Goal: Task Accomplishment & Management: Manage account settings

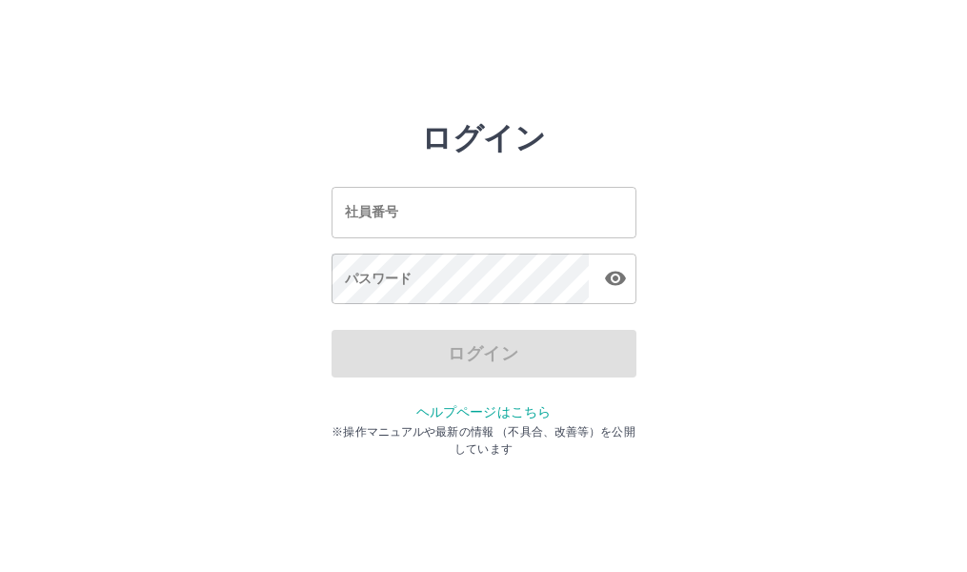
click at [407, 213] on input "社員番号" at bounding box center [484, 212] width 305 height 50
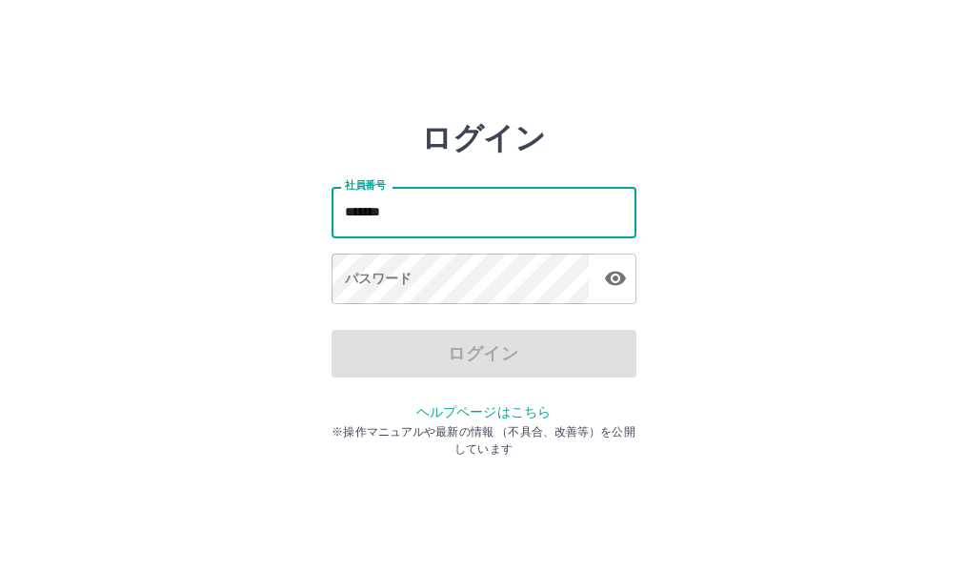
type input "*******"
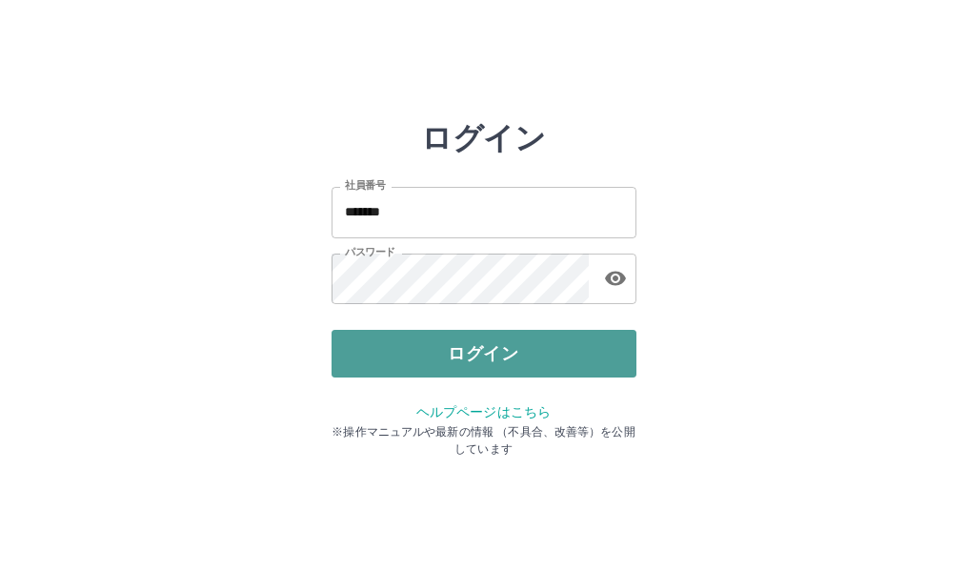
click at [511, 340] on button "ログイン" at bounding box center [484, 354] width 305 height 48
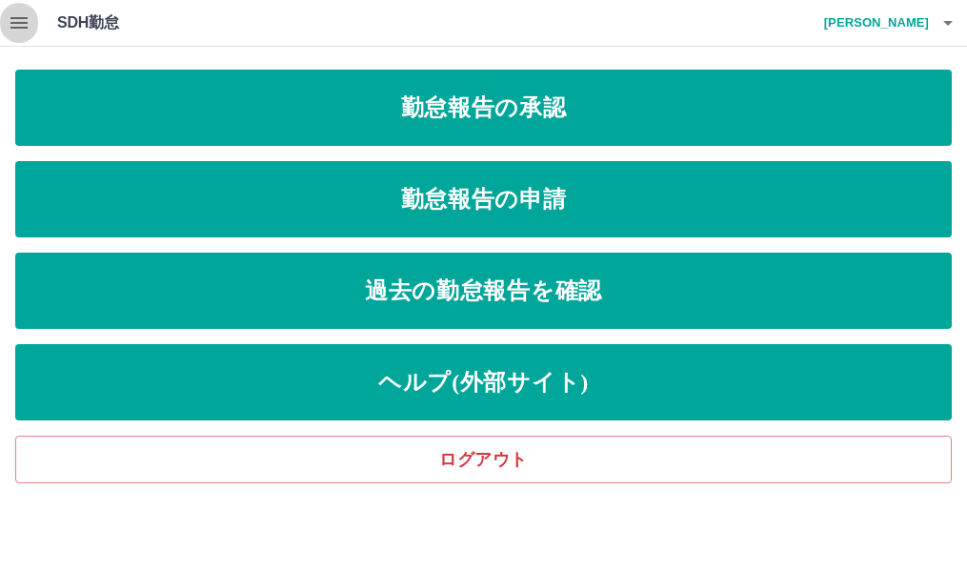
click at [27, 25] on icon "button" at bounding box center [19, 22] width 23 height 23
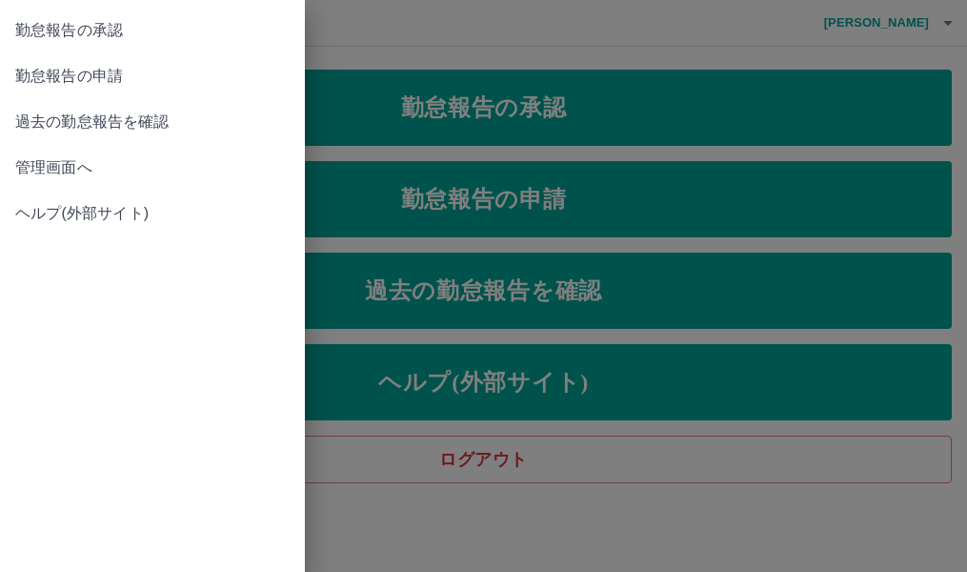
click at [151, 81] on span "勤怠報告の申請" at bounding box center [152, 76] width 274 height 23
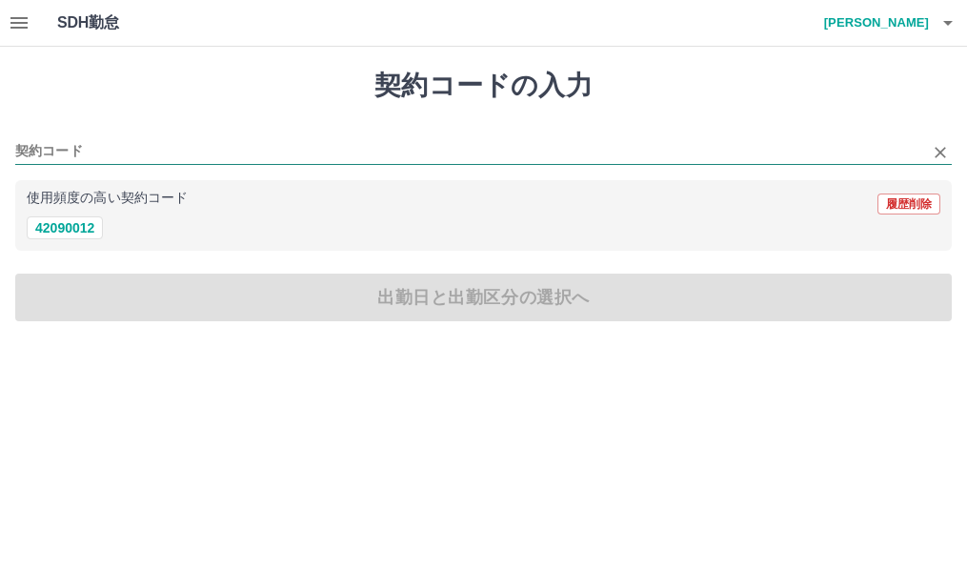
click at [71, 146] on input "契約コード" at bounding box center [469, 152] width 908 height 24
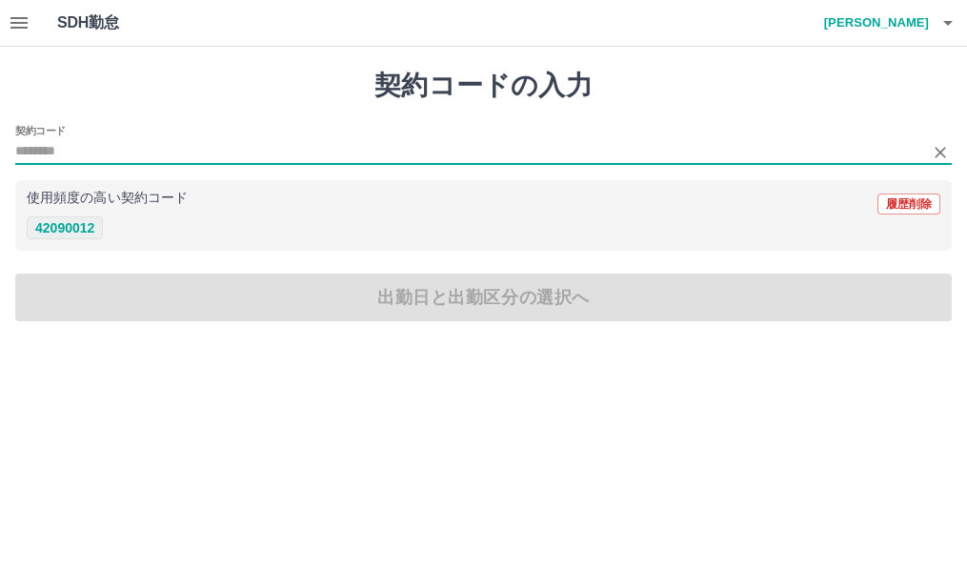
click at [74, 231] on button "42090012" at bounding box center [65, 227] width 76 height 23
type input "********"
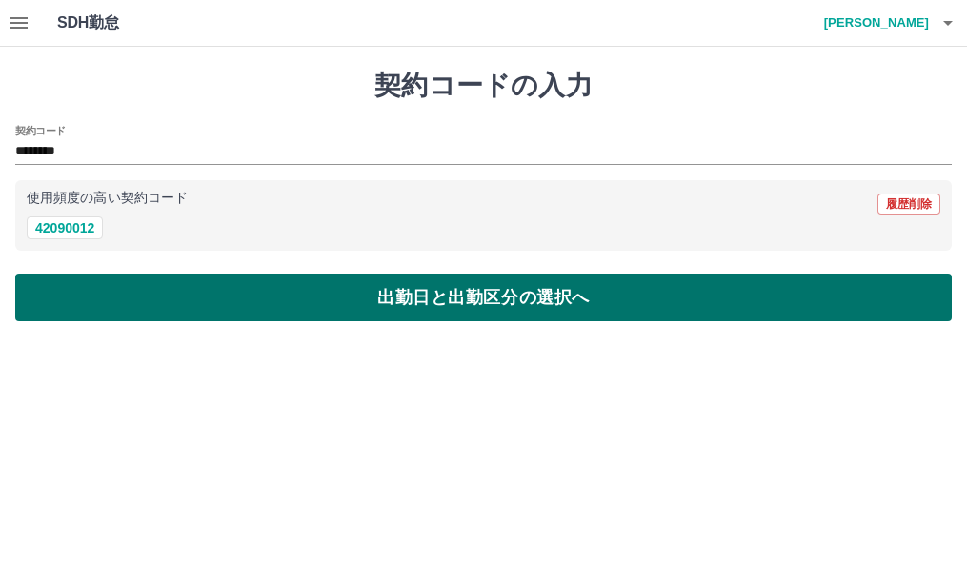
click at [173, 295] on button "出勤日と出勤区分の選択へ" at bounding box center [483, 297] width 937 height 48
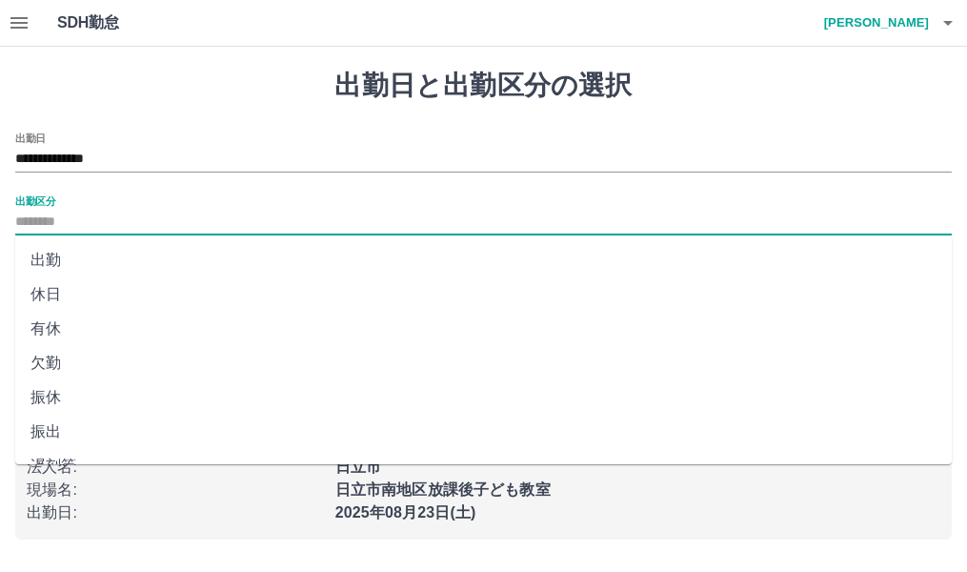
click at [83, 221] on input "出勤区分" at bounding box center [483, 223] width 937 height 24
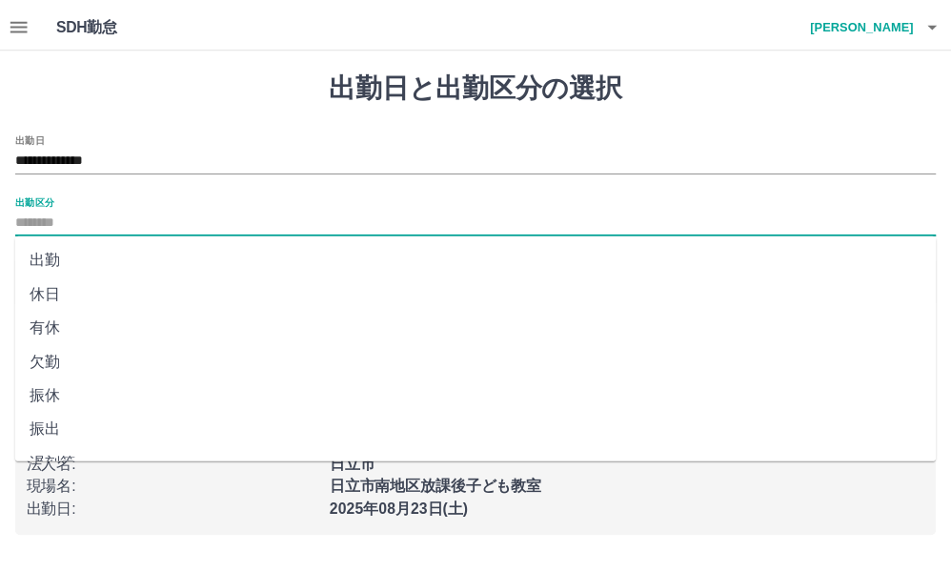
scroll to position [191, 0]
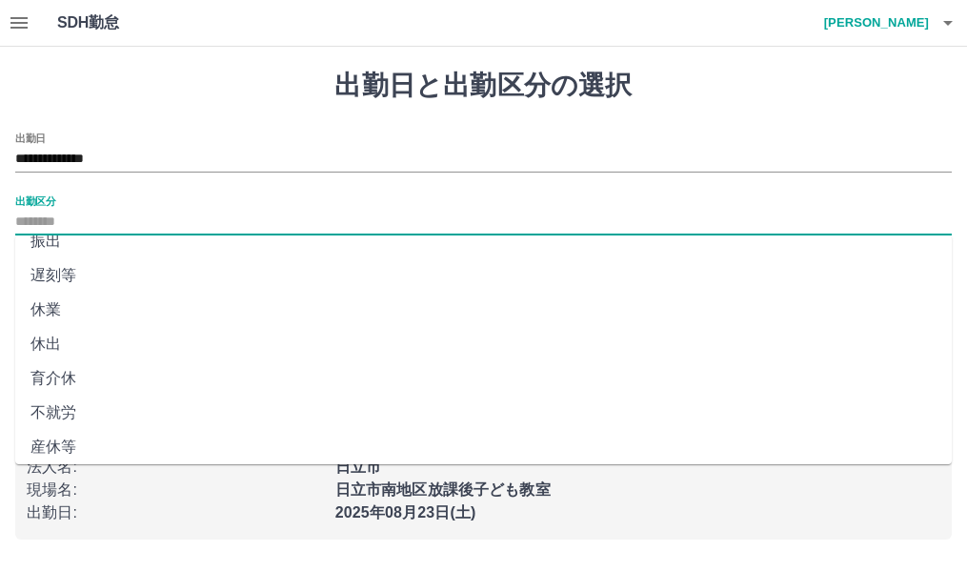
click at [85, 353] on li "休出" at bounding box center [483, 344] width 937 height 34
type input "**"
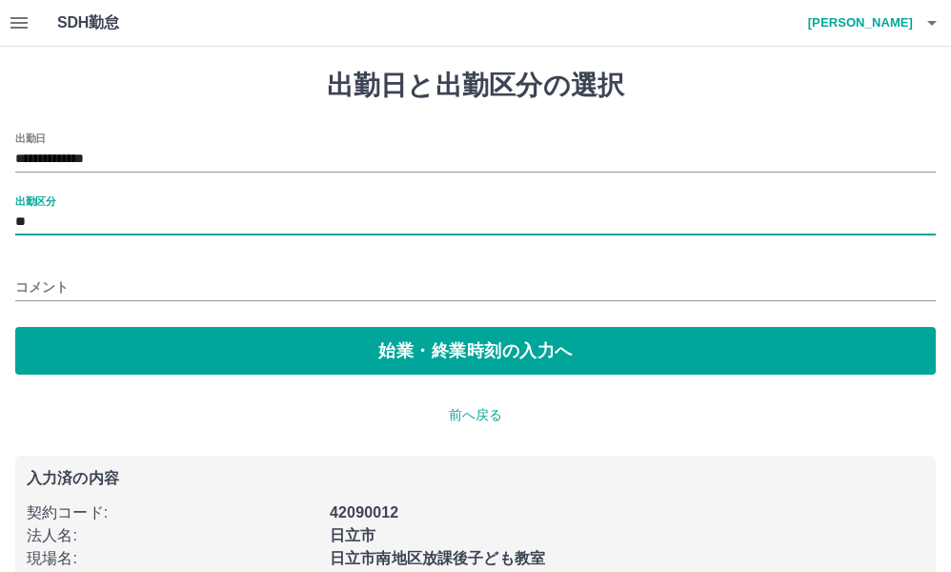
click at [123, 292] on input "コメント" at bounding box center [475, 287] width 920 height 28
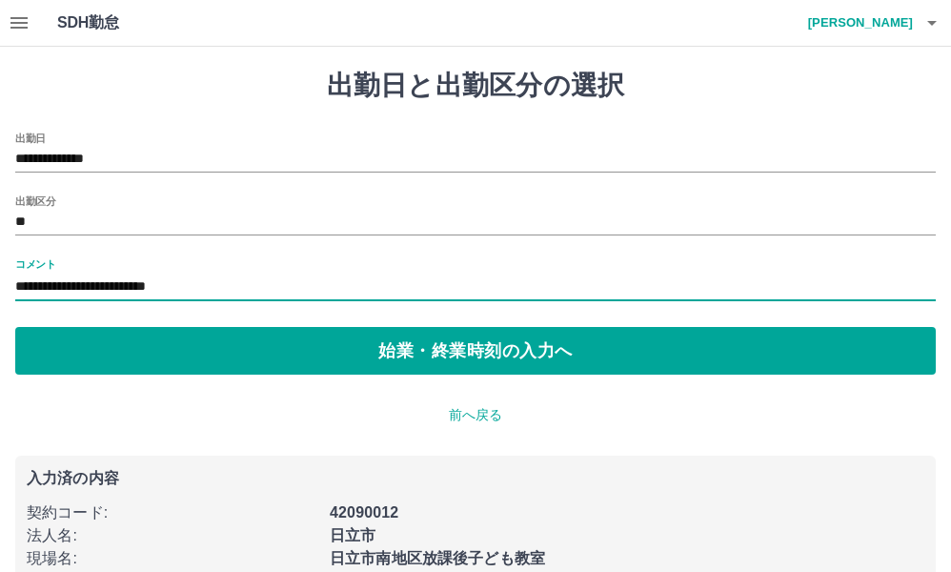
drag, startPoint x: 369, startPoint y: 283, endPoint x: 242, endPoint y: 292, distance: 127.1
click at [242, 292] on input "**********" at bounding box center [475, 287] width 920 height 28
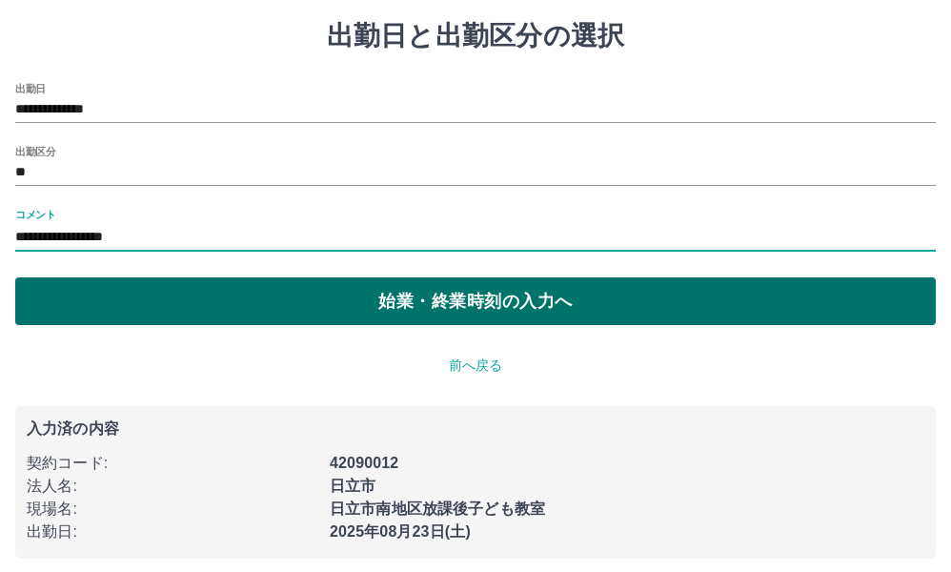
scroll to position [51, 0]
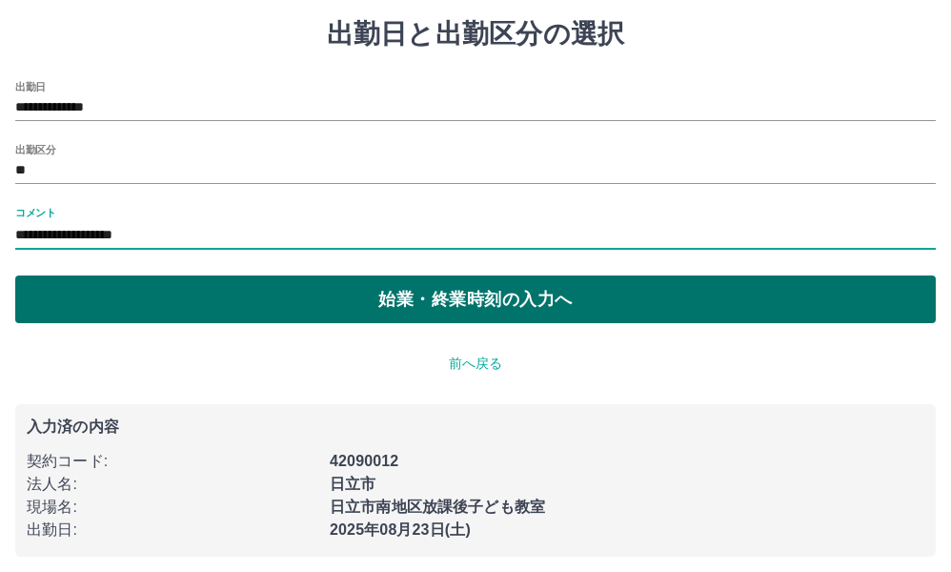
type input "**********"
click at [345, 298] on button "始業・終業時刻の入力へ" at bounding box center [475, 299] width 920 height 48
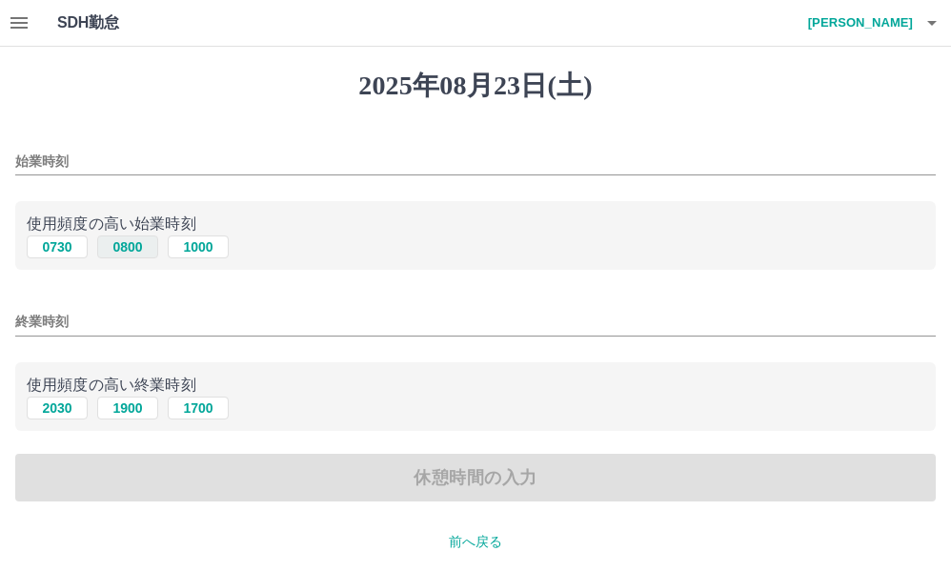
click at [133, 250] on button "0800" at bounding box center [127, 246] width 61 height 23
click at [118, 325] on input "終業時刻" at bounding box center [475, 322] width 920 height 28
click at [67, 244] on button "0730" at bounding box center [57, 246] width 61 height 23
click at [82, 167] on input "****" at bounding box center [475, 162] width 920 height 28
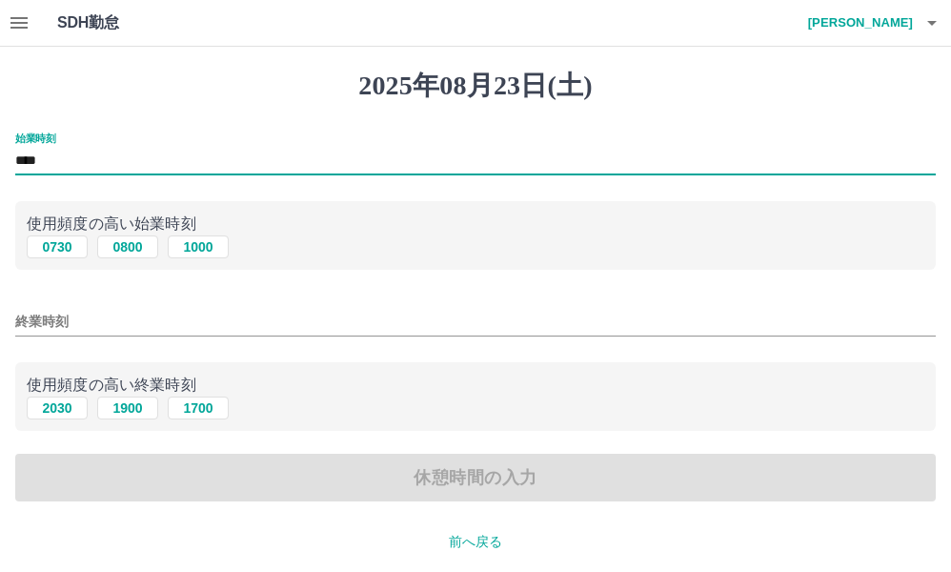
type input "****"
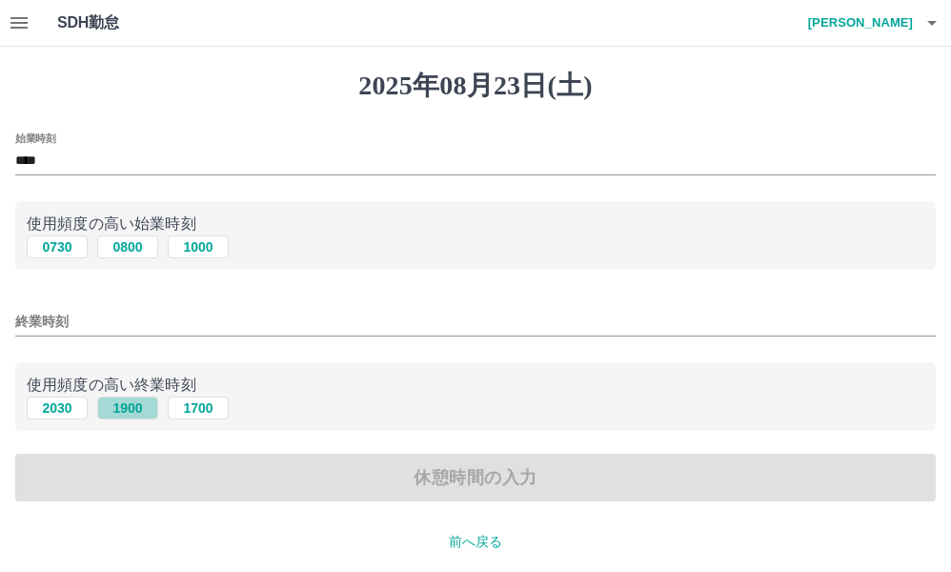
click at [131, 409] on button "1900" at bounding box center [127, 407] width 61 height 23
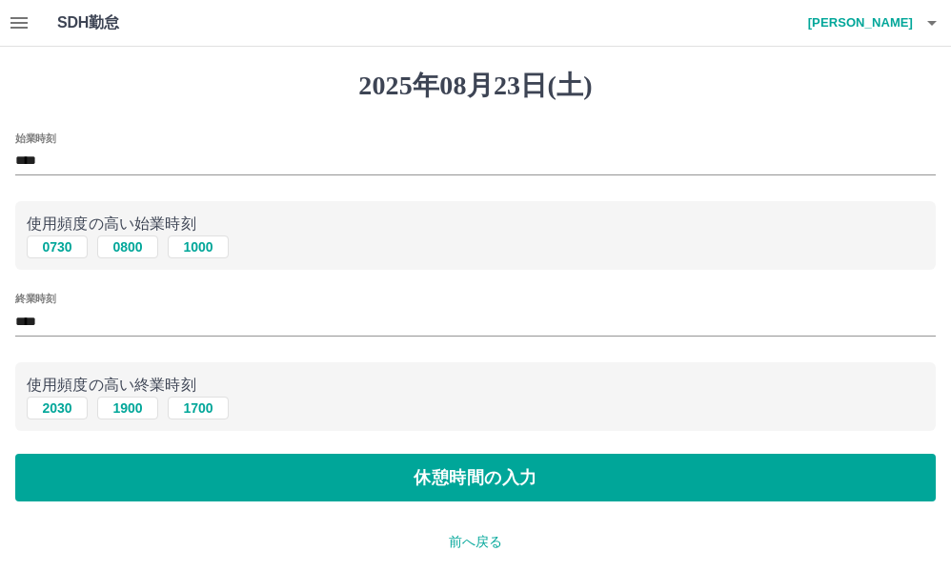
click at [61, 313] on input "****" at bounding box center [475, 322] width 920 height 28
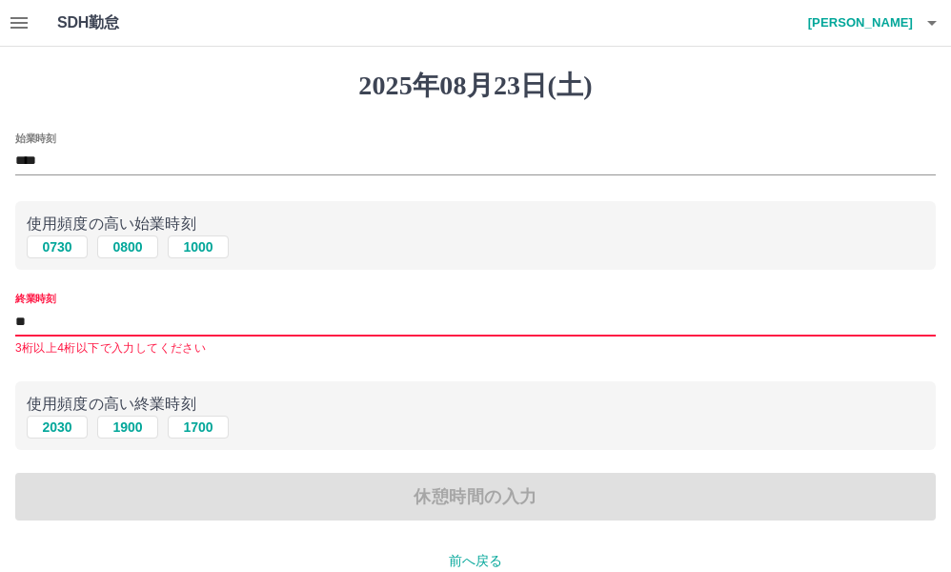
type input "*"
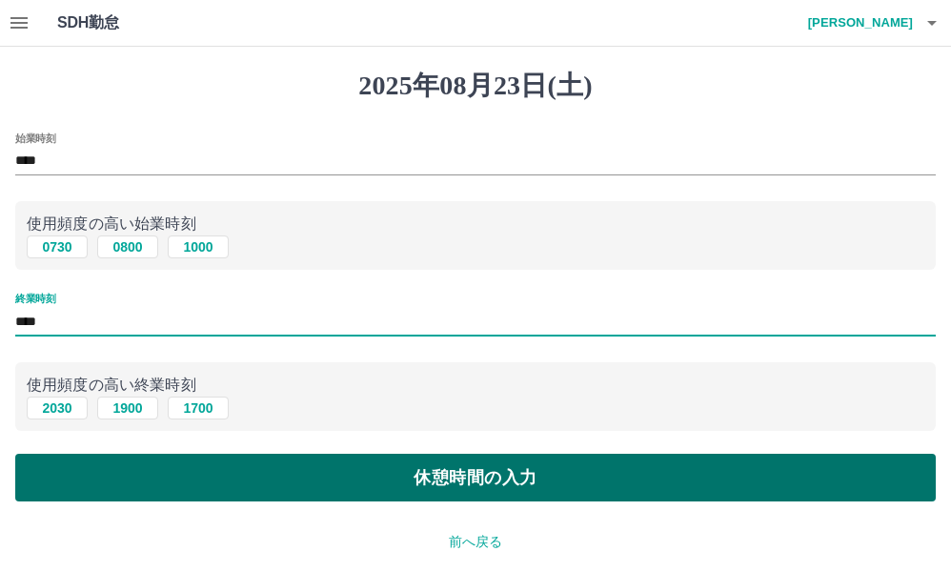
type input "****"
click at [353, 486] on button "休憩時間の入力" at bounding box center [475, 477] width 920 height 48
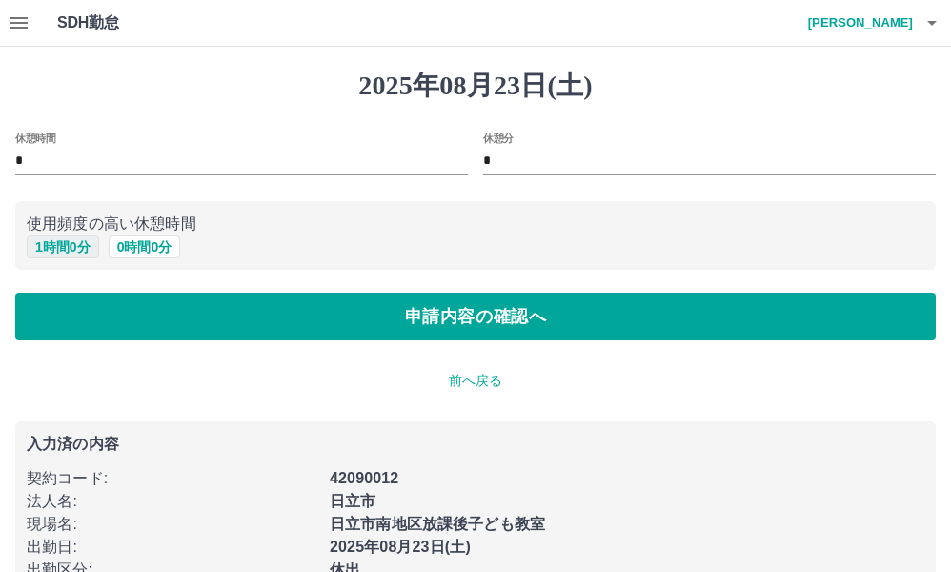
click at [59, 248] on button "1 時間 0 分" at bounding box center [63, 246] width 72 height 23
type input "*"
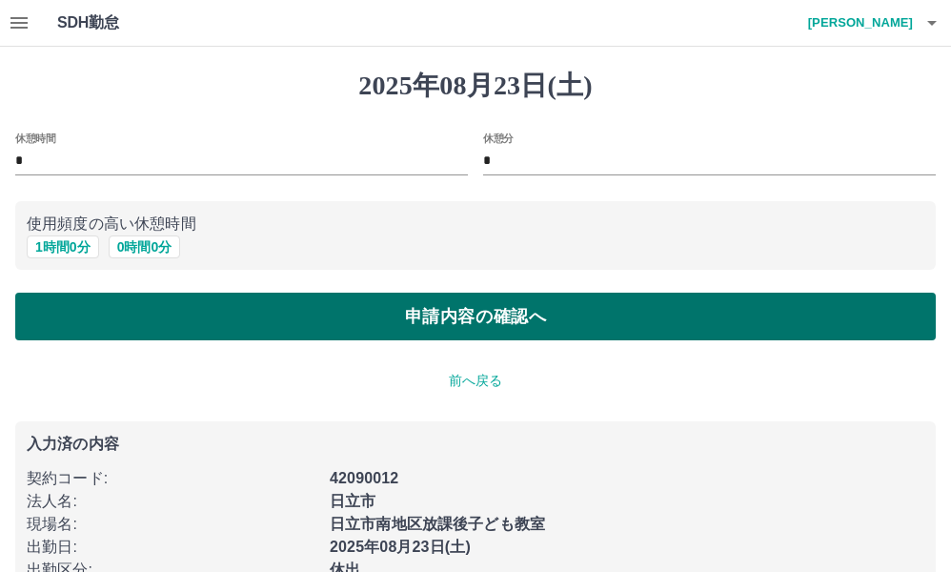
click at [168, 306] on button "申請内容の確認へ" at bounding box center [475, 316] width 920 height 48
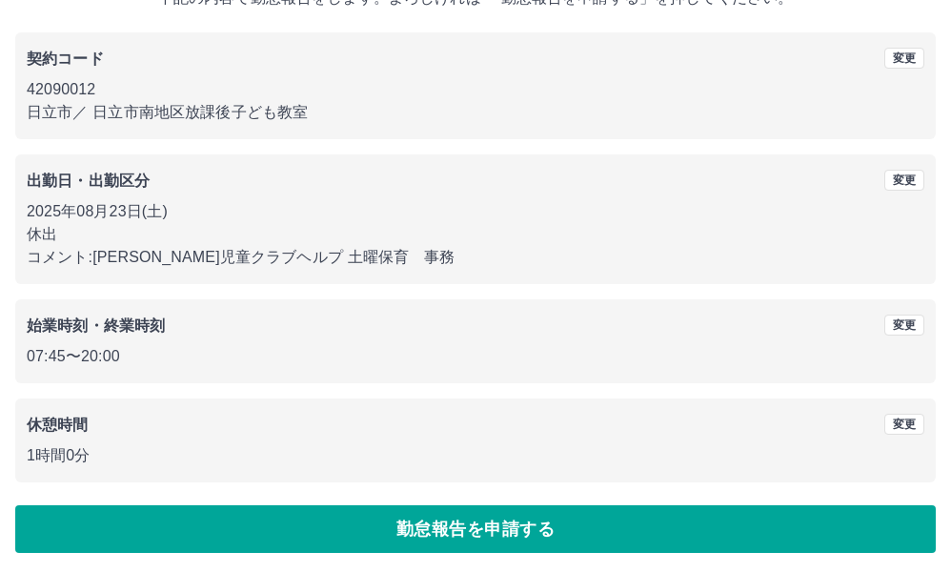
scroll to position [142, 0]
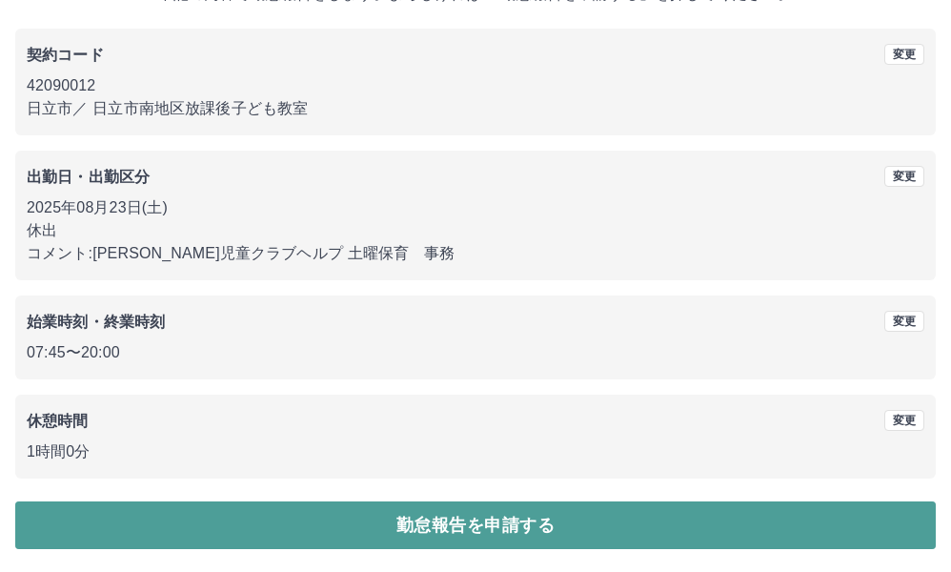
click at [432, 524] on button "勤怠報告を申請する" at bounding box center [475, 525] width 920 height 48
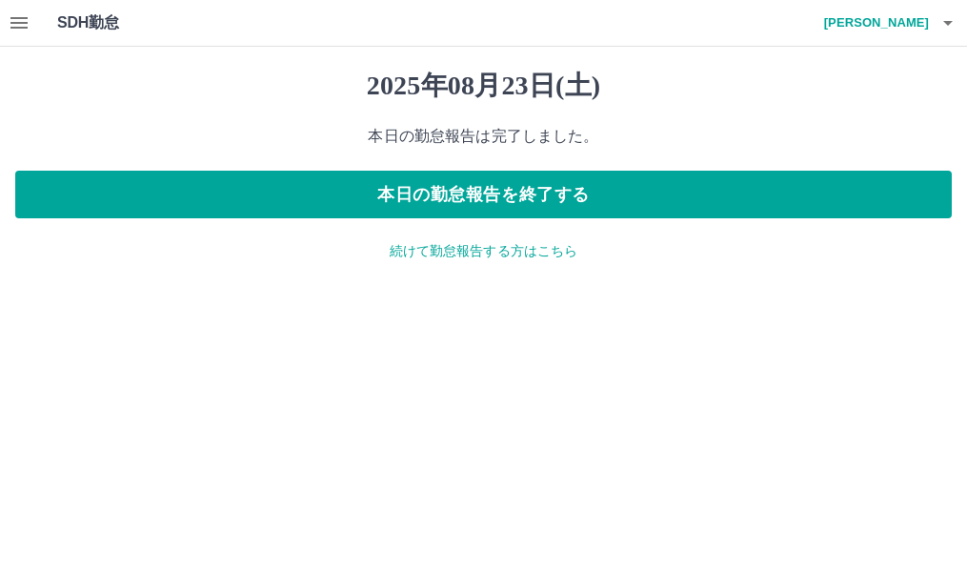
click at [18, 23] on icon "button" at bounding box center [18, 22] width 17 height 11
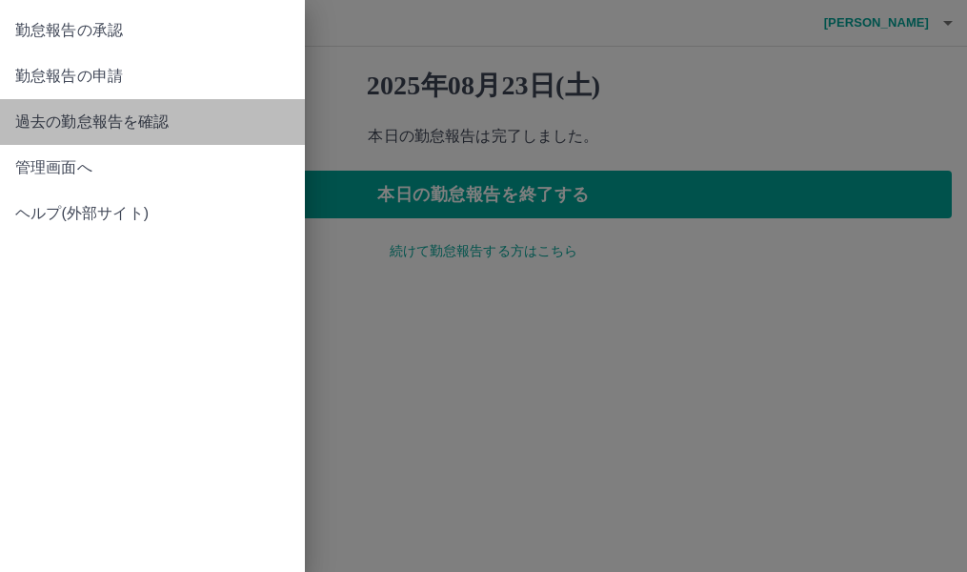
click at [86, 119] on span "過去の勤怠報告を確認" at bounding box center [152, 122] width 274 height 23
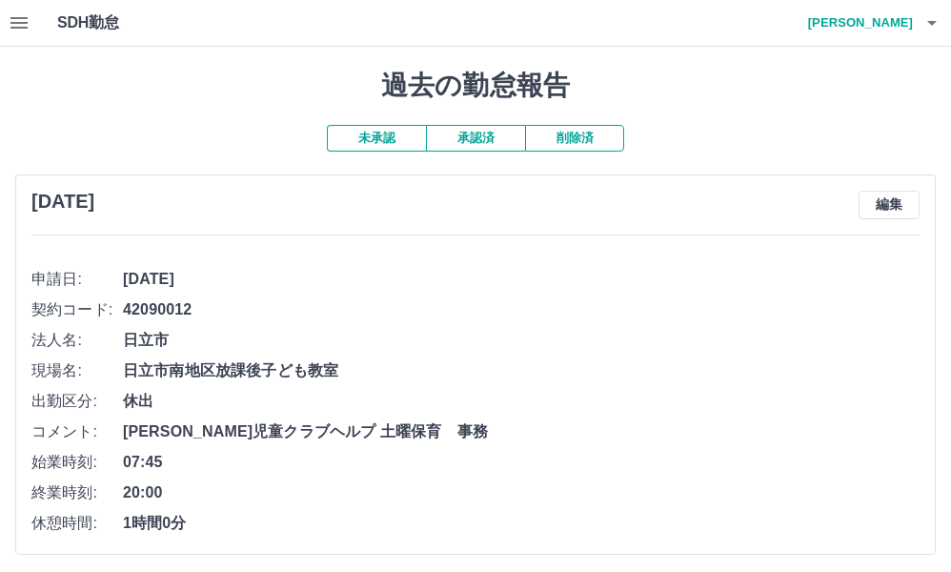
click at [20, 16] on icon "button" at bounding box center [19, 22] width 23 height 23
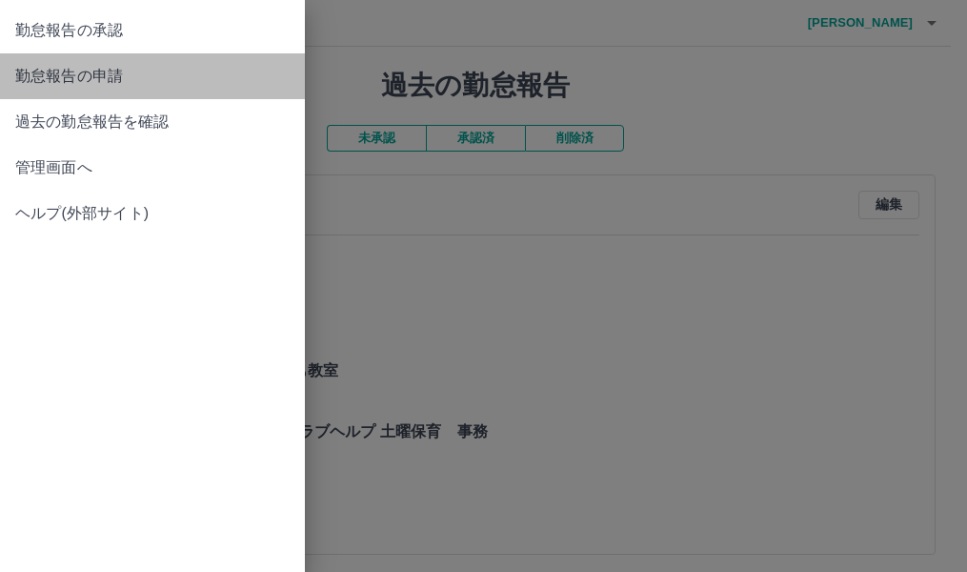
click at [75, 76] on span "勤怠報告の申請" at bounding box center [152, 76] width 274 height 23
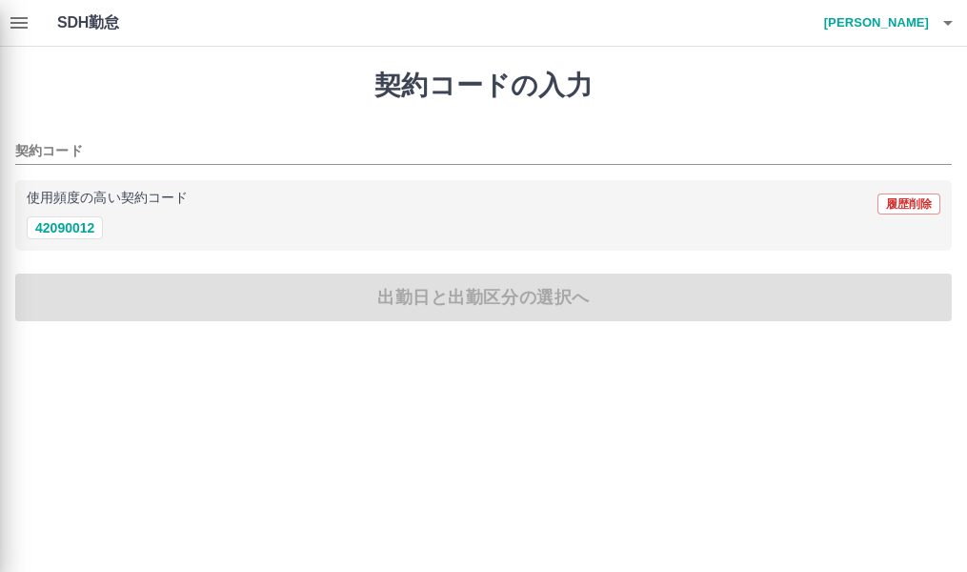
click at [75, 76] on div "勤怠報告の承認 勤怠報告の申請 過去の勤怠報告を確認 管理画面へ ヘルプ(外部サイト)" at bounding box center [483, 286] width 967 height 572
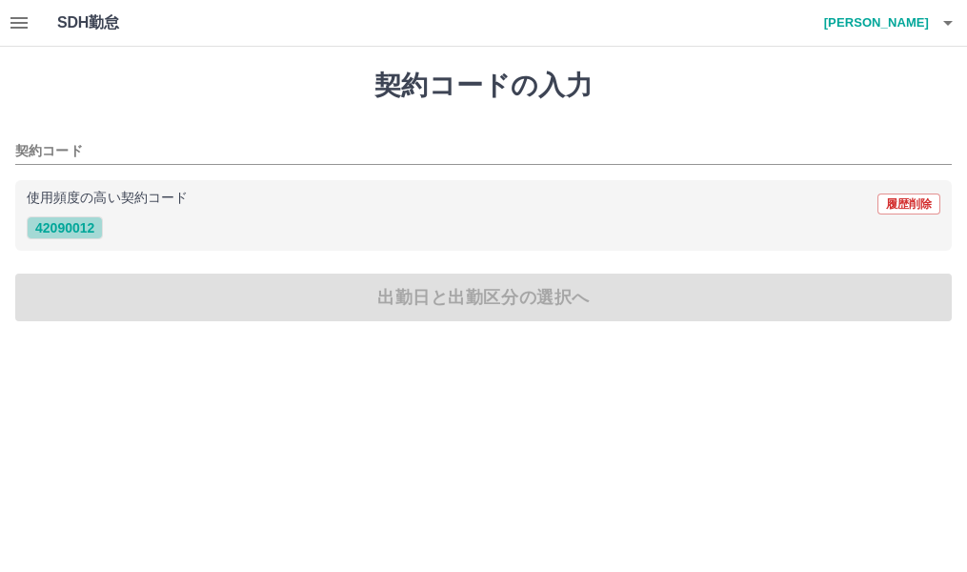
click at [65, 227] on button "42090012" at bounding box center [65, 227] width 76 height 23
type input "********"
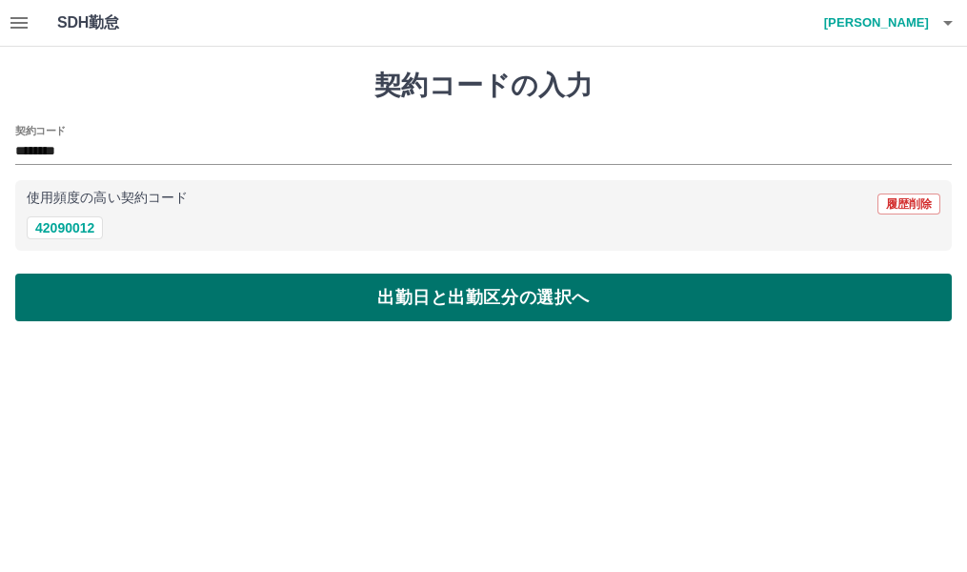
click at [262, 294] on button "出勤日と出勤区分の選択へ" at bounding box center [483, 297] width 937 height 48
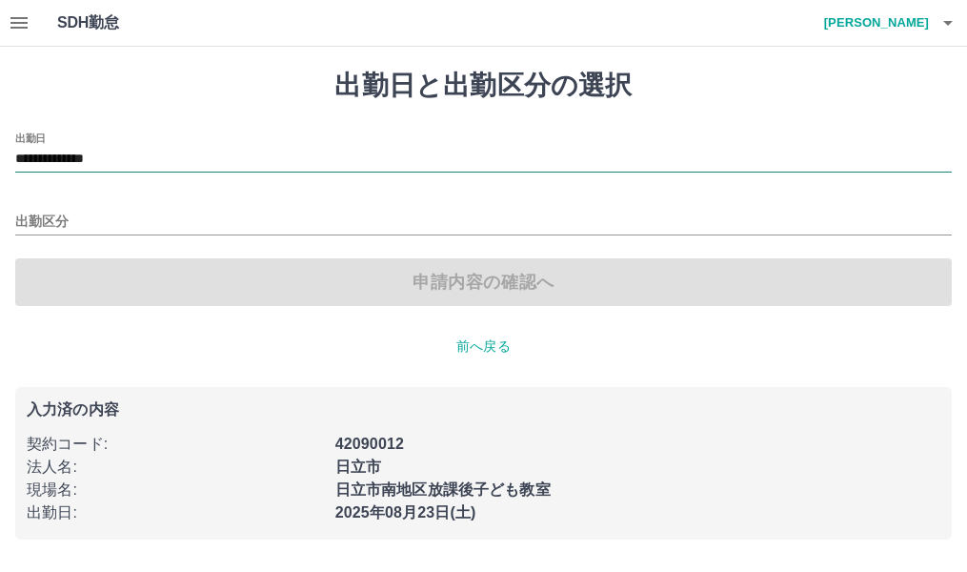
click at [153, 160] on input "**********" at bounding box center [483, 160] width 937 height 24
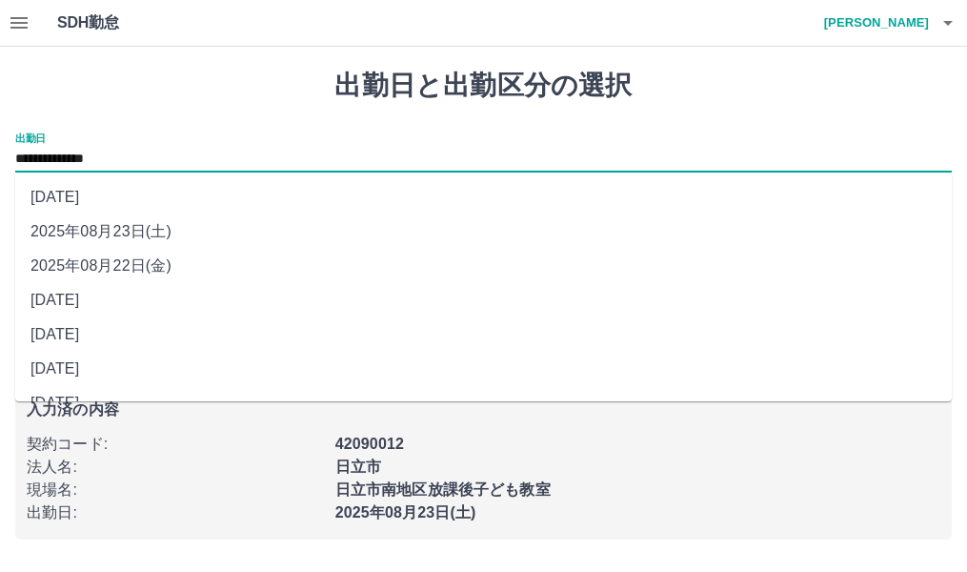
click at [165, 270] on li "2025年08月22日(金)" at bounding box center [483, 266] width 937 height 34
type input "**********"
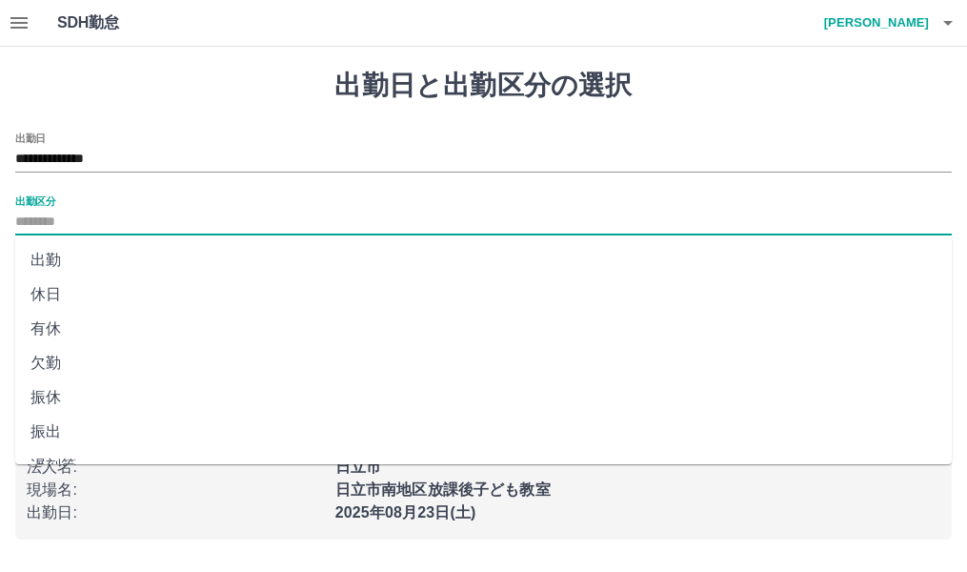
click at [72, 216] on input "出勤区分" at bounding box center [483, 223] width 937 height 24
click at [72, 260] on li "出勤" at bounding box center [483, 260] width 937 height 34
type input "**"
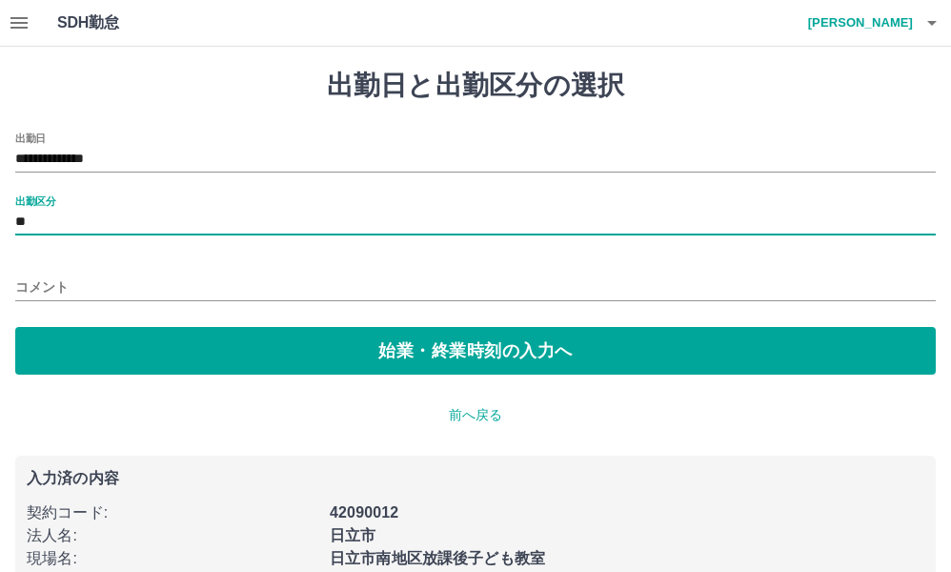
click at [98, 290] on input "コメント" at bounding box center [475, 287] width 920 height 28
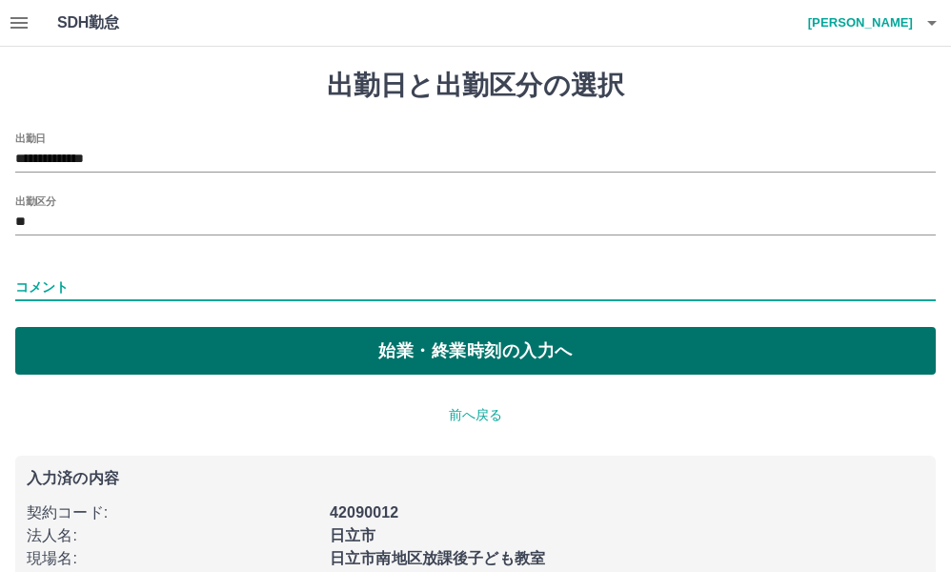
click at [574, 356] on button "始業・終業時刻の入力へ" at bounding box center [475, 351] width 920 height 48
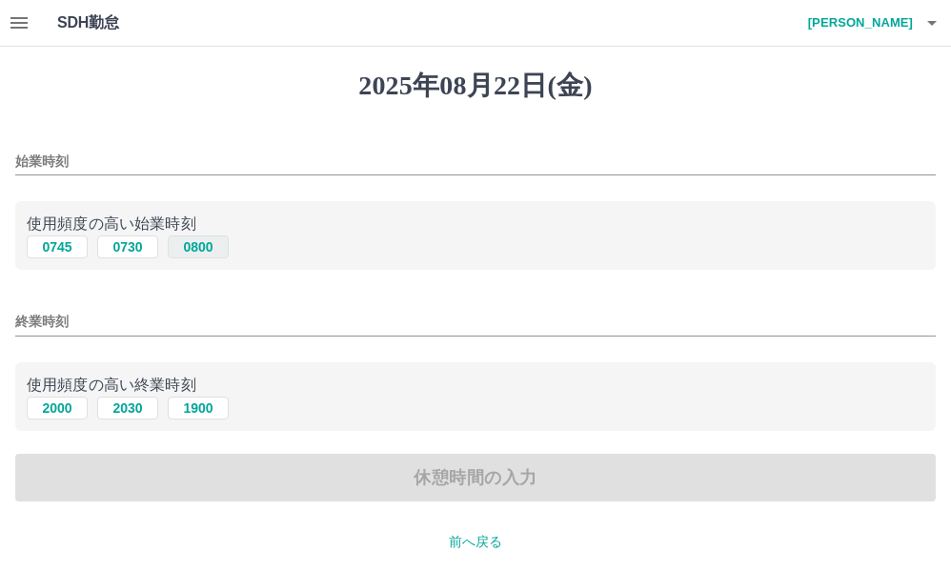
click at [216, 249] on button "0800" at bounding box center [198, 246] width 61 height 23
type input "****"
click at [63, 412] on button "2000" at bounding box center [57, 407] width 61 height 23
type input "****"
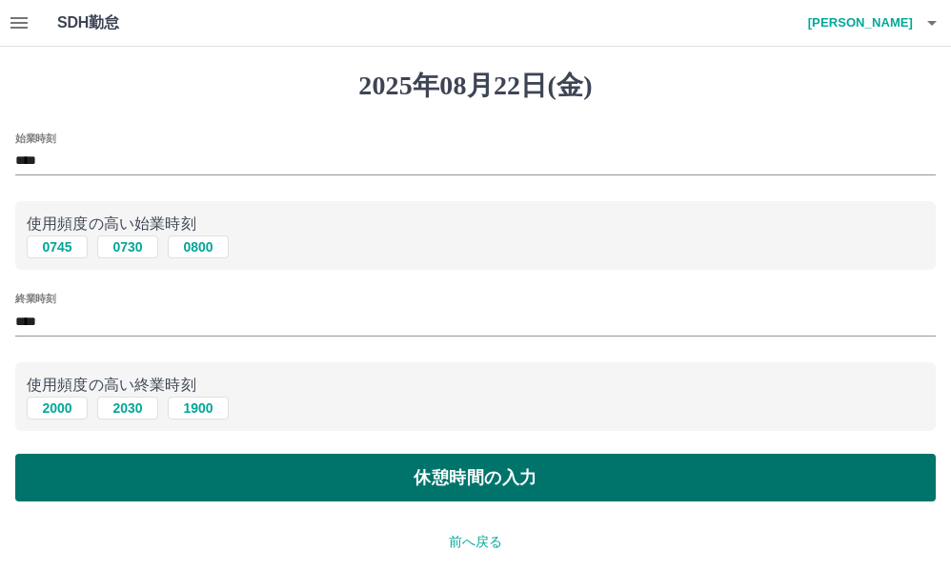
click at [335, 481] on button "休憩時間の入力" at bounding box center [475, 477] width 920 height 48
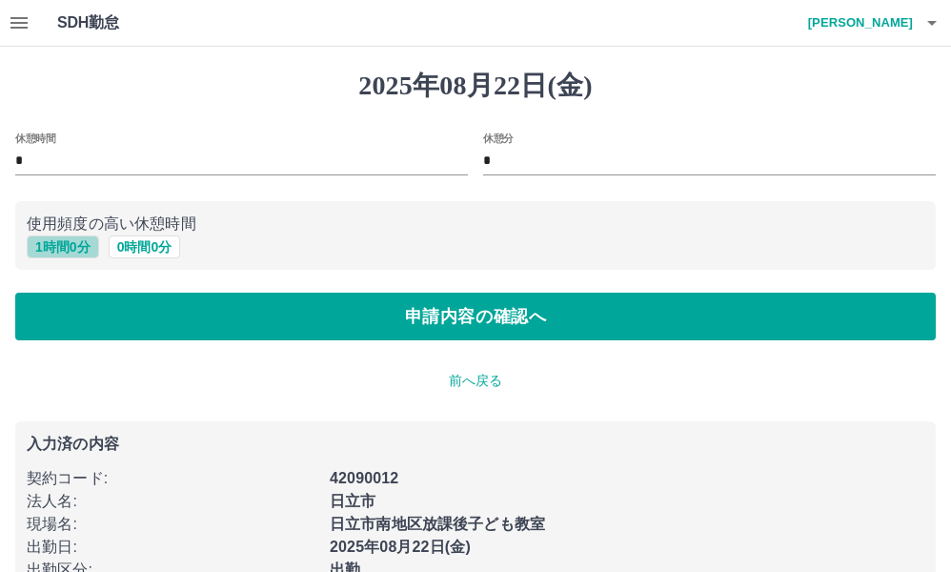
click at [83, 252] on button "1 時間 0 分" at bounding box center [63, 246] width 72 height 23
type input "*"
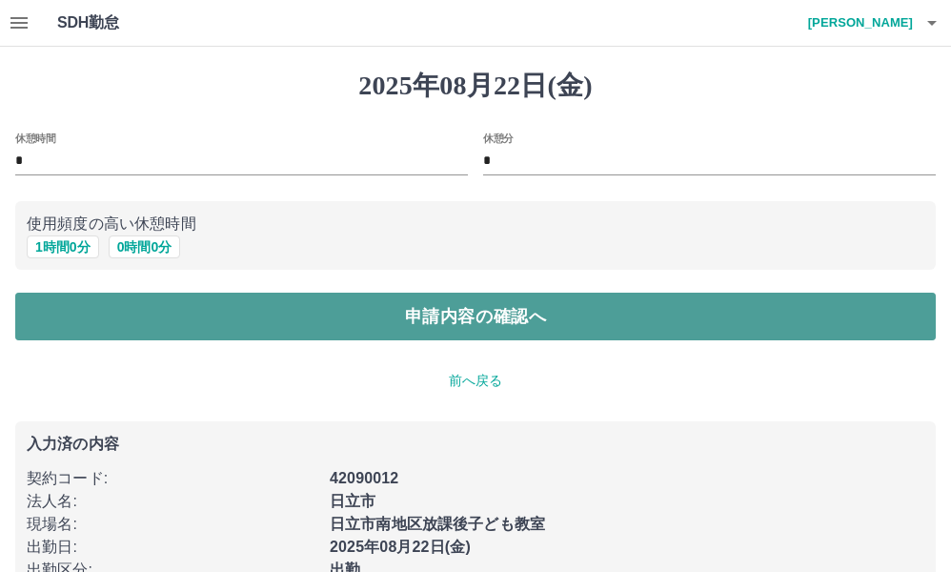
click at [323, 311] on button "申請内容の確認へ" at bounding box center [475, 316] width 920 height 48
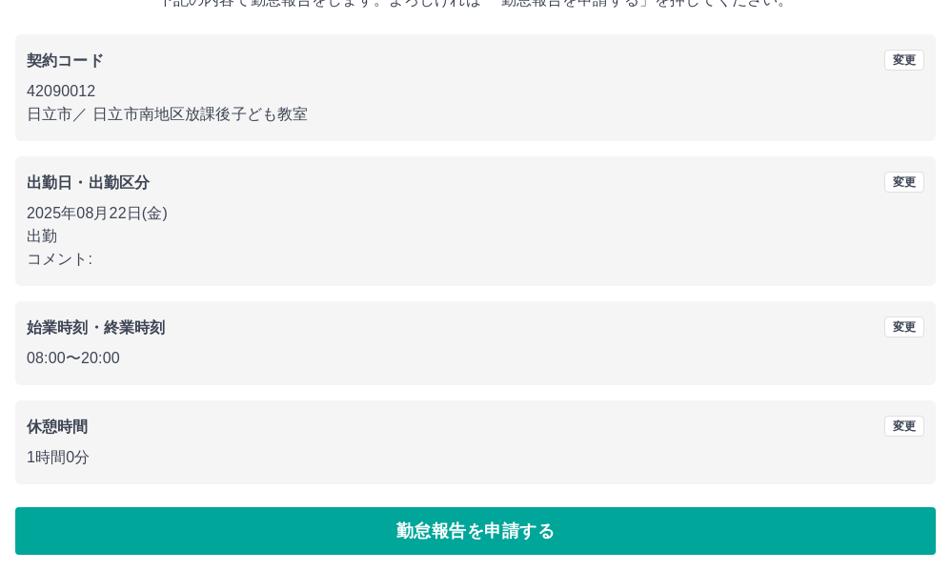
scroll to position [142, 0]
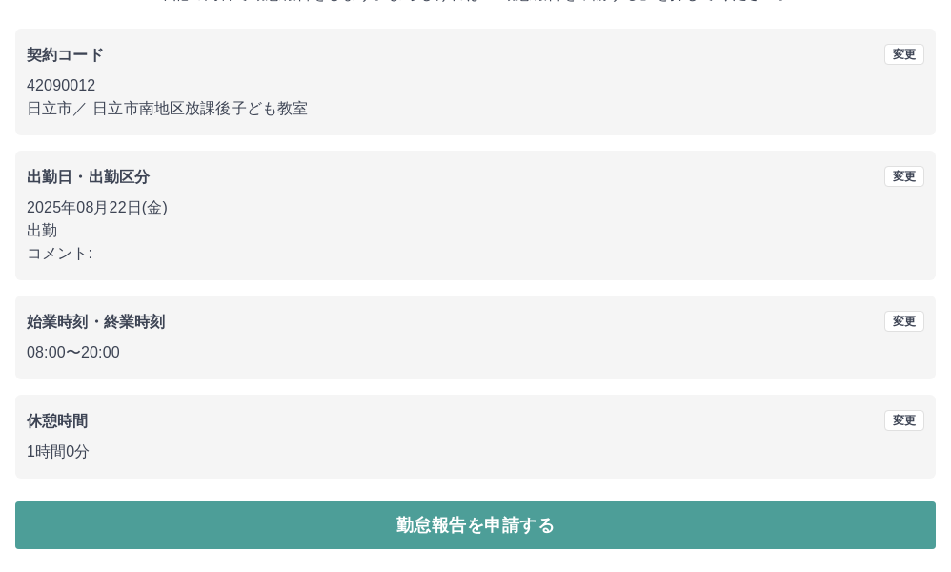
click at [372, 525] on button "勤怠報告を申請する" at bounding box center [475, 525] width 920 height 48
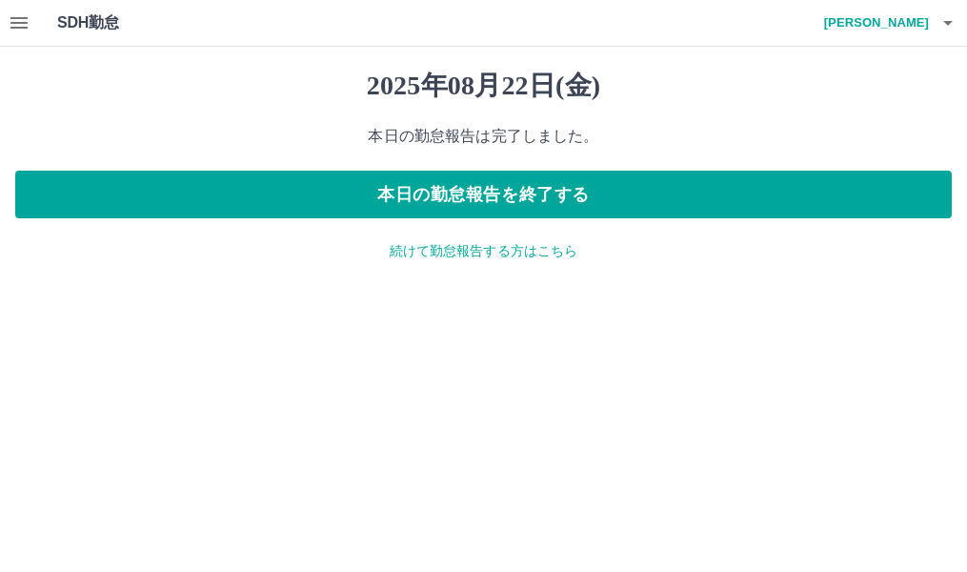
click at [24, 27] on icon "button" at bounding box center [18, 22] width 17 height 11
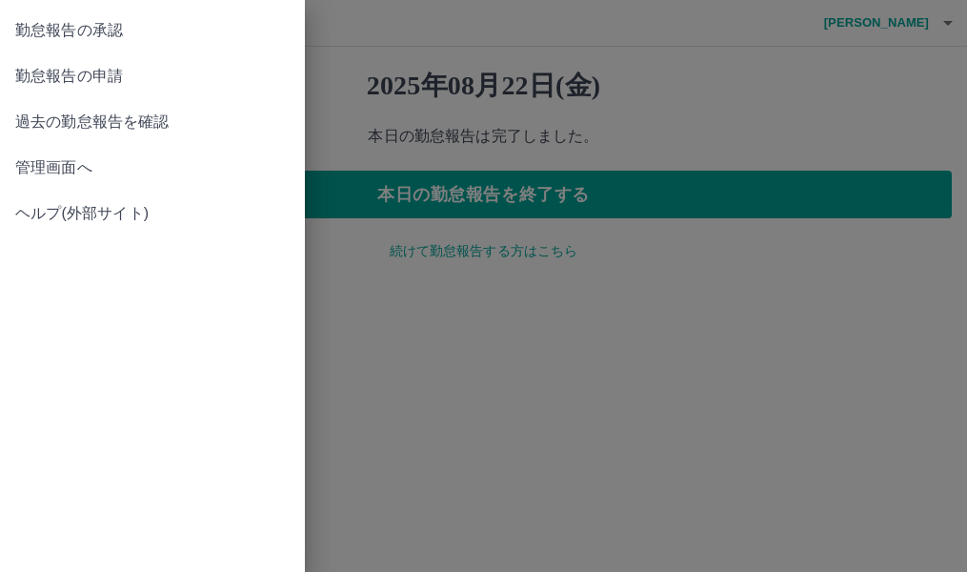
click at [85, 118] on span "過去の勤怠報告を確認" at bounding box center [152, 122] width 274 height 23
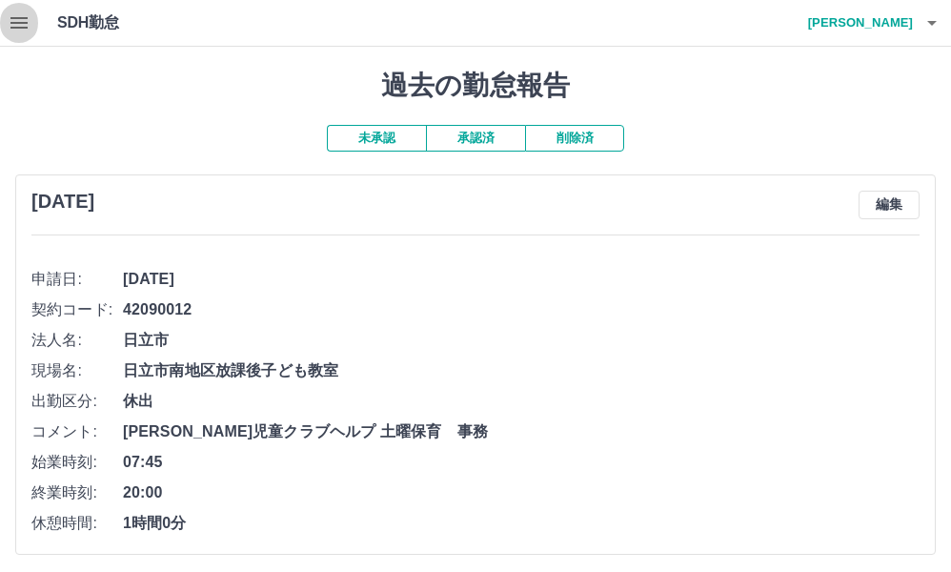
click at [23, 23] on icon "button" at bounding box center [18, 22] width 17 height 11
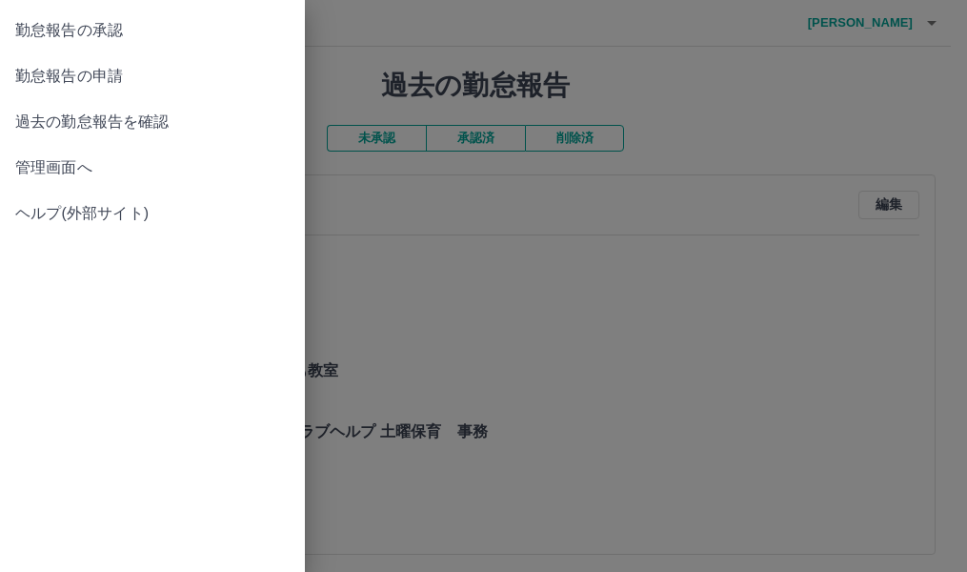
click at [111, 70] on span "勤怠報告の申請" at bounding box center [152, 76] width 274 height 23
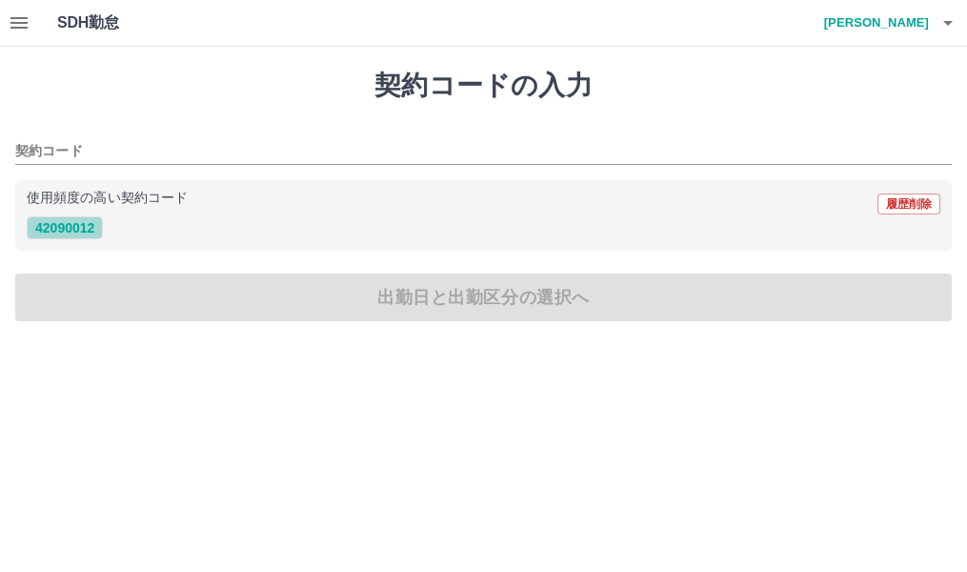
click at [79, 229] on button "42090012" at bounding box center [65, 227] width 76 height 23
type input "********"
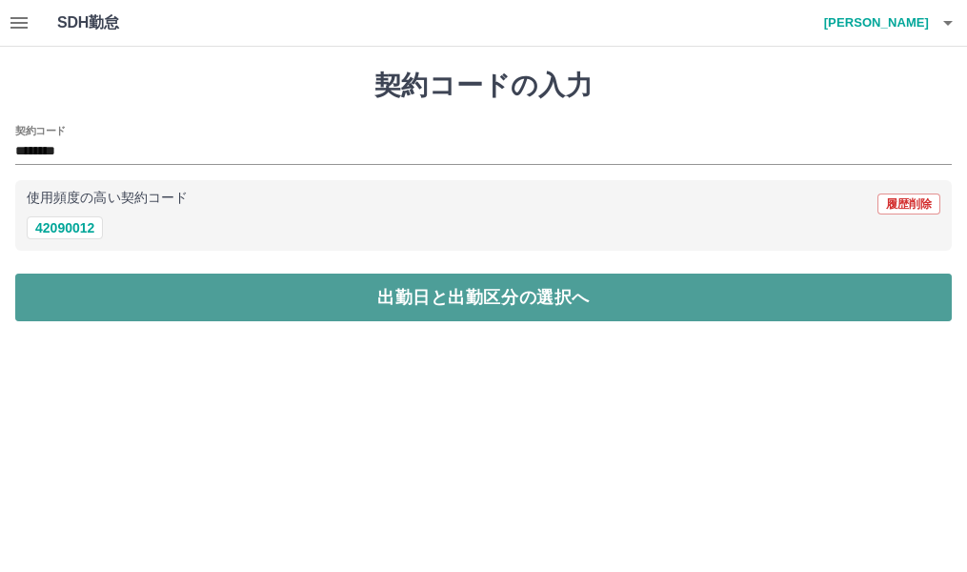
click at [170, 294] on button "出勤日と出勤区分の選択へ" at bounding box center [483, 297] width 937 height 48
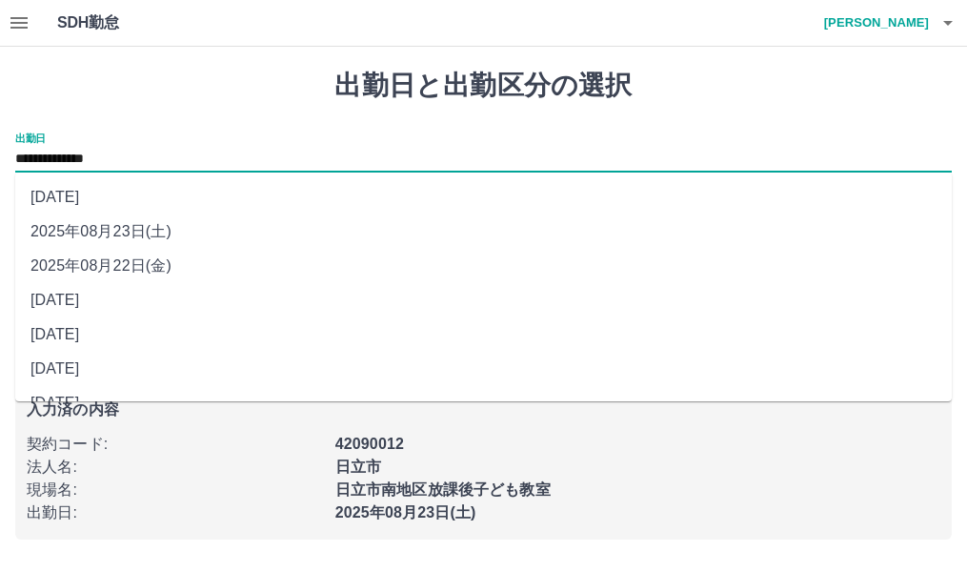
click at [141, 153] on input "**********" at bounding box center [483, 160] width 937 height 24
click at [145, 335] on li "2025年08月20日(水)" at bounding box center [483, 334] width 937 height 34
type input "**********"
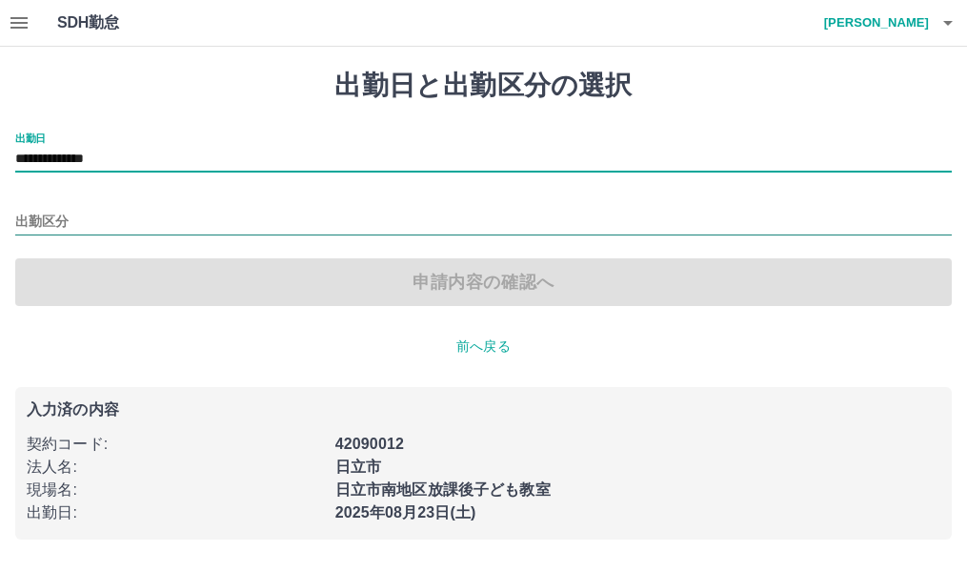
click at [55, 218] on input "出勤区分" at bounding box center [483, 223] width 937 height 24
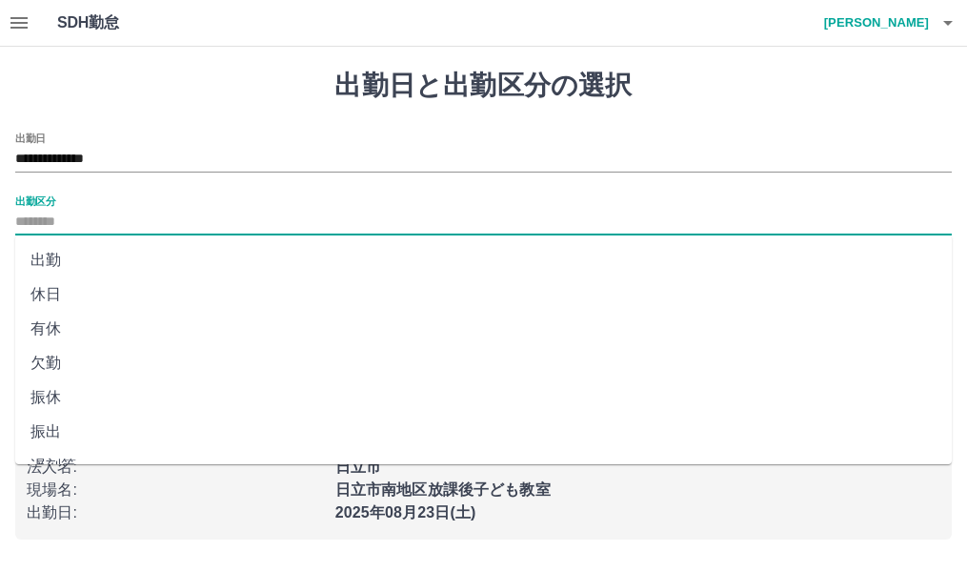
click at [65, 261] on li "出勤" at bounding box center [483, 260] width 937 height 34
type input "**"
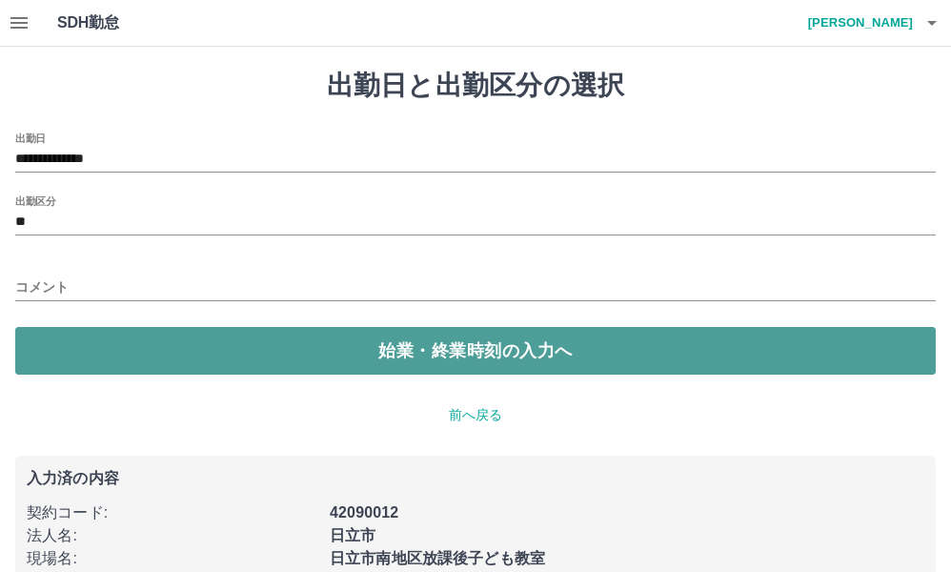
click at [154, 352] on button "始業・終業時刻の入力へ" at bounding box center [475, 351] width 920 height 48
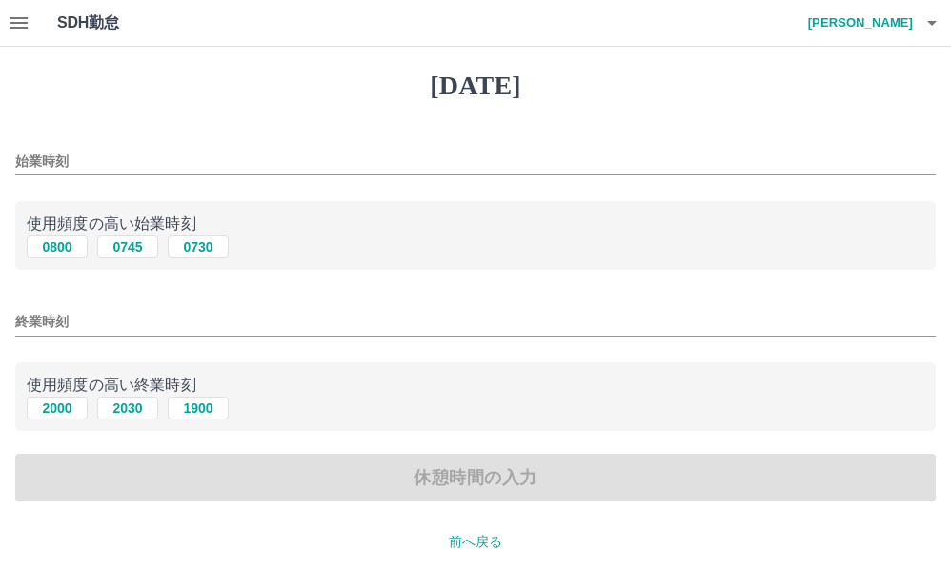
click at [131, 146] on div "始業時刻" at bounding box center [475, 155] width 920 height 46
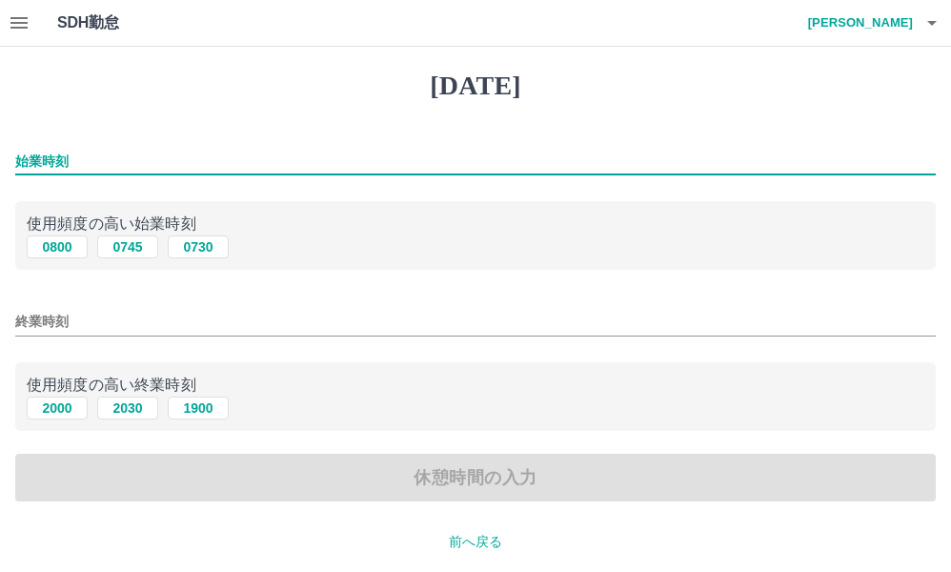
click at [128, 161] on input "始業時刻" at bounding box center [475, 162] width 920 height 28
type input "****"
click at [61, 411] on button "2000" at bounding box center [57, 407] width 61 height 23
type input "****"
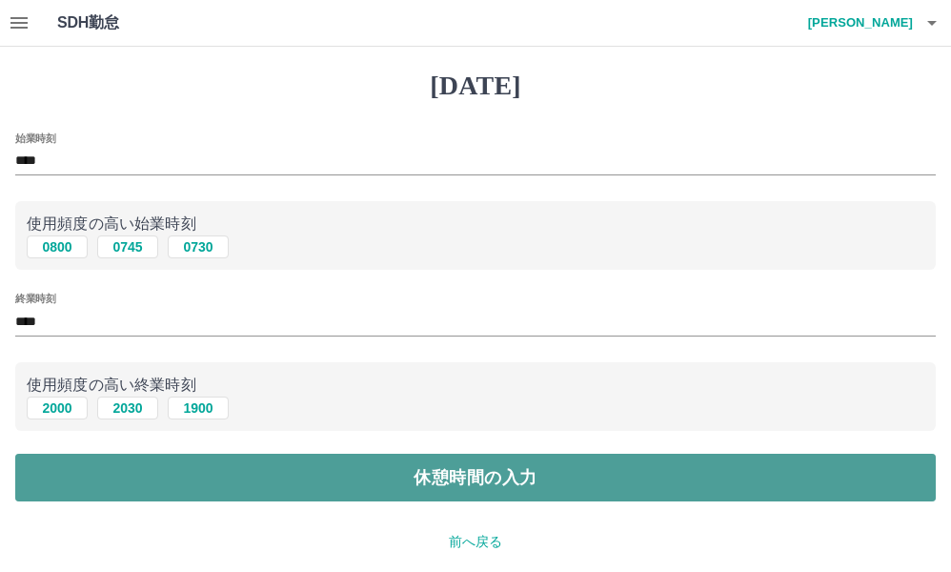
click at [252, 470] on button "休憩時間の入力" at bounding box center [475, 477] width 920 height 48
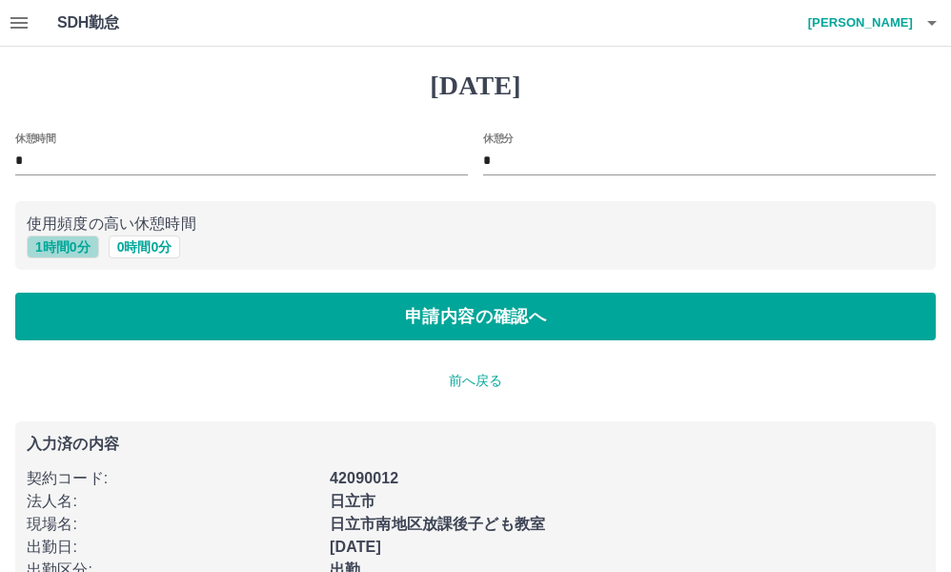
click at [71, 244] on button "1 時間 0 分" at bounding box center [63, 246] width 72 height 23
type input "*"
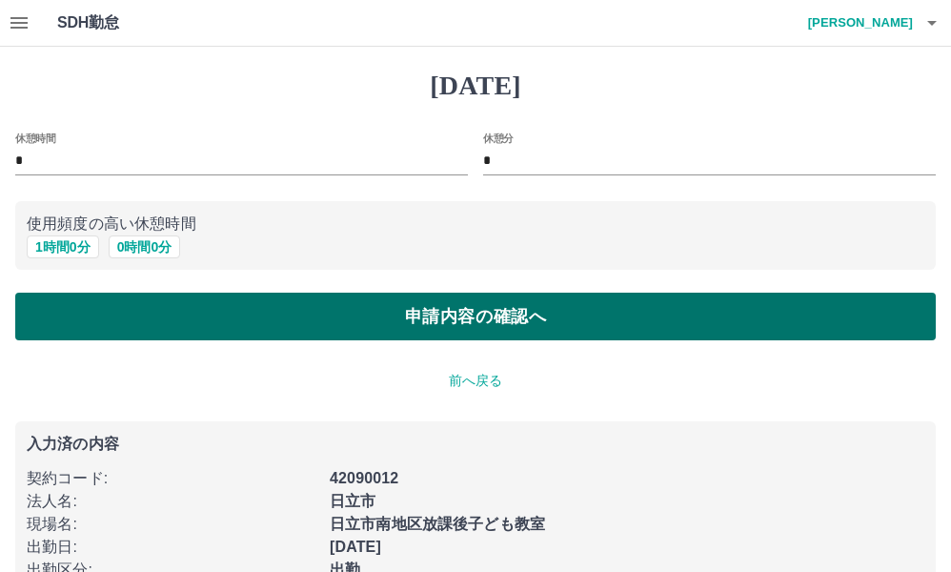
click at [177, 320] on button "申請内容の確認へ" at bounding box center [475, 316] width 920 height 48
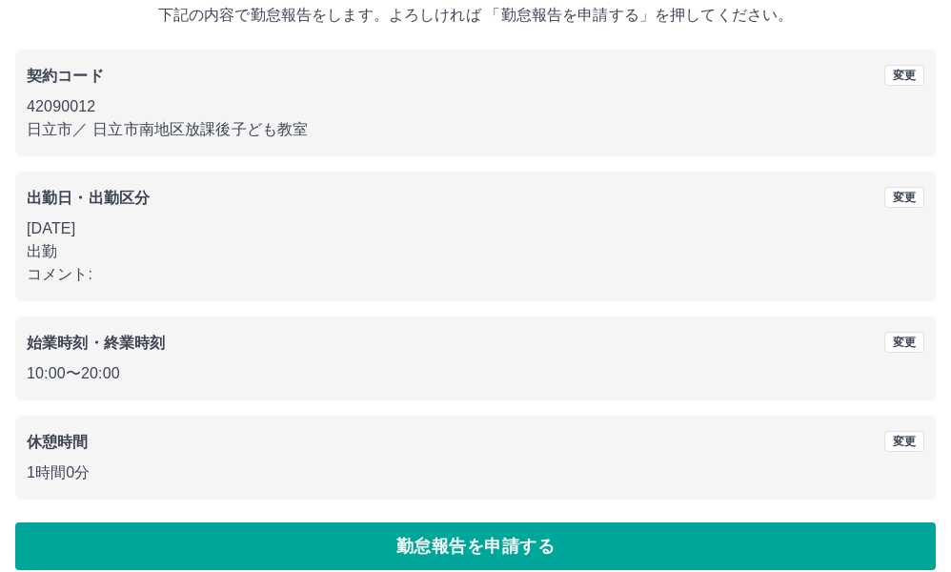
scroll to position [142, 0]
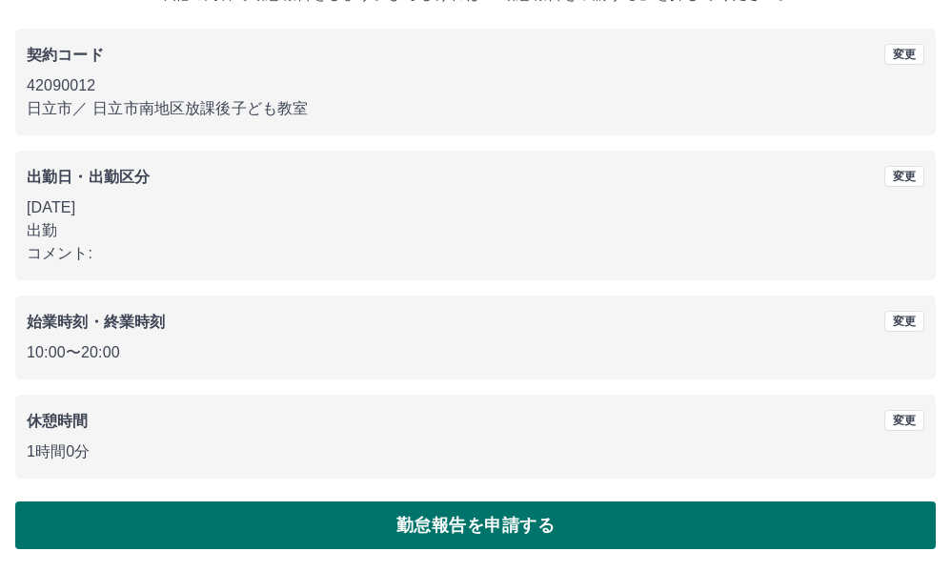
click at [364, 519] on button "勤怠報告を申請する" at bounding box center [475, 525] width 920 height 48
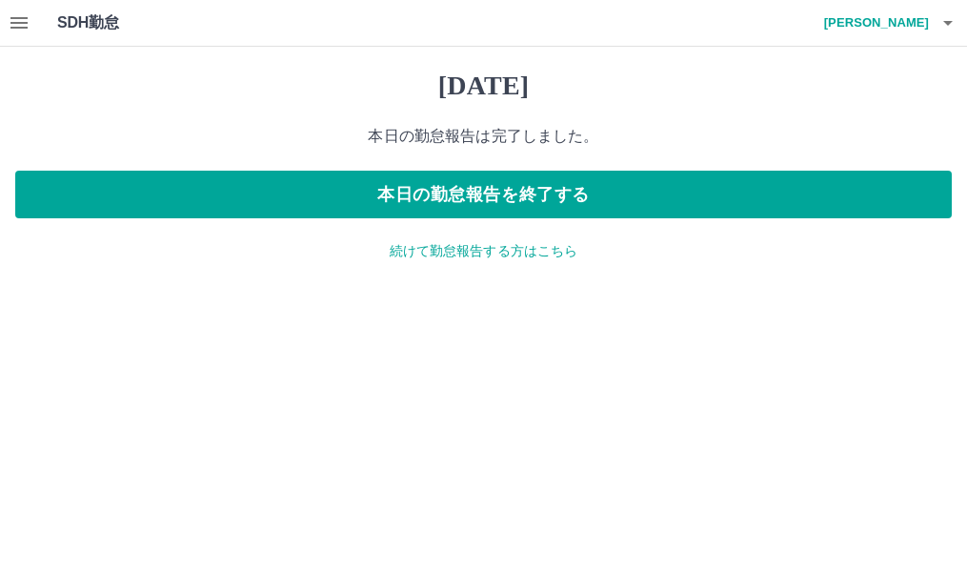
click at [12, 23] on icon "button" at bounding box center [18, 22] width 17 height 11
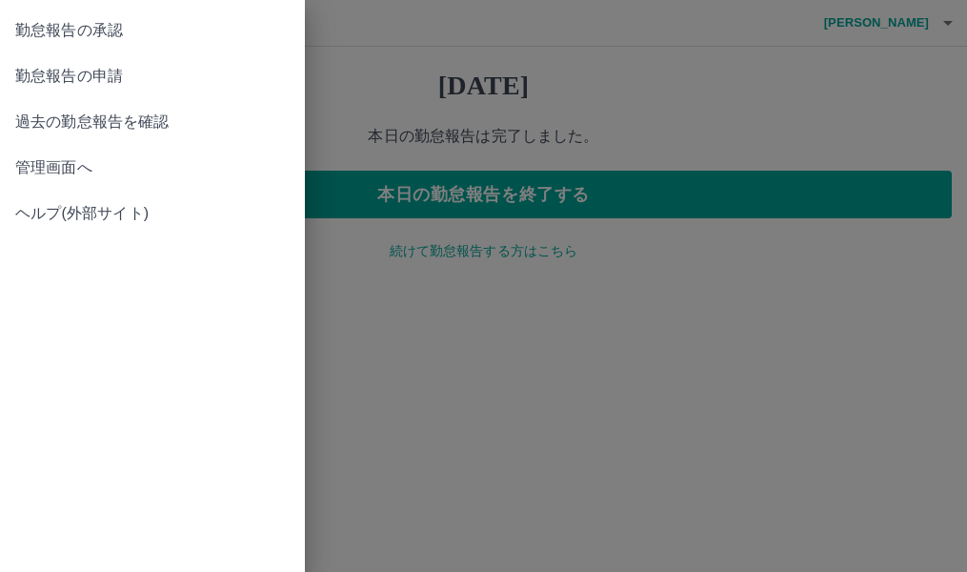
click at [85, 180] on link "管理画面へ" at bounding box center [152, 168] width 305 height 46
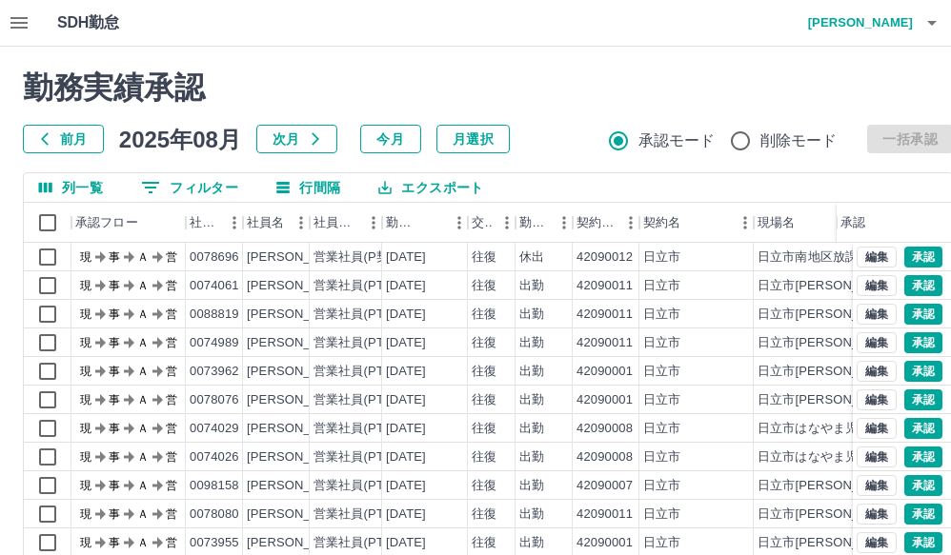
click at [226, 197] on button "0 フィルター" at bounding box center [190, 187] width 128 height 29
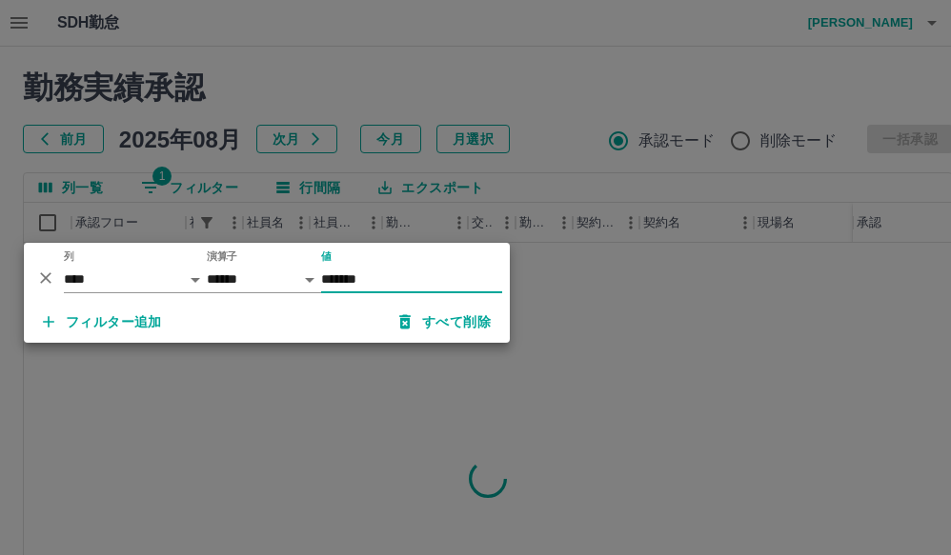
type input "*******"
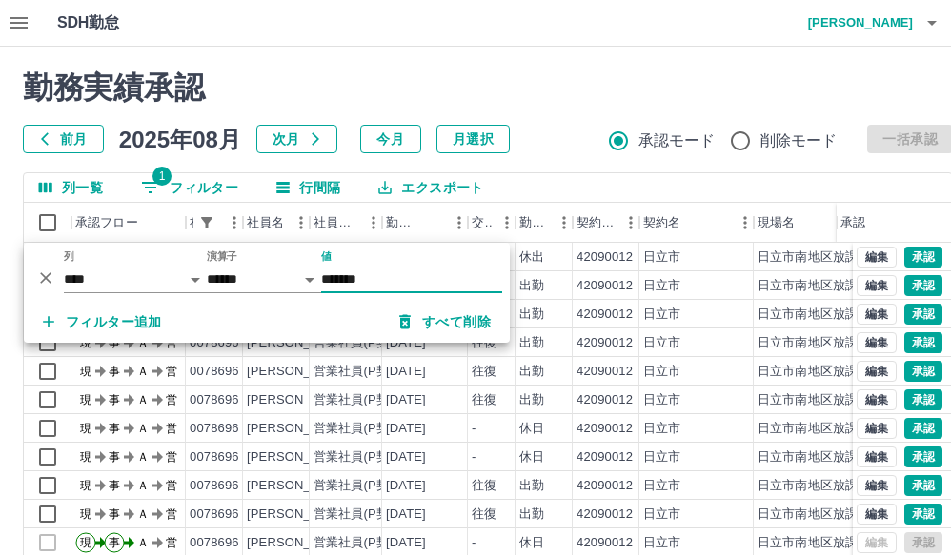
click at [514, 64] on div "勤務実績承認 前月 2025年08月 次月 今月 月選択 承認モード 削除モード 一括承認 列一覧 1 フィルター 行間隔 エクスポート 承認フロー 社員番号…" at bounding box center [488, 426] width 976 height 758
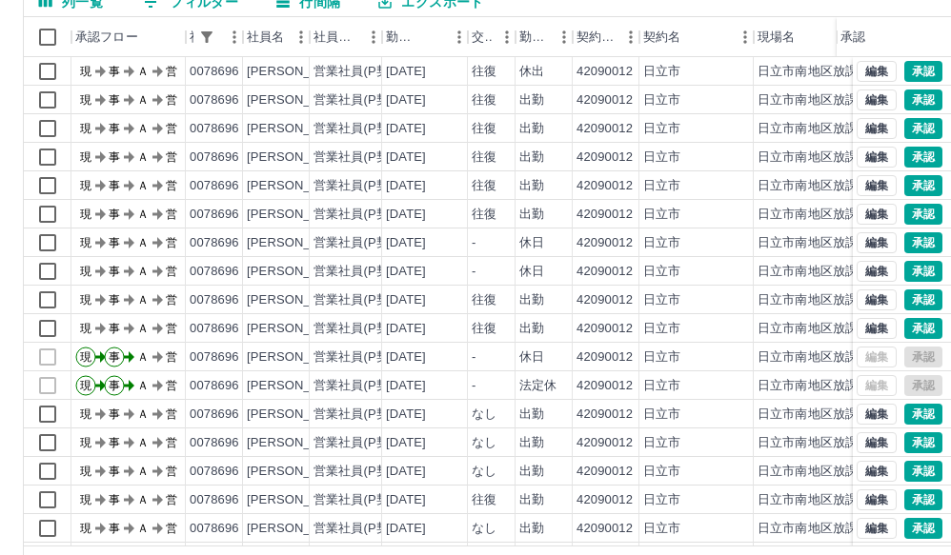
scroll to position [154, 0]
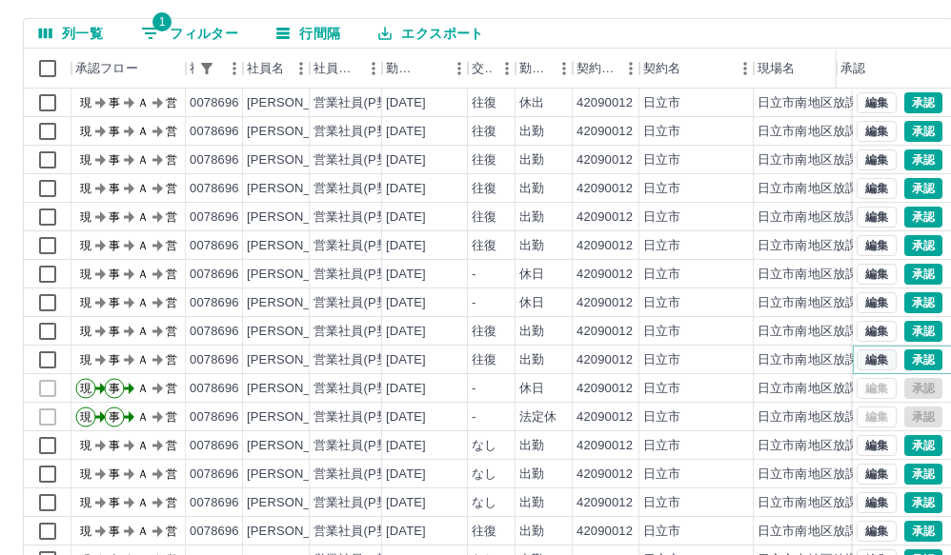
click at [860, 359] on button "編集" at bounding box center [876, 360] width 40 height 21
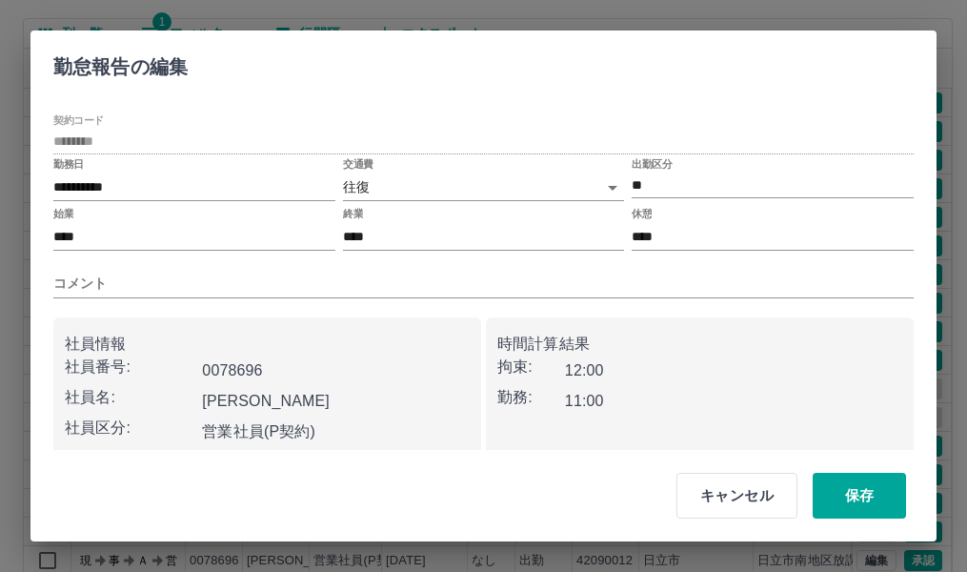
click at [524, 185] on body "SDH勤怠 近江　美加子 勤務実績承認 前月 2025年08月 次月 今月 月選択 承認モード 削除モード 一括承認 列一覧 1 フィルター 行間隔 エクスポ…" at bounding box center [483, 248] width 967 height 805
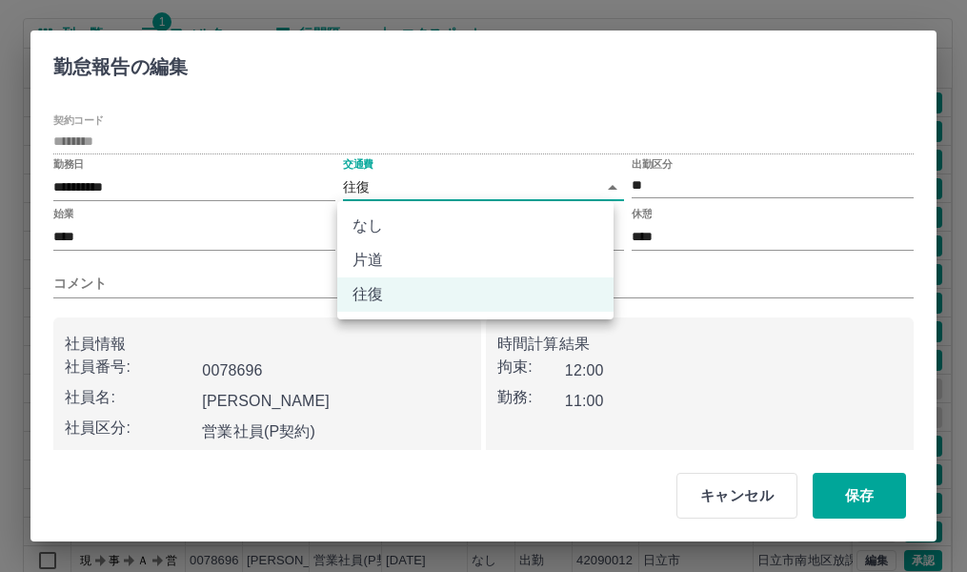
click at [475, 224] on li "なし" at bounding box center [475, 226] width 276 height 34
type input "****"
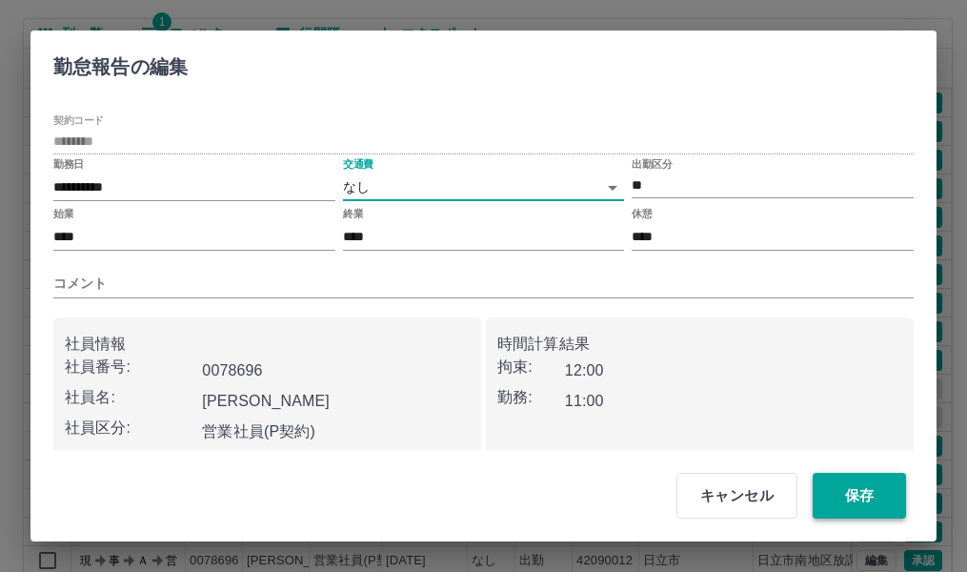
click at [859, 496] on button "保存" at bounding box center [859, 496] width 93 height 46
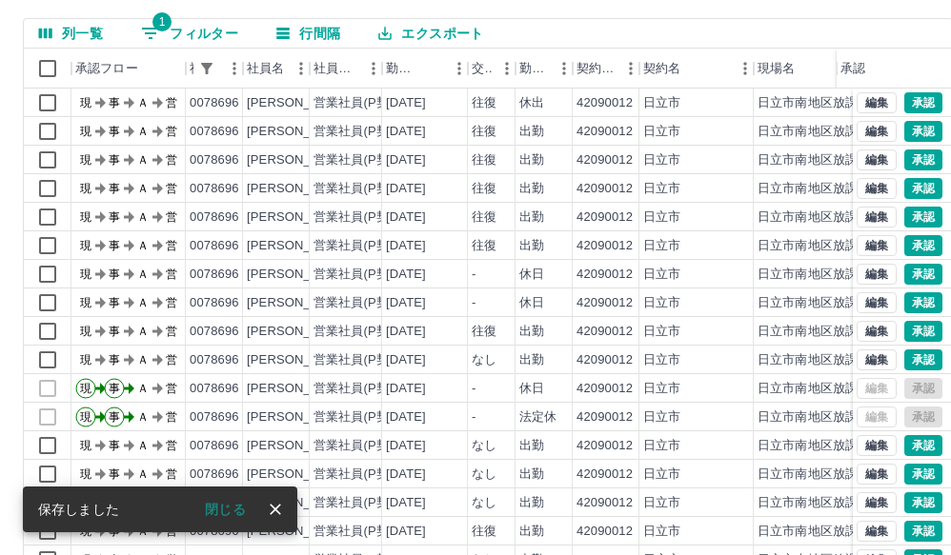
click at [278, 513] on icon "close" at bounding box center [275, 509] width 11 height 11
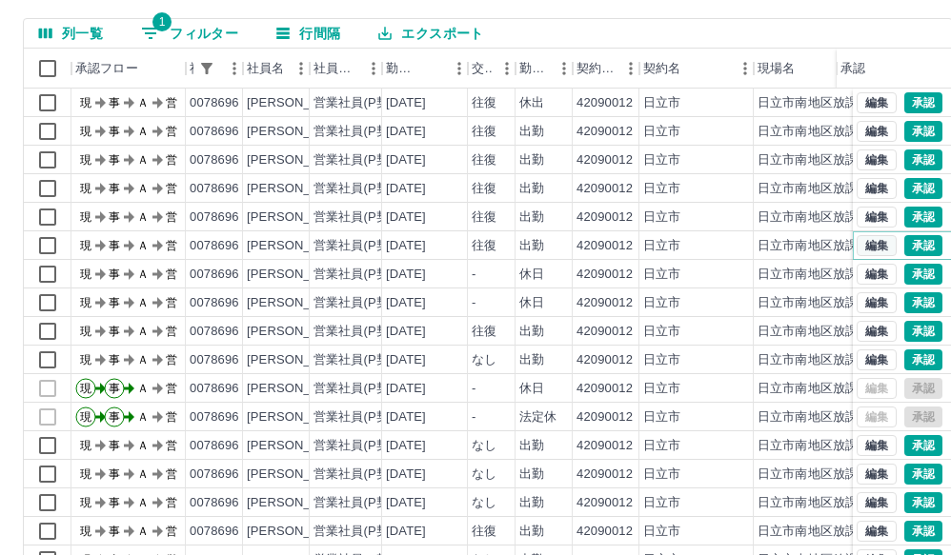
click at [863, 240] on button "編集" at bounding box center [876, 245] width 40 height 21
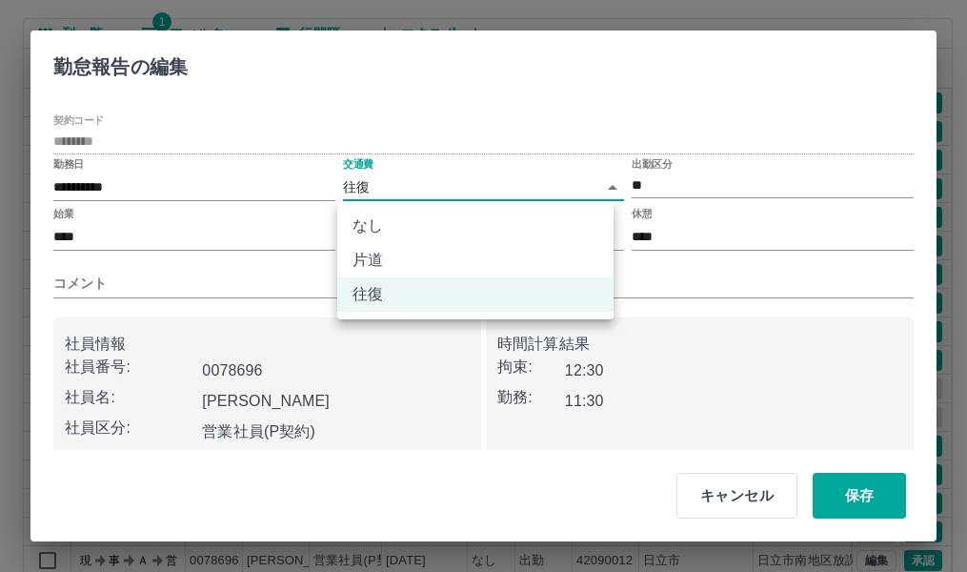
click at [549, 190] on body "SDH勤怠 近江　美加子 勤務実績承認 前月 2025年08月 次月 今月 月選択 承認モード 削除モード 一括承認 列一覧 1 フィルター 行間隔 エクスポ…" at bounding box center [483, 248] width 967 height 805
click at [516, 218] on li "なし" at bounding box center [475, 226] width 276 height 34
type input "****"
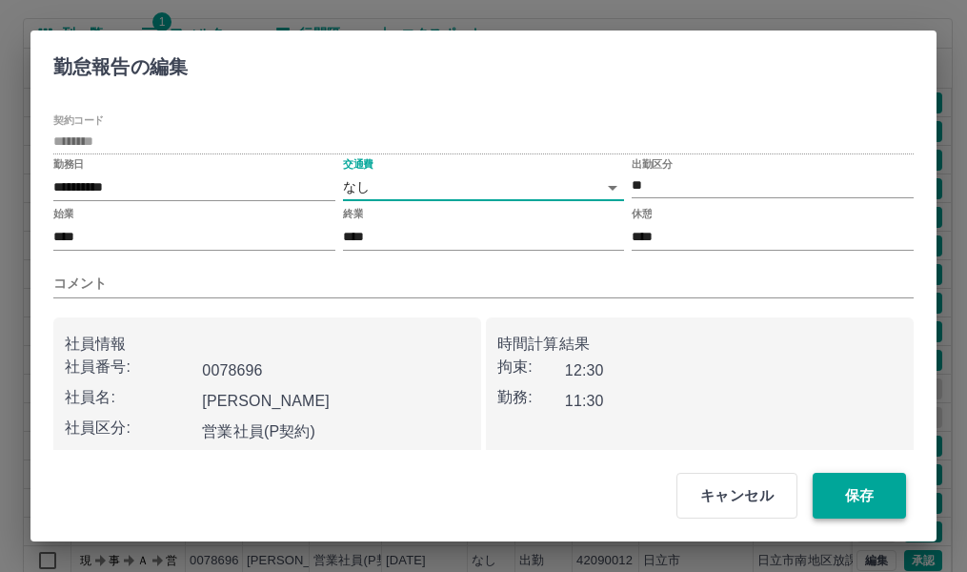
click at [857, 495] on button "保存" at bounding box center [859, 496] width 93 height 46
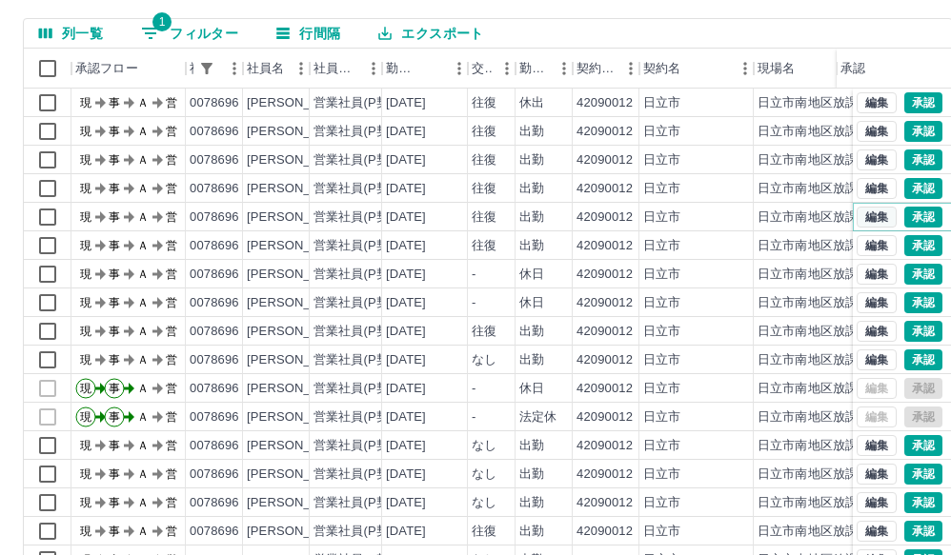
click at [861, 217] on button "編集" at bounding box center [876, 217] width 40 height 21
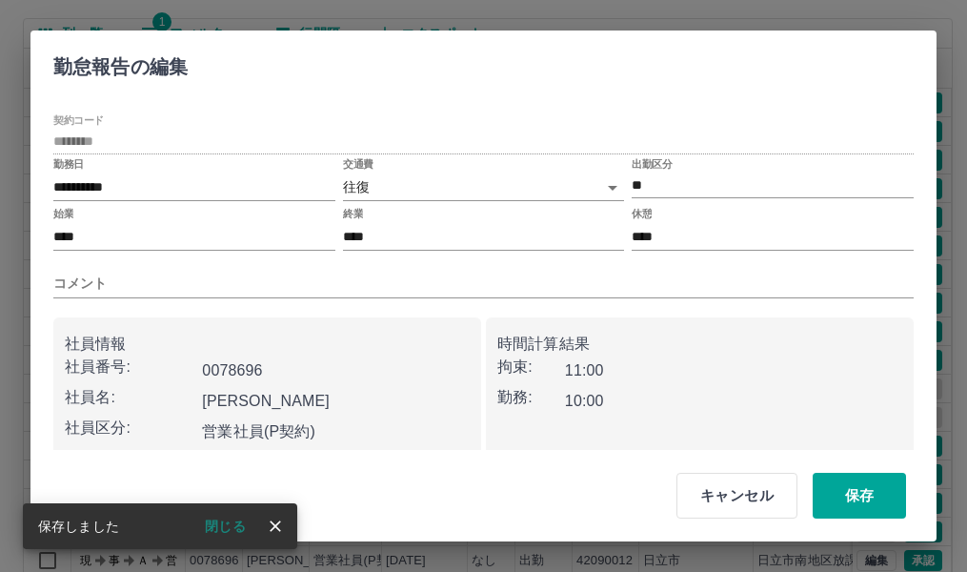
click at [552, 191] on body "SDH勤怠 近江　美加子 勤務実績承認 前月 2025年08月 次月 今月 月選択 承認モード 削除モード 一括承認 列一覧 1 フィルター 行間隔 エクスポ…" at bounding box center [483, 248] width 967 height 805
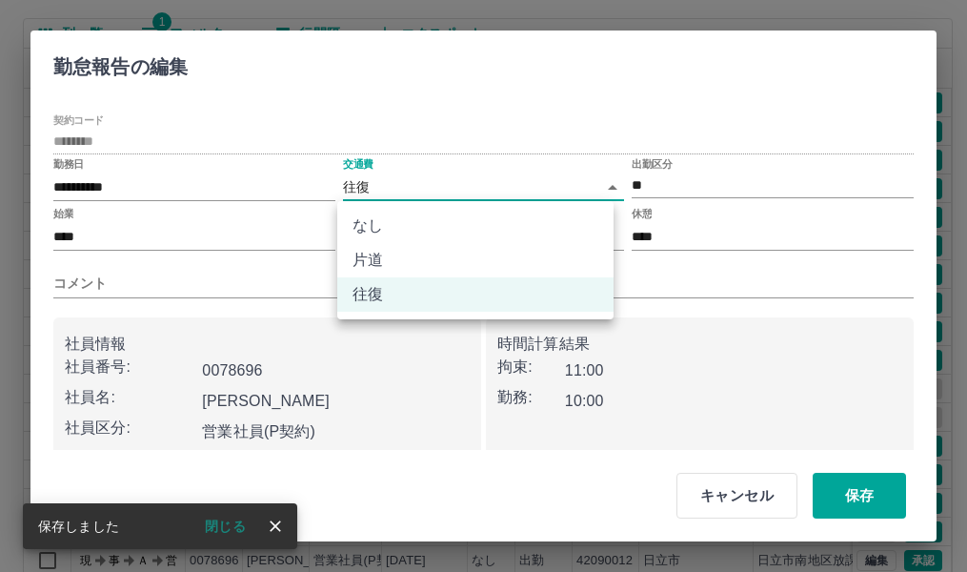
click at [517, 230] on li "なし" at bounding box center [475, 226] width 276 height 34
type input "****"
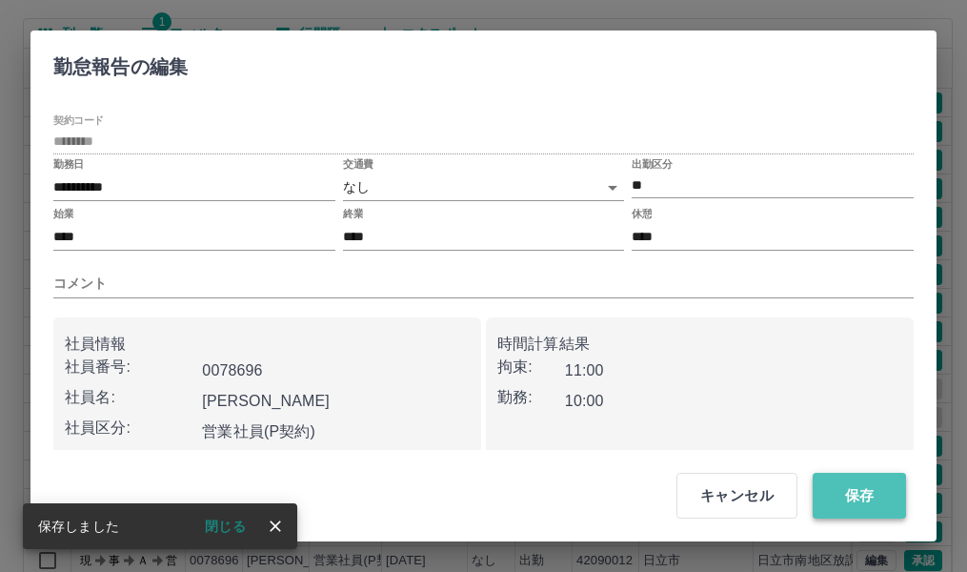
click at [860, 495] on button "保存" at bounding box center [859, 496] width 93 height 46
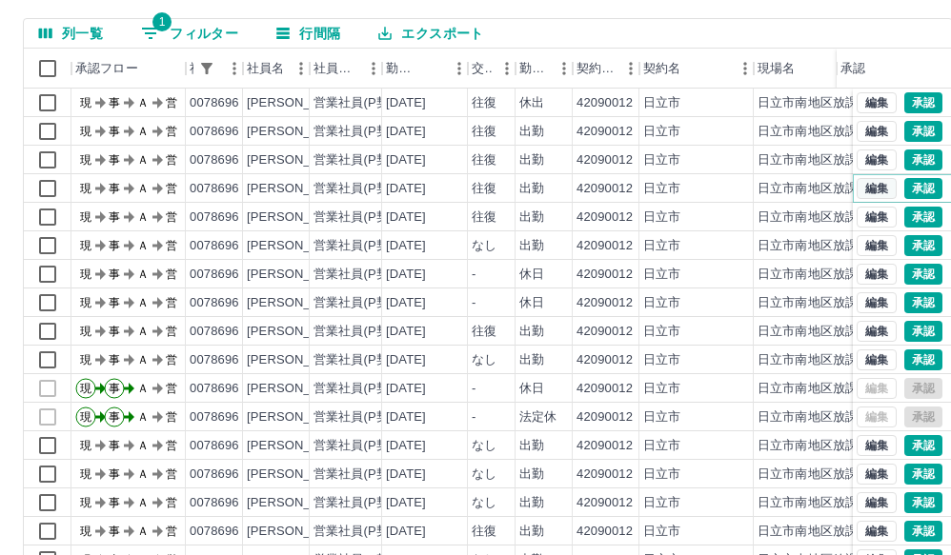
click at [856, 186] on button "編集" at bounding box center [876, 188] width 40 height 21
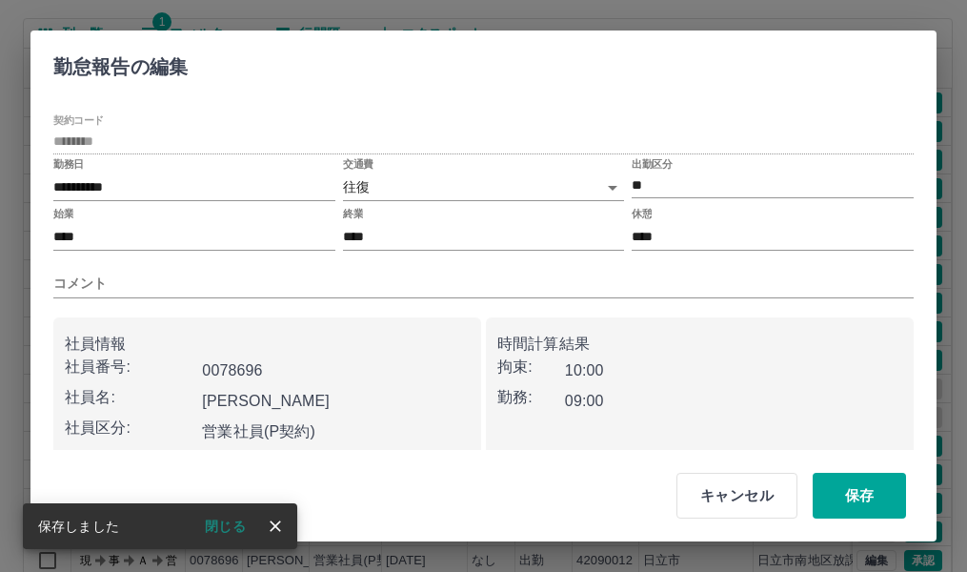
click at [523, 188] on body "SDH勤怠 近江　美加子 勤務実績承認 前月 2025年08月 次月 今月 月選択 承認モード 削除モード 一括承認 列一覧 1 フィルター 行間隔 エクスポ…" at bounding box center [483, 248] width 967 height 805
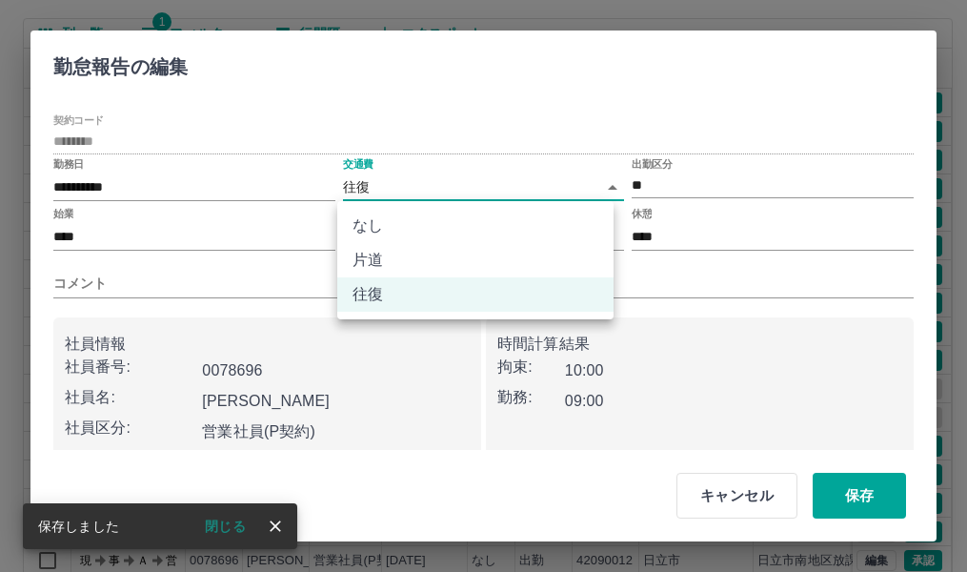
click at [485, 229] on li "なし" at bounding box center [475, 226] width 276 height 34
type input "****"
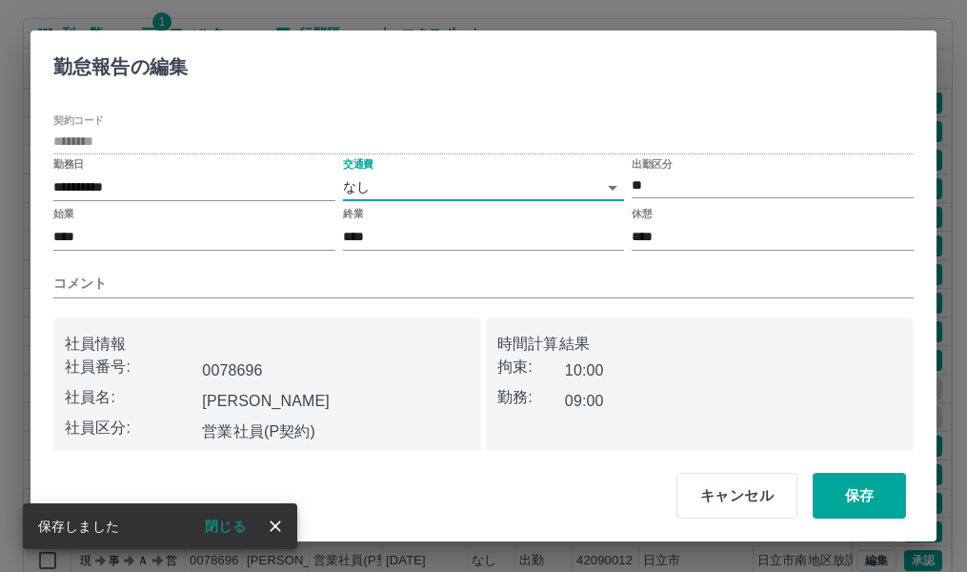
click at [273, 527] on icon "close" at bounding box center [275, 525] width 11 height 11
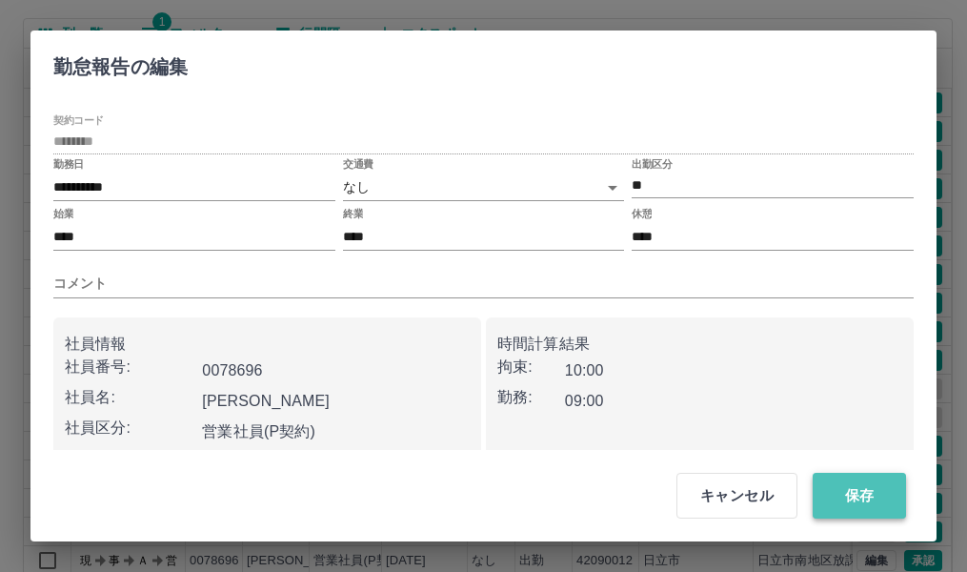
click at [855, 492] on button "保存" at bounding box center [859, 496] width 93 height 46
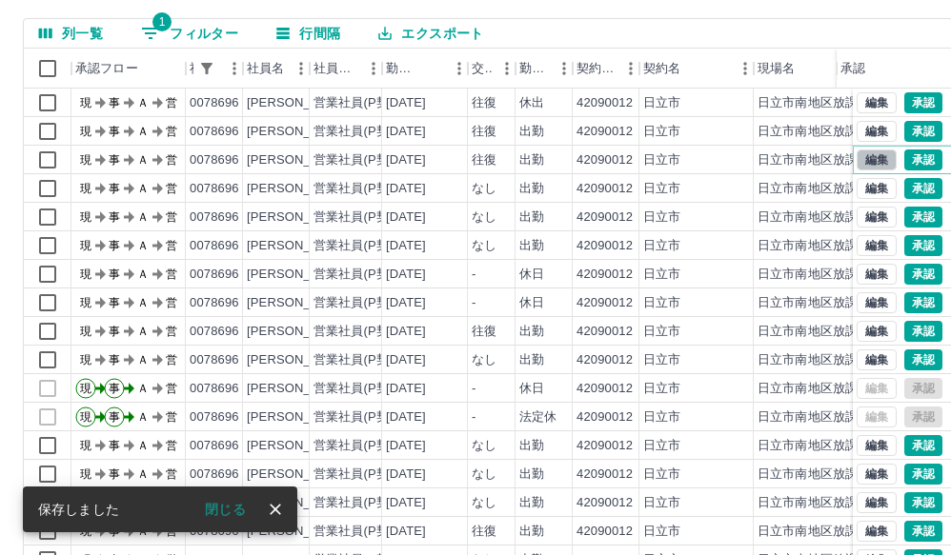
click at [856, 162] on button "編集" at bounding box center [876, 160] width 40 height 21
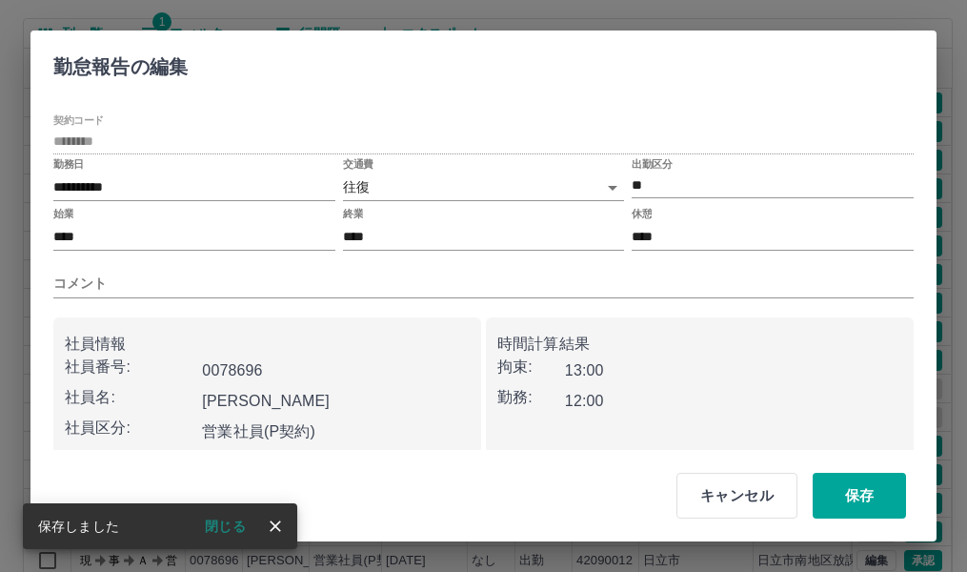
click at [562, 181] on body "SDH勤怠 近江　美加子 勤務実績承認 前月 2025年08月 次月 今月 月選択 承認モード 削除モード 一括承認 列一覧 1 フィルター 行間隔 エクスポ…" at bounding box center [483, 248] width 967 height 805
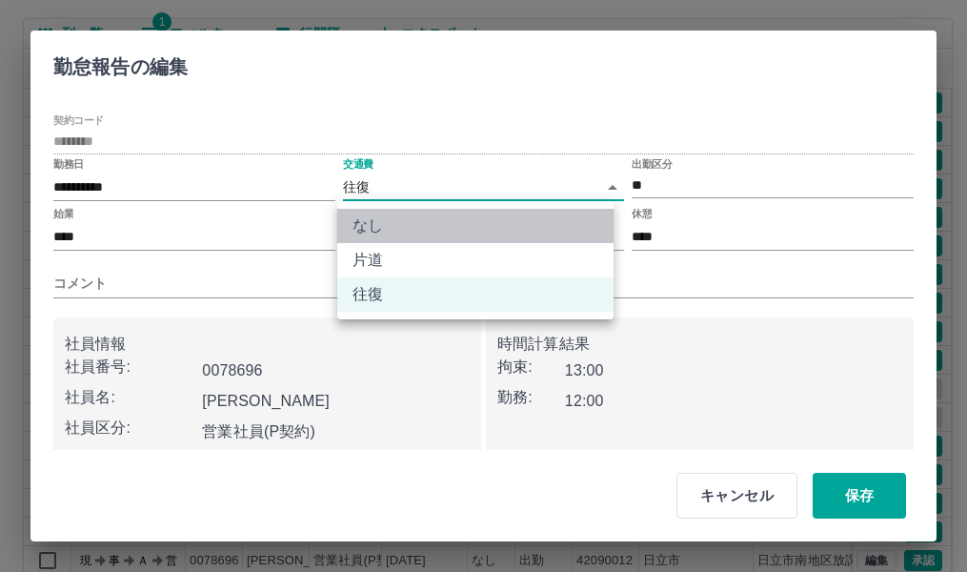
click at [511, 232] on li "なし" at bounding box center [475, 226] width 276 height 34
type input "****"
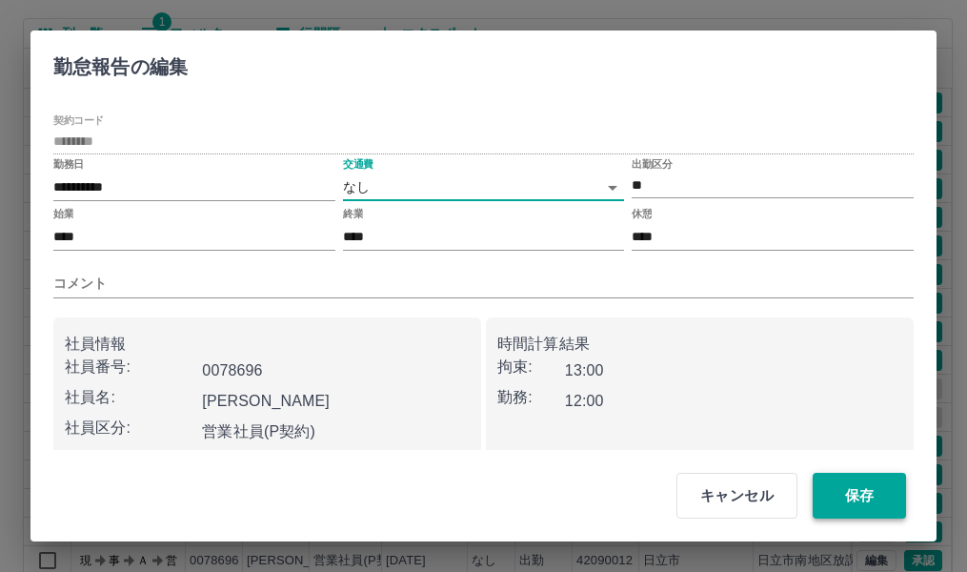
click at [860, 499] on button "保存" at bounding box center [859, 496] width 93 height 46
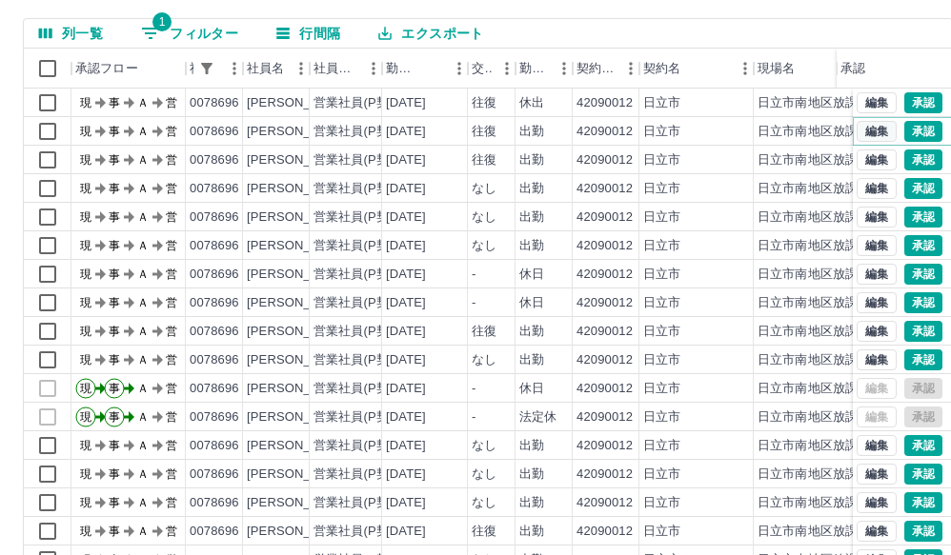
click at [856, 132] on button "編集" at bounding box center [876, 131] width 40 height 21
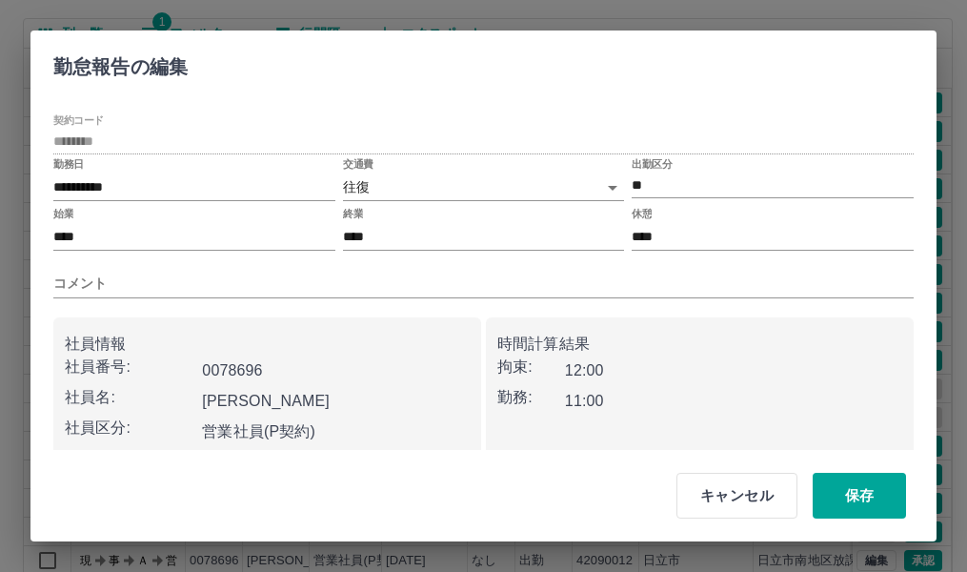
click at [528, 183] on body "SDH勤怠 近江　美加子 勤務実績承認 前月 2025年08月 次月 今月 月選択 承認モード 削除モード 一括承認 列一覧 1 フィルター 行間隔 エクスポ…" at bounding box center [483, 248] width 967 height 805
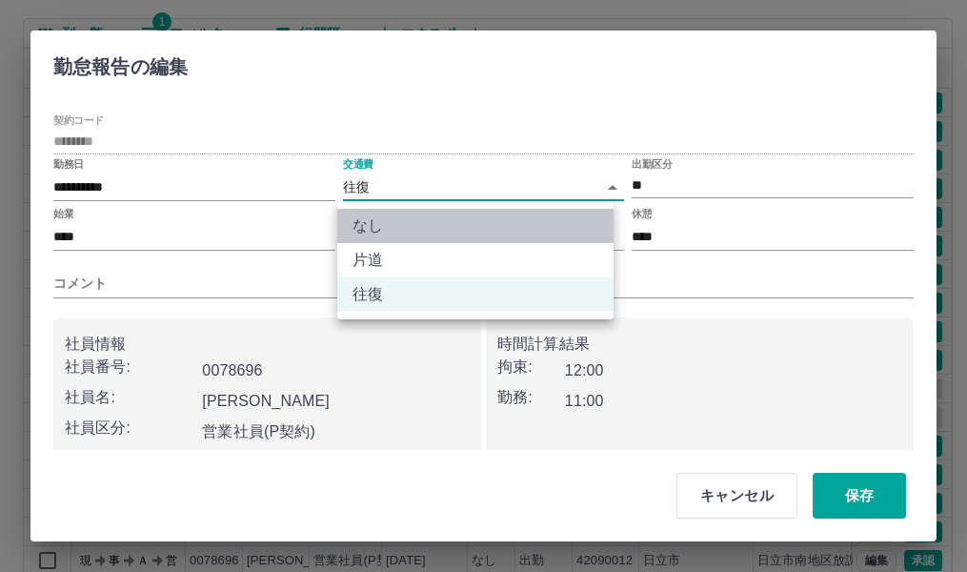
click at [492, 227] on li "なし" at bounding box center [475, 226] width 276 height 34
type input "****"
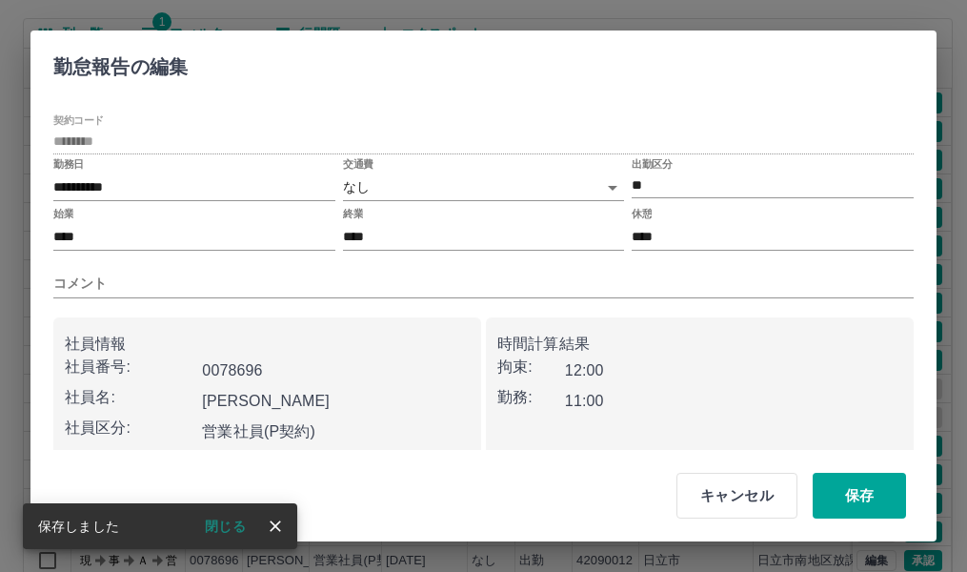
click at [279, 522] on icon "close" at bounding box center [275, 525] width 11 height 11
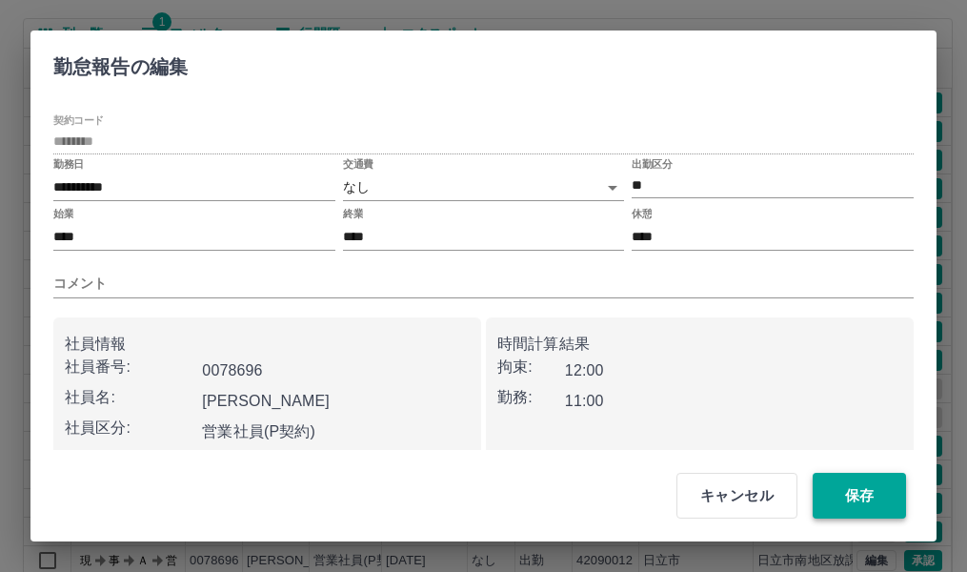
click at [854, 494] on button "保存" at bounding box center [859, 496] width 93 height 46
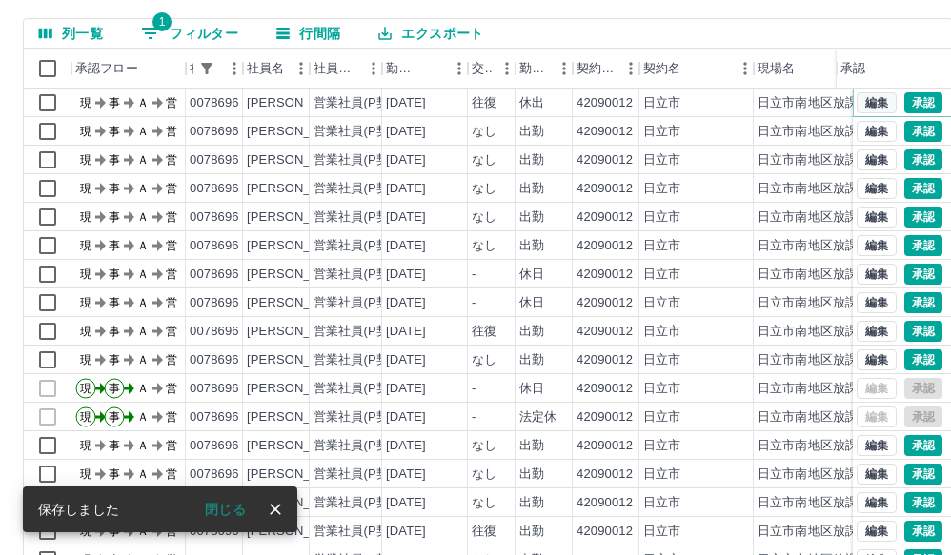
click at [863, 106] on button "編集" at bounding box center [876, 102] width 40 height 21
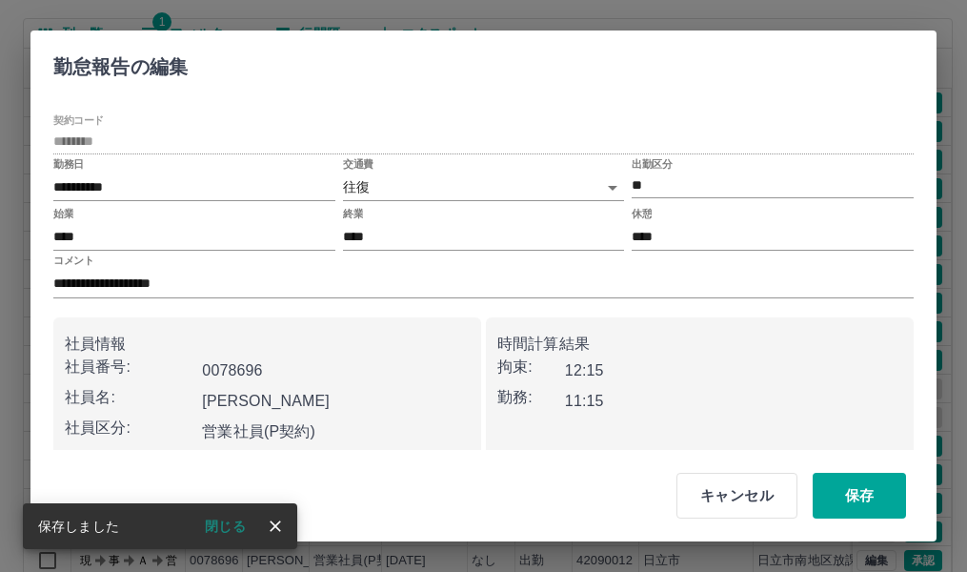
click at [489, 185] on body "SDH勤怠 近江　美加子 勤務実績承認 前月 2025年08月 次月 今月 月選択 承認モード 削除モード 一括承認 列一覧 1 フィルター 行間隔 エクスポ…" at bounding box center [483, 248] width 967 height 805
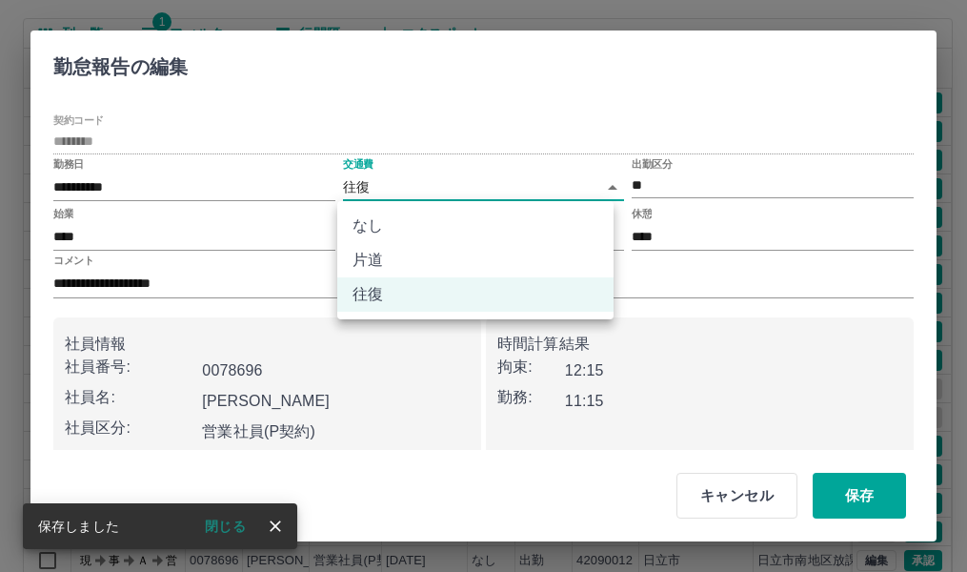
click at [465, 226] on li "なし" at bounding box center [475, 226] width 276 height 34
type input "****"
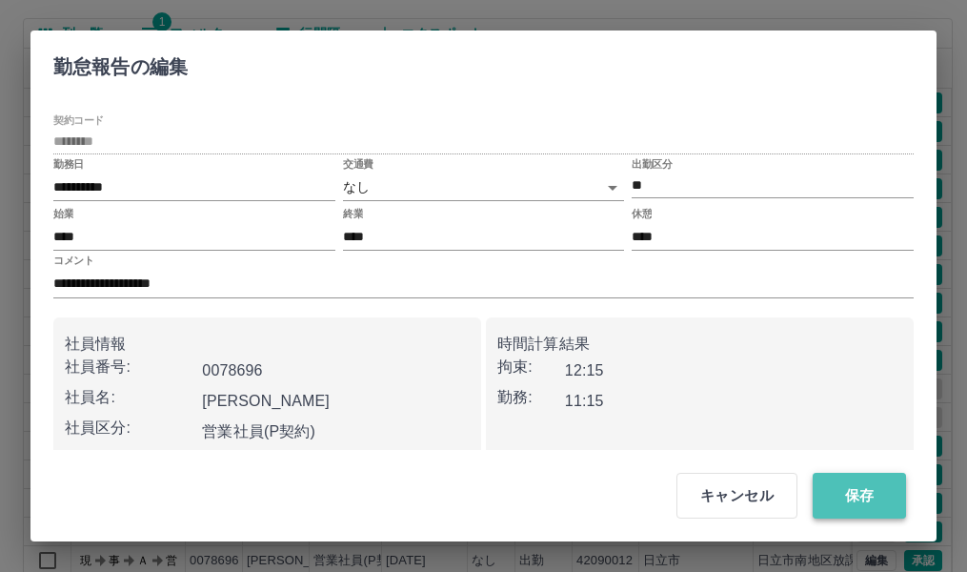
click at [881, 502] on button "保存" at bounding box center [859, 496] width 93 height 46
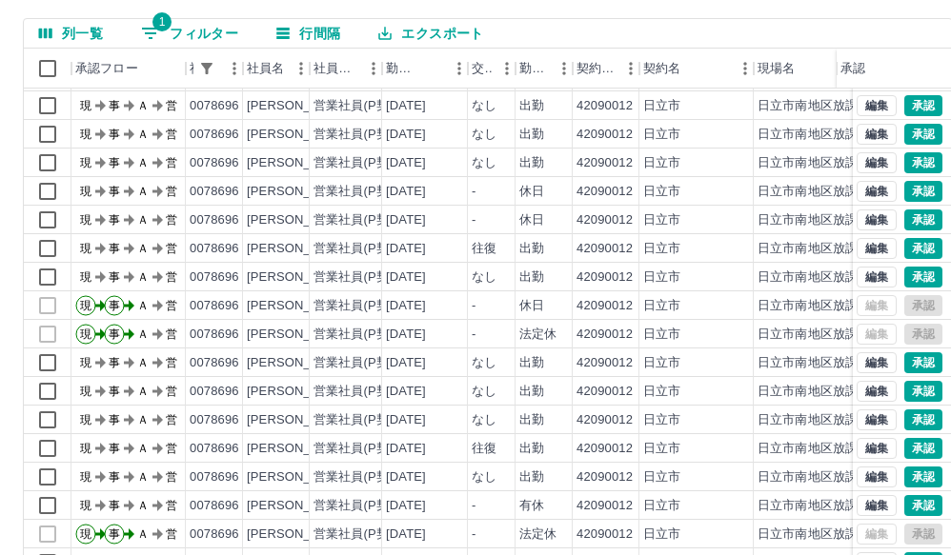
scroll to position [250, 0]
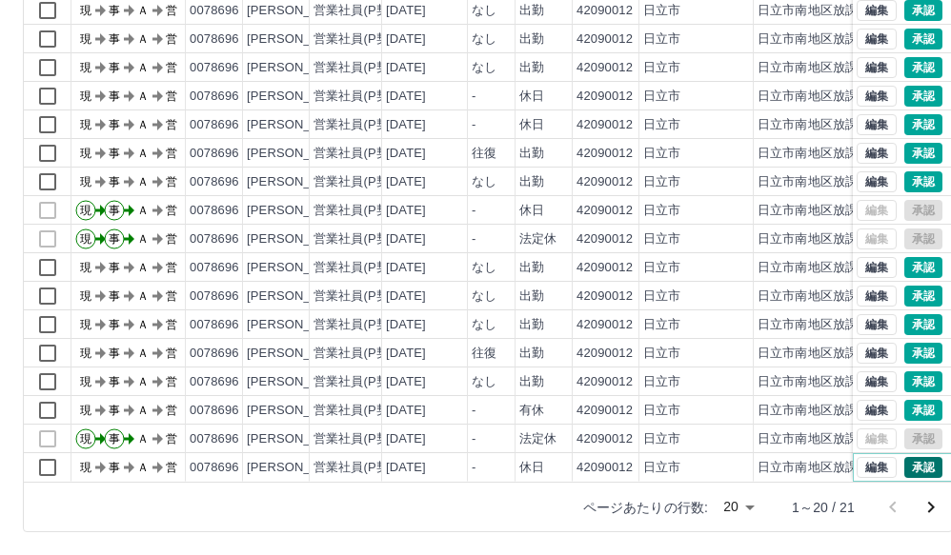
click at [909, 457] on button "承認" at bounding box center [923, 467] width 38 height 21
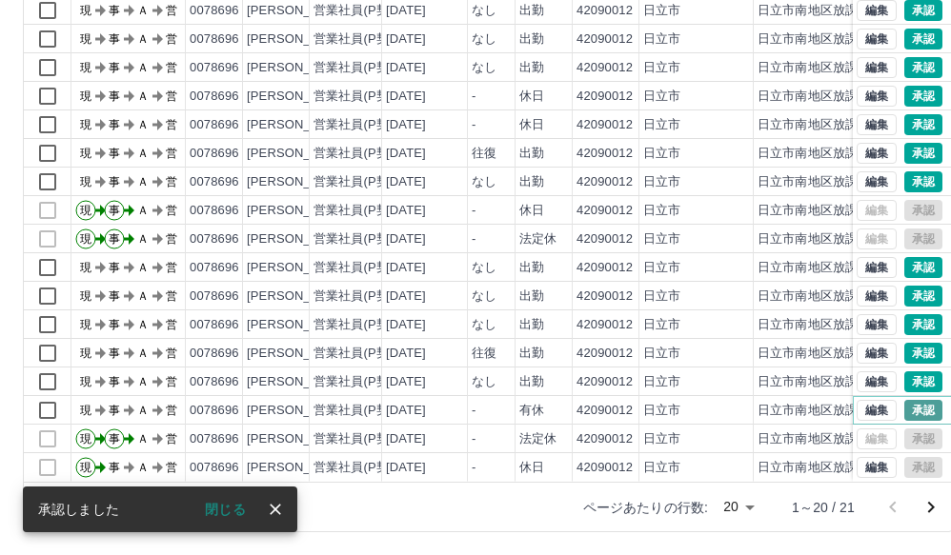
click at [909, 400] on button "承認" at bounding box center [923, 410] width 38 height 21
click at [274, 510] on icon "close" at bounding box center [275, 509] width 11 height 11
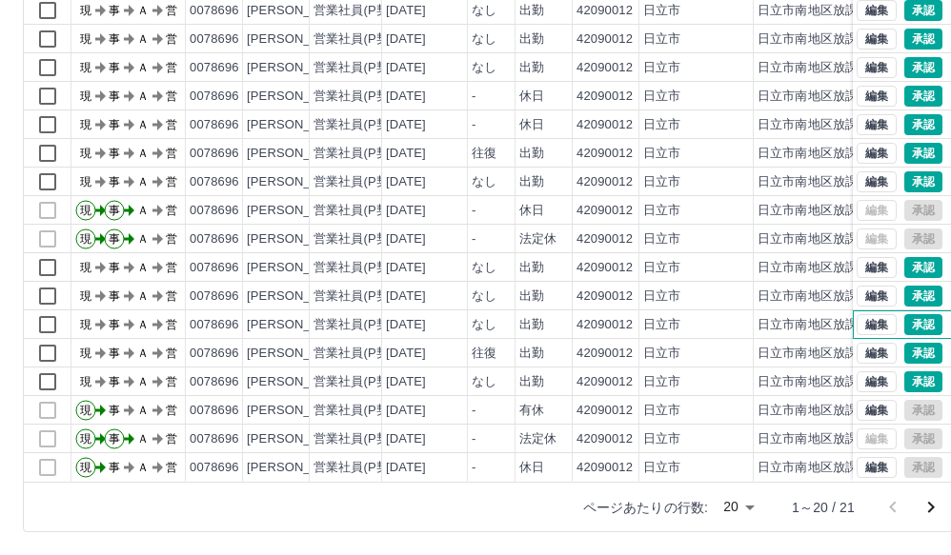
click at [914, 321] on div "編集 承認" at bounding box center [902, 325] width 99 height 29
click at [906, 343] on button "承認" at bounding box center [923, 353] width 38 height 21
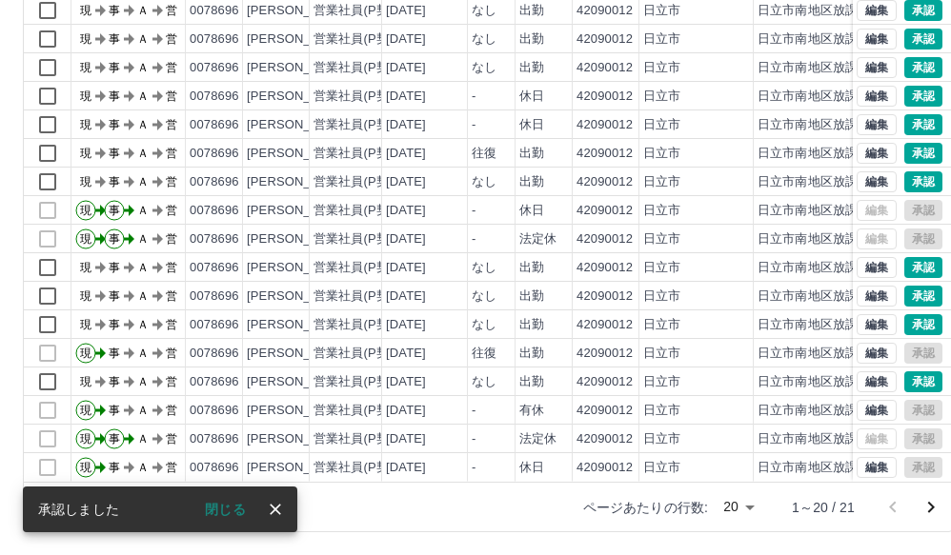
click at [272, 504] on icon "close" at bounding box center [275, 509] width 19 height 19
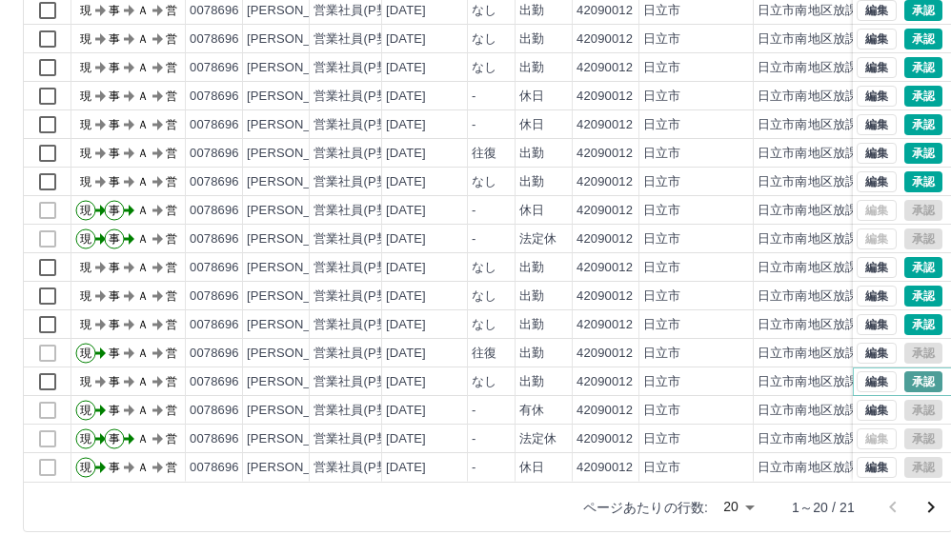
click at [904, 372] on button "承認" at bounding box center [923, 382] width 38 height 21
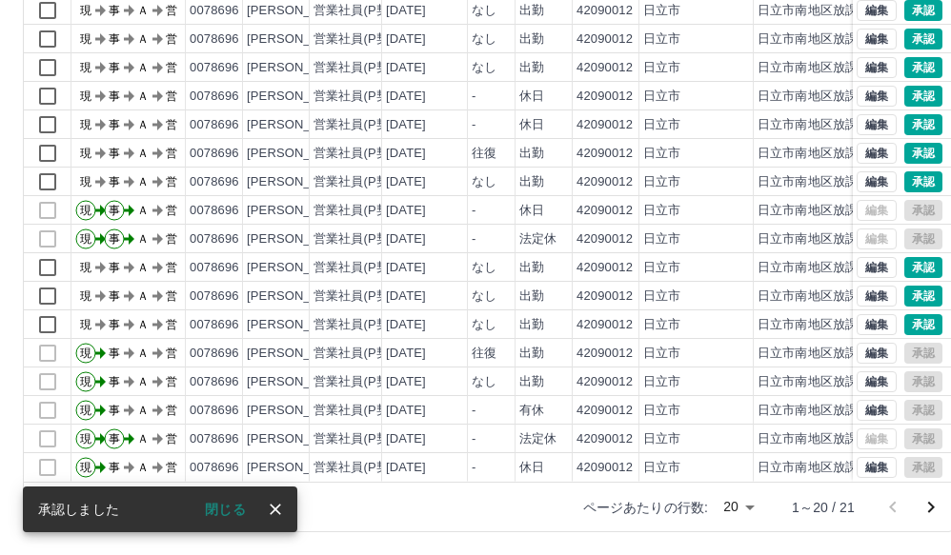
click at [275, 509] on icon "close" at bounding box center [275, 509] width 11 height 11
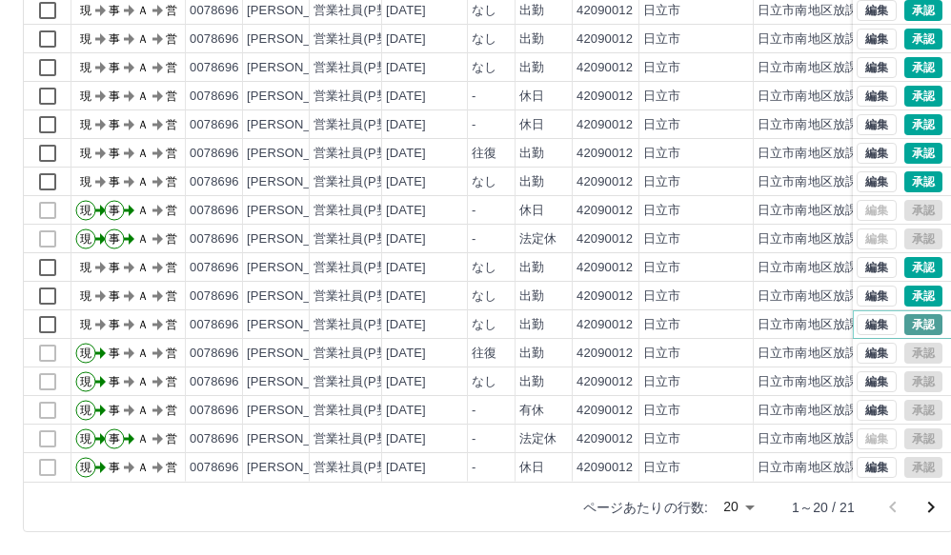
click at [904, 314] on button "承認" at bounding box center [923, 324] width 38 height 21
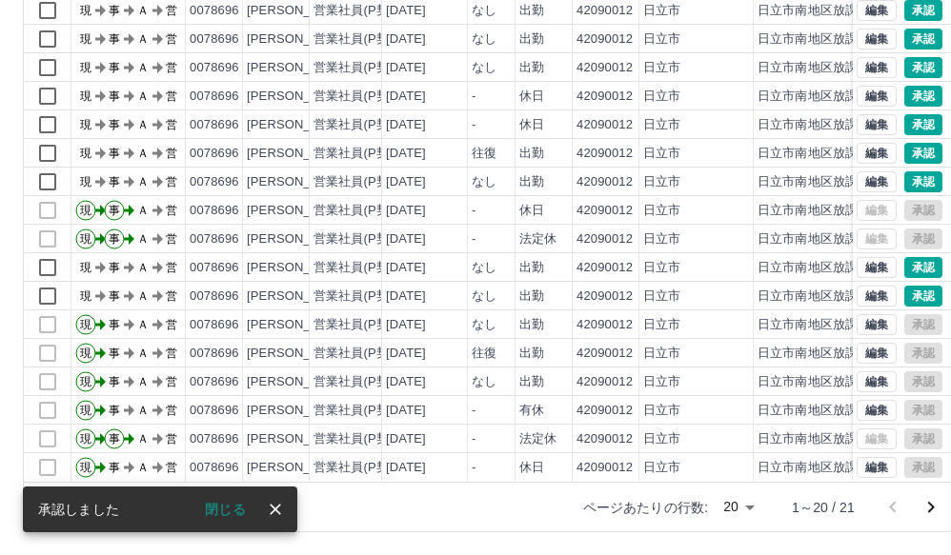
click at [276, 506] on icon "close" at bounding box center [275, 509] width 19 height 19
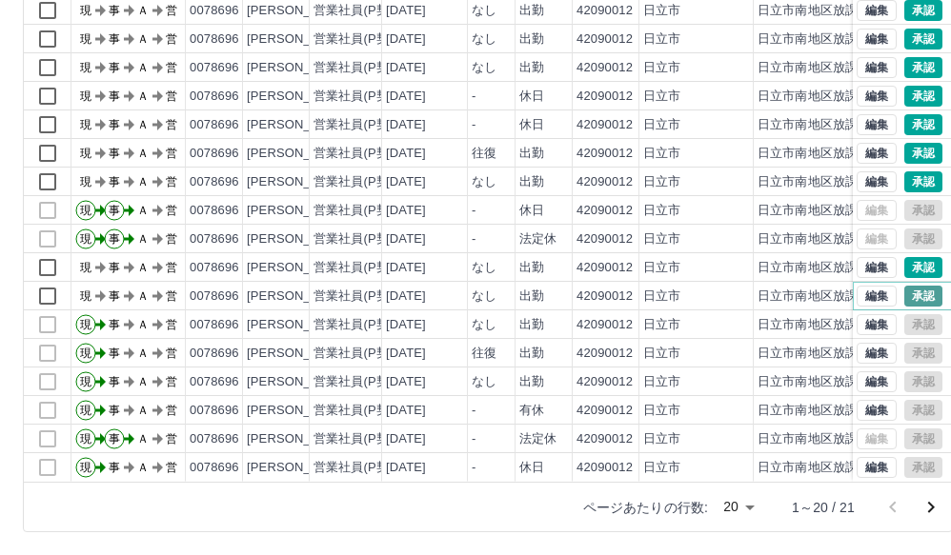
click at [904, 286] on button "承認" at bounding box center [923, 296] width 38 height 21
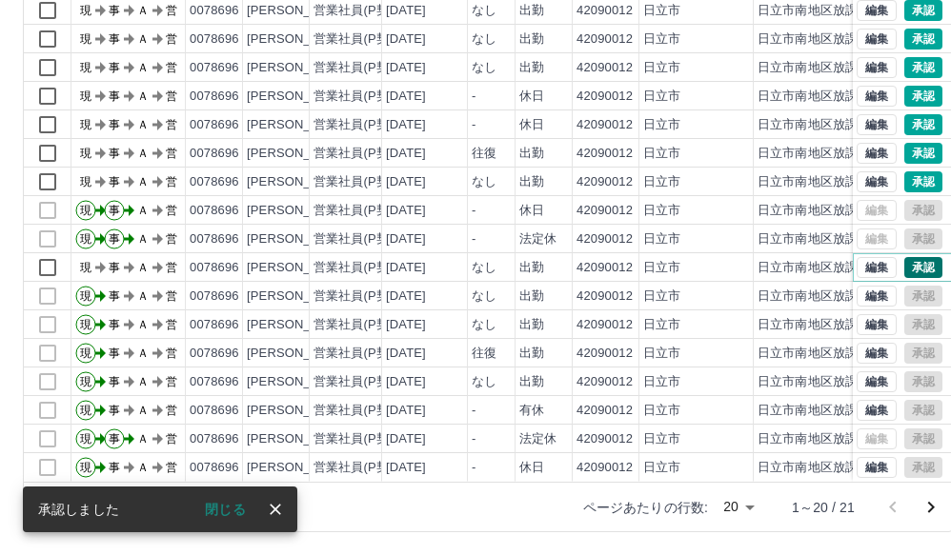
click at [917, 257] on button "承認" at bounding box center [923, 267] width 38 height 21
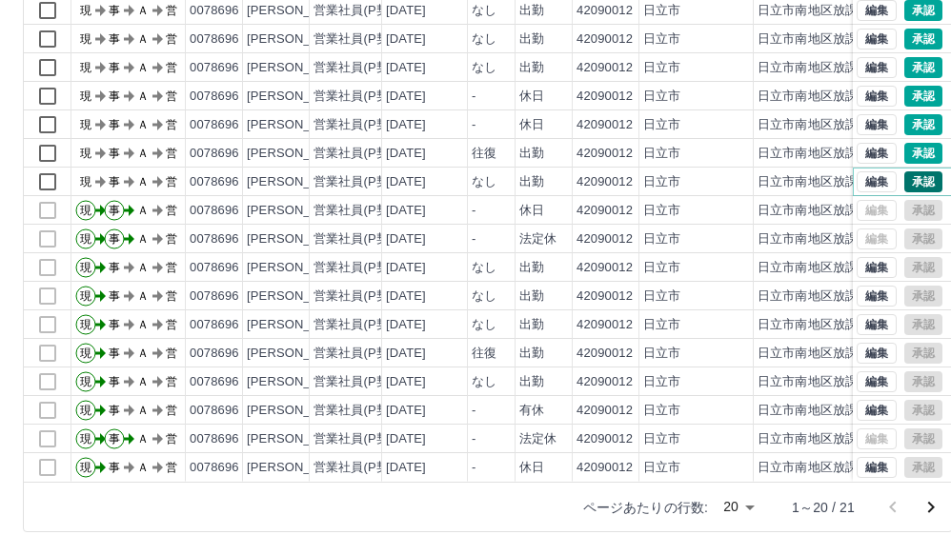
click at [920, 171] on button "承認" at bounding box center [923, 181] width 38 height 21
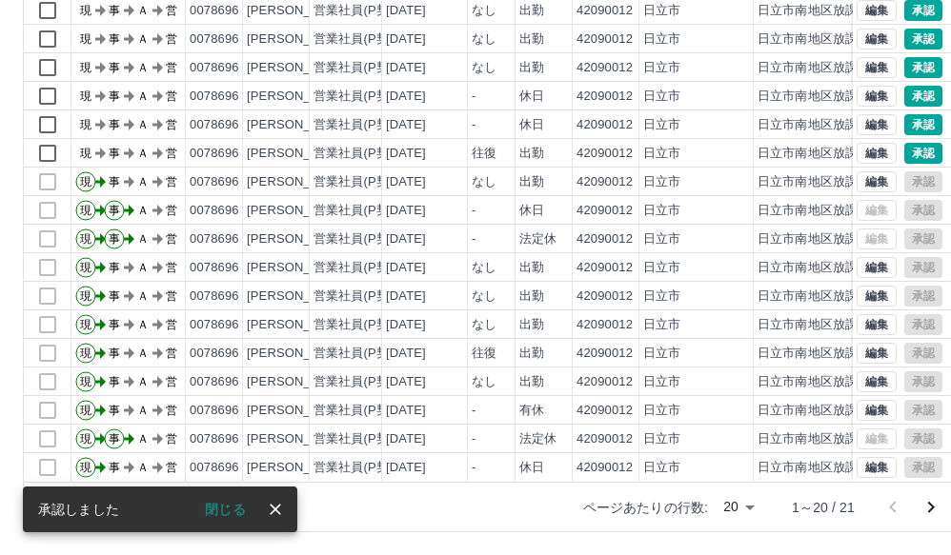
click at [273, 510] on icon "close" at bounding box center [275, 509] width 19 height 19
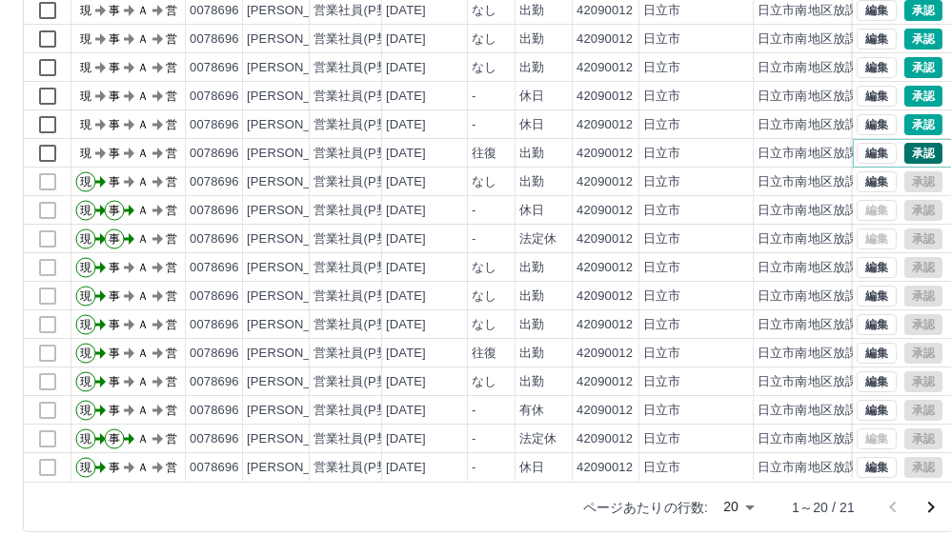
click at [911, 143] on button "承認" at bounding box center [923, 153] width 38 height 21
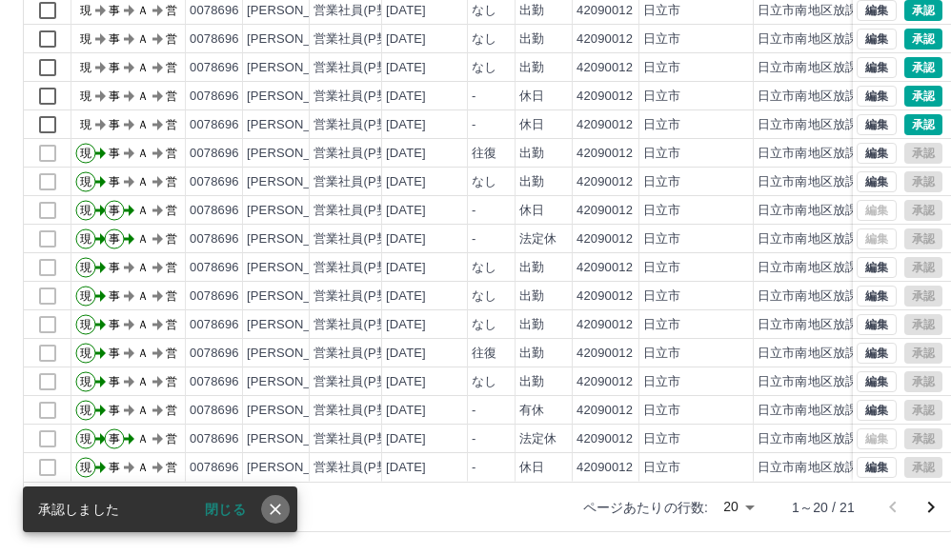
click at [273, 509] on icon "close" at bounding box center [275, 509] width 11 height 11
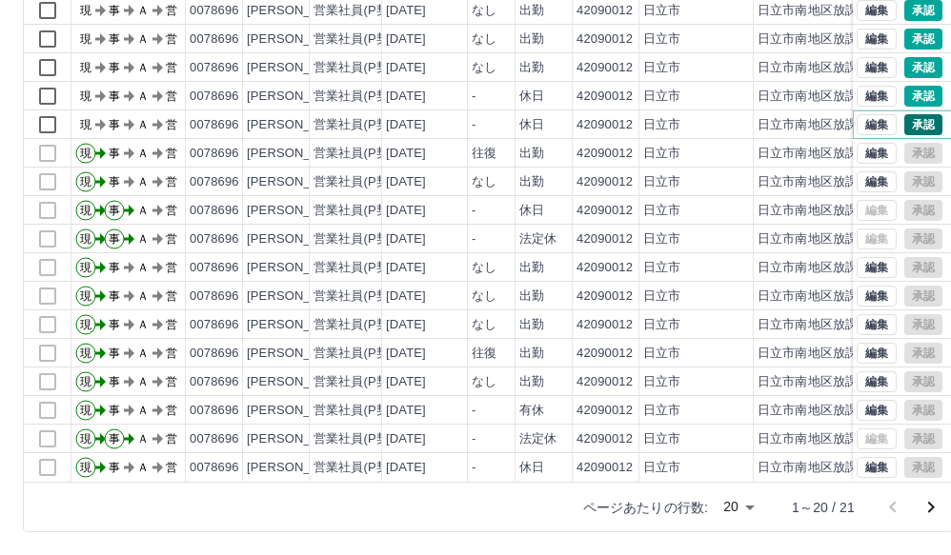
click at [904, 114] on button "承認" at bounding box center [923, 124] width 38 height 21
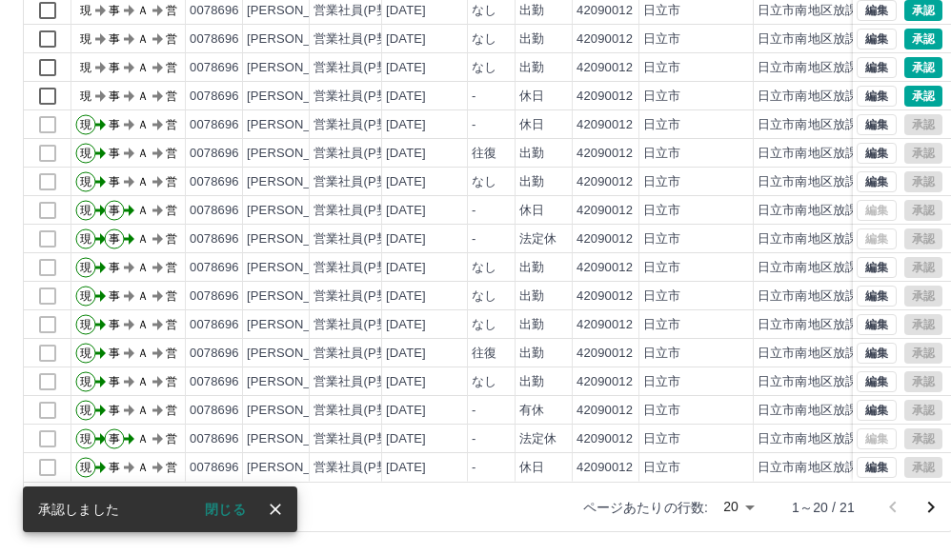
click at [276, 512] on icon "close" at bounding box center [275, 509] width 11 height 11
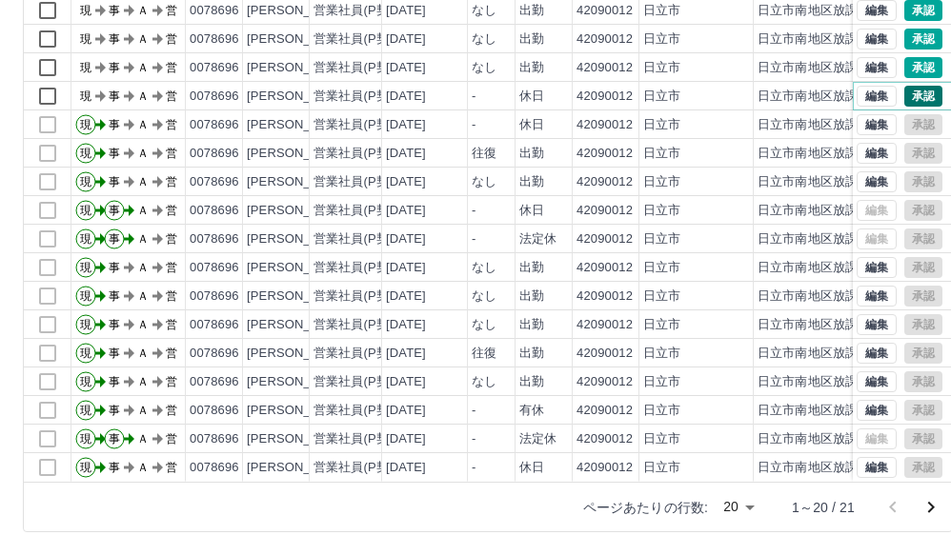
click at [908, 86] on button "承認" at bounding box center [923, 96] width 38 height 21
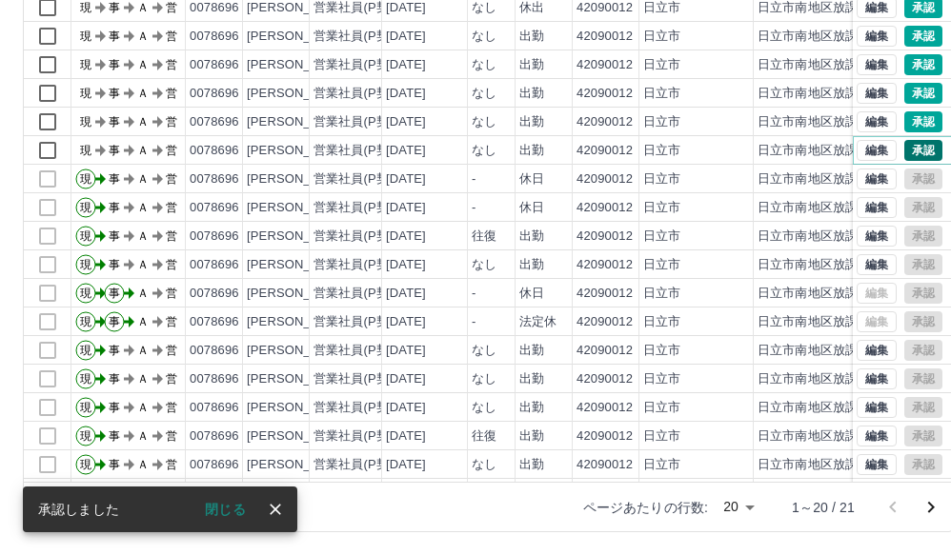
click at [907, 147] on button "承認" at bounding box center [923, 150] width 38 height 21
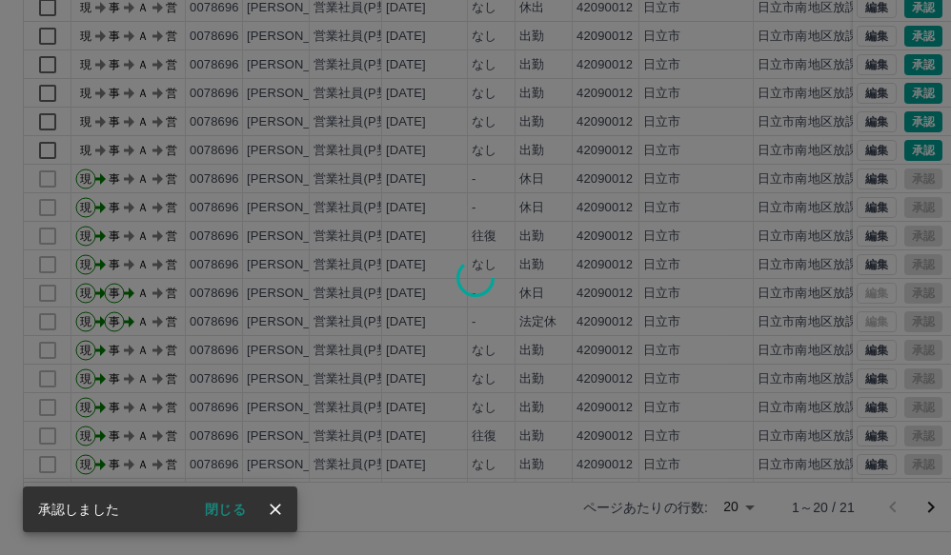
click at [274, 509] on icon "close" at bounding box center [275, 509] width 11 height 11
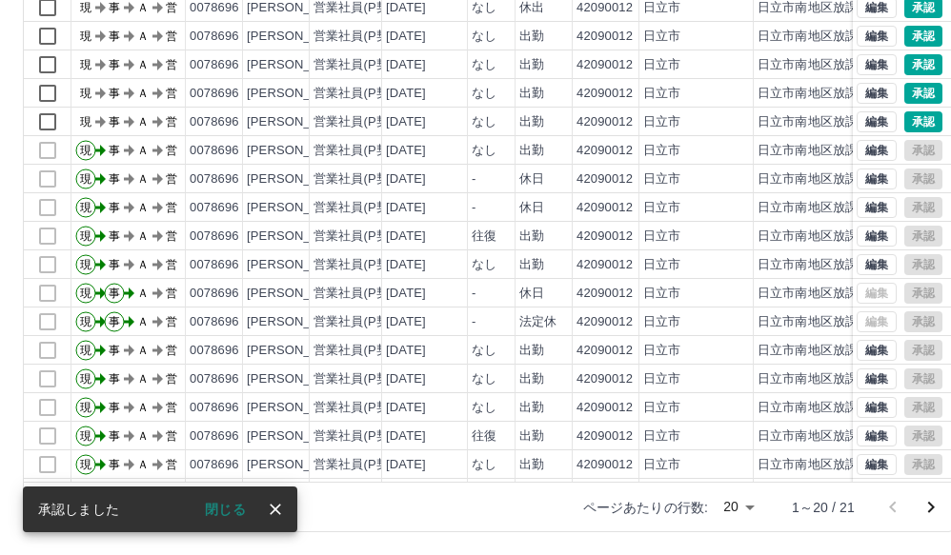
click at [269, 508] on icon "close" at bounding box center [275, 509] width 19 height 19
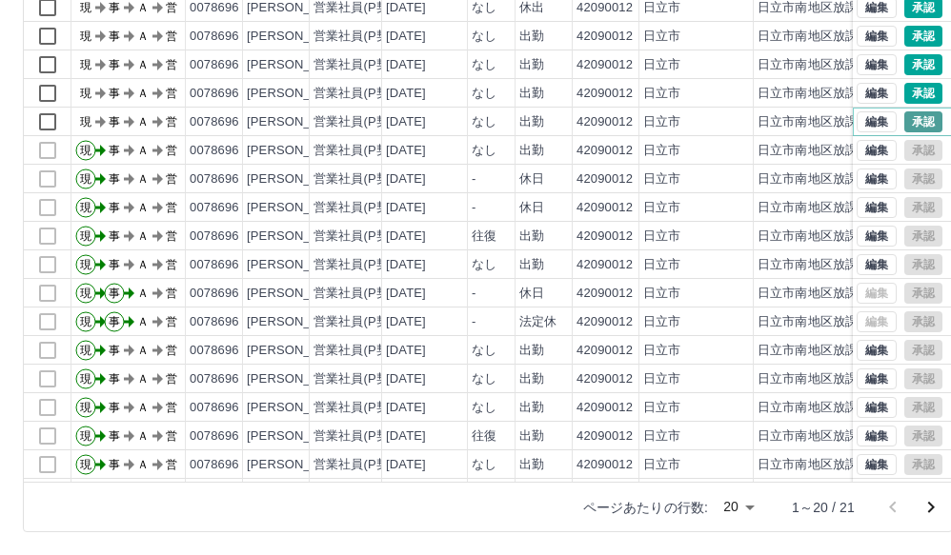
click at [904, 119] on button "承認" at bounding box center [923, 121] width 38 height 21
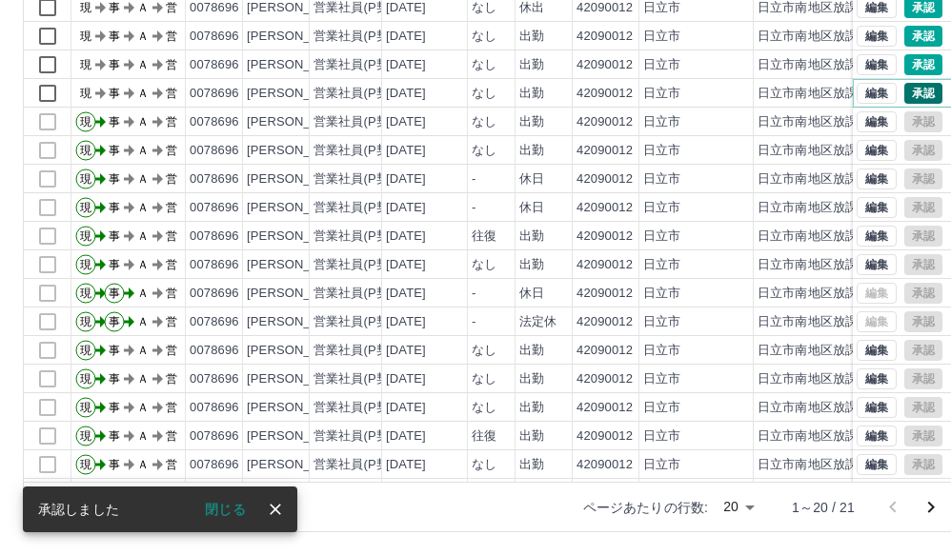
click at [904, 87] on button "承認" at bounding box center [923, 93] width 38 height 21
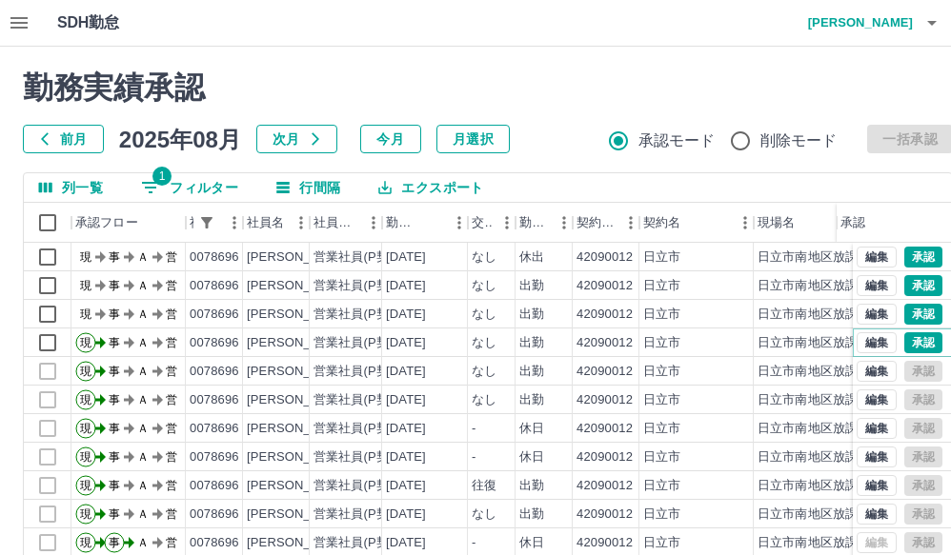
scroll to position [95, 0]
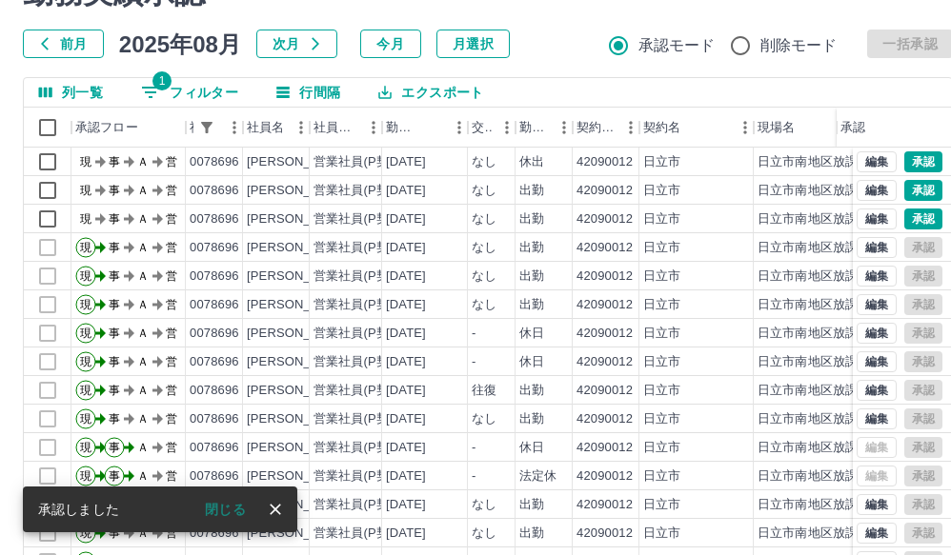
click at [280, 516] on icon "close" at bounding box center [275, 509] width 19 height 19
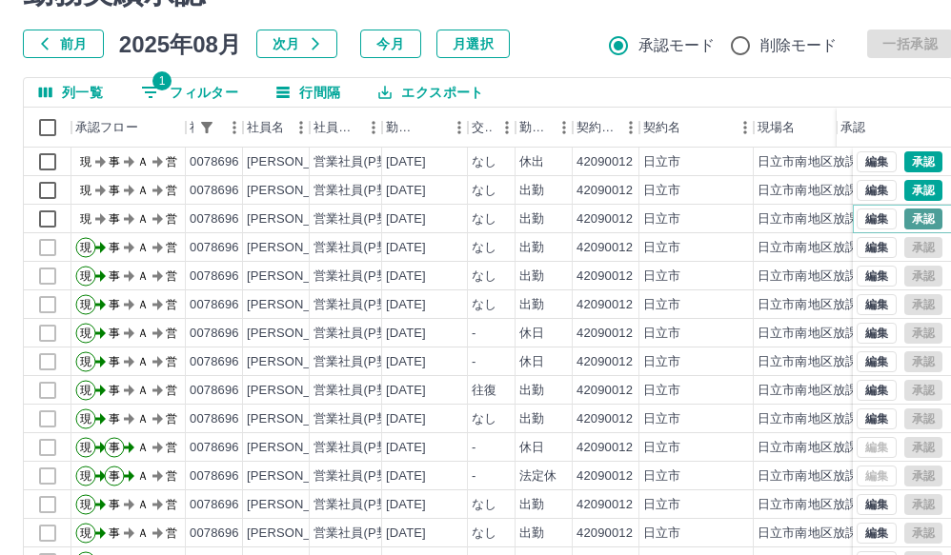
click at [904, 219] on button "承認" at bounding box center [923, 219] width 38 height 21
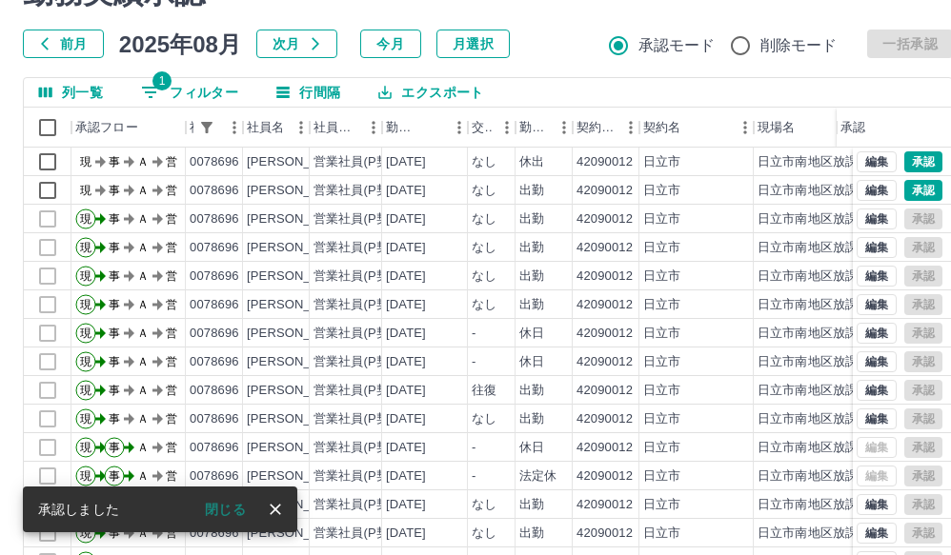
click at [273, 509] on icon "close" at bounding box center [275, 509] width 11 height 11
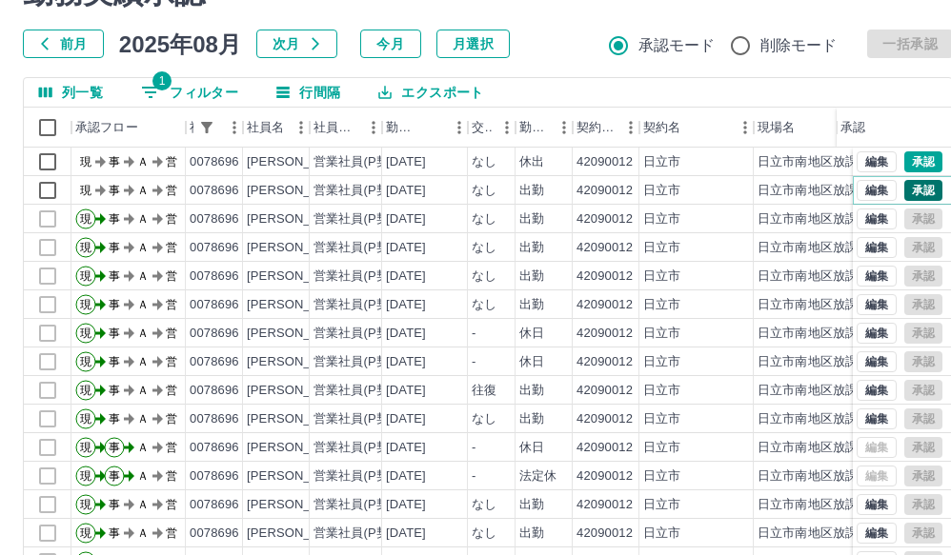
click at [912, 184] on button "承認" at bounding box center [923, 190] width 38 height 21
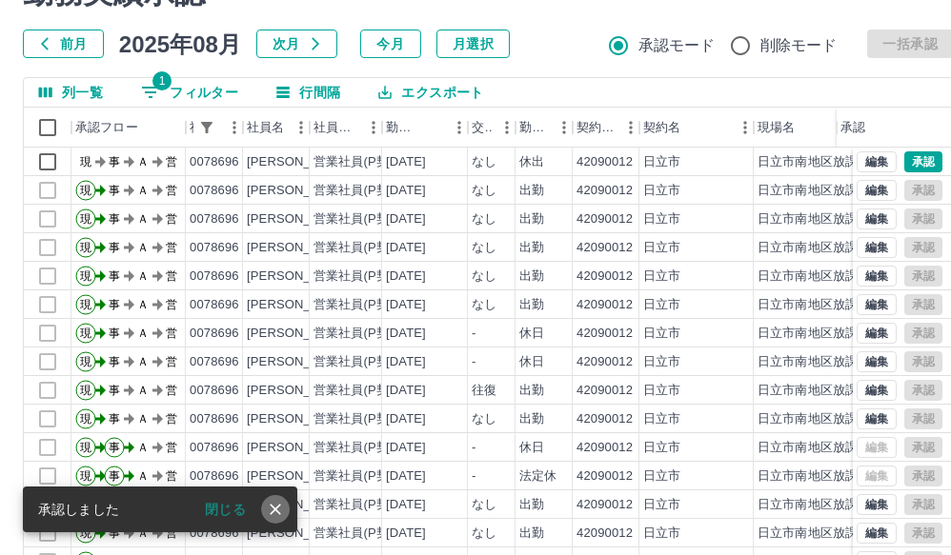
click at [270, 510] on icon "close" at bounding box center [275, 509] width 19 height 19
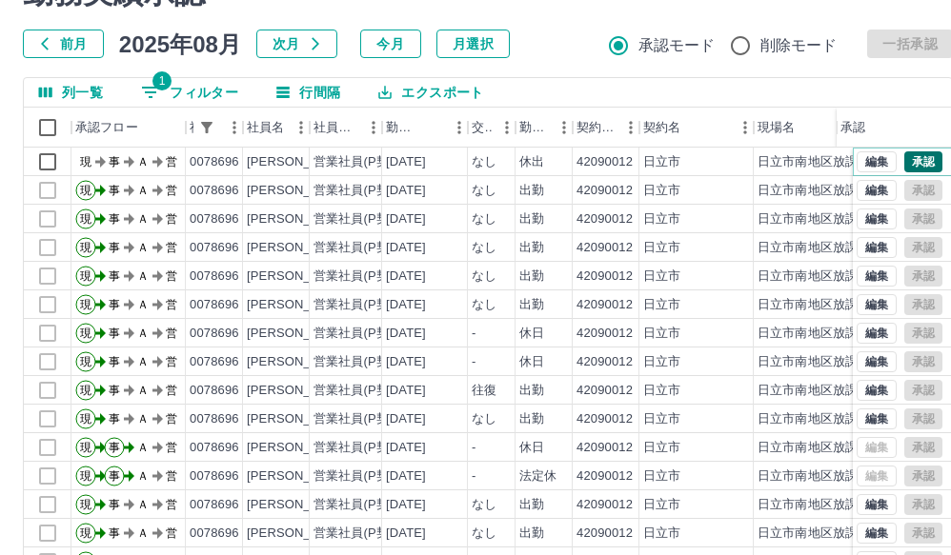
click at [917, 162] on button "承認" at bounding box center [923, 161] width 38 height 21
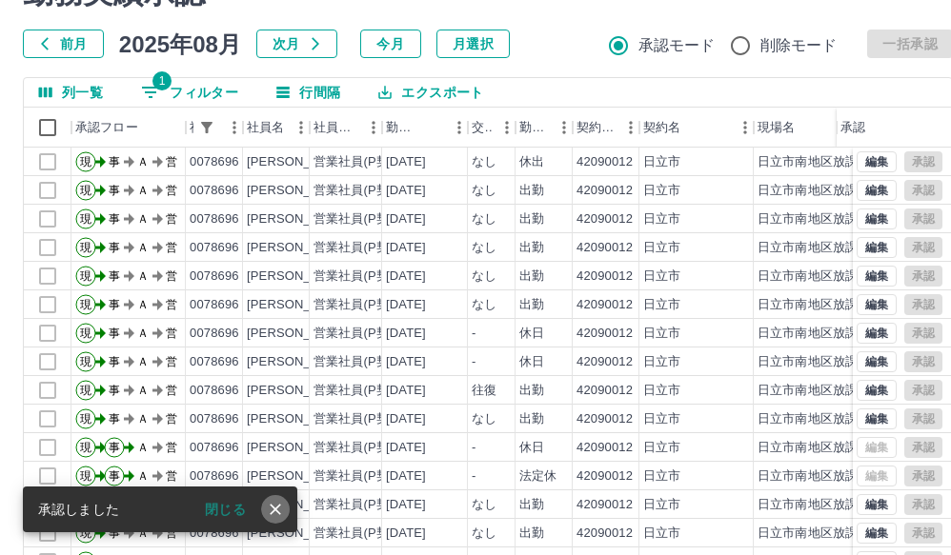
click at [273, 510] on icon "close" at bounding box center [275, 509] width 19 height 19
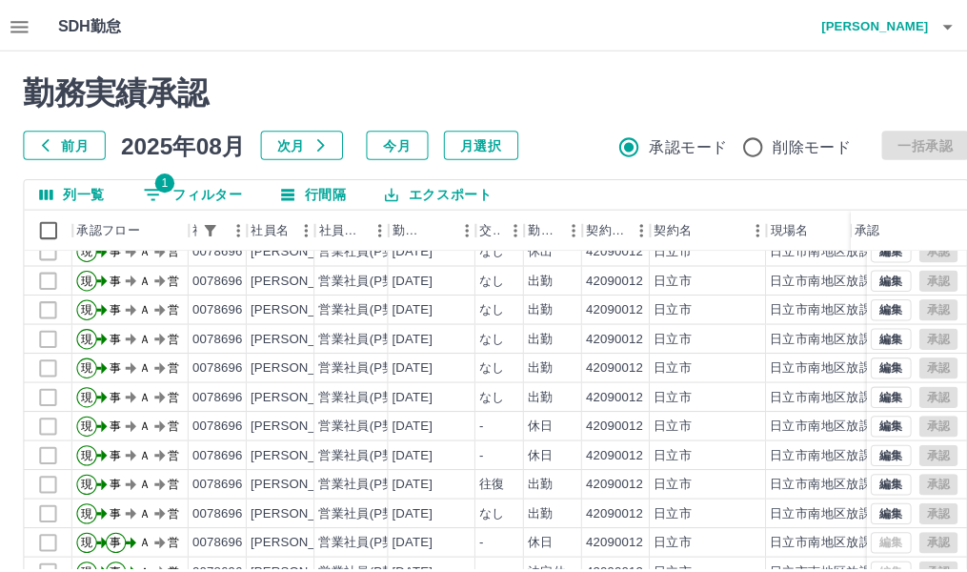
scroll to position [0, 0]
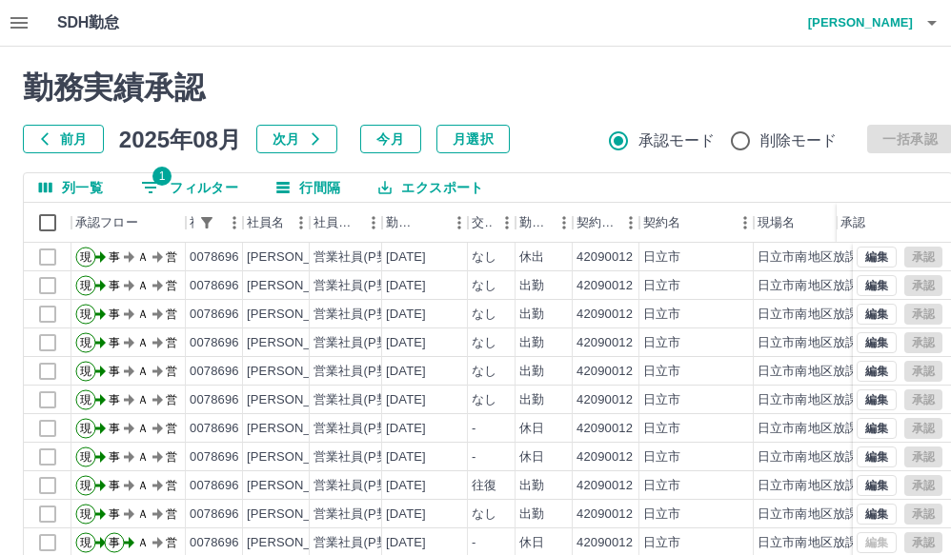
click at [926, 25] on icon "button" at bounding box center [931, 22] width 23 height 23
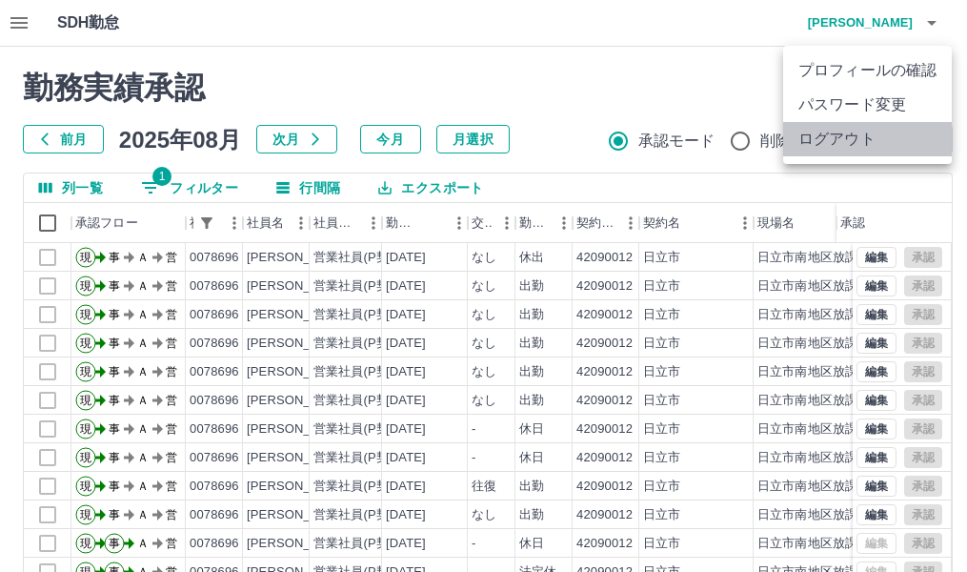
click at [842, 143] on li "ログアウト" at bounding box center [867, 139] width 169 height 34
